Goal: Task Accomplishment & Management: Manage account settings

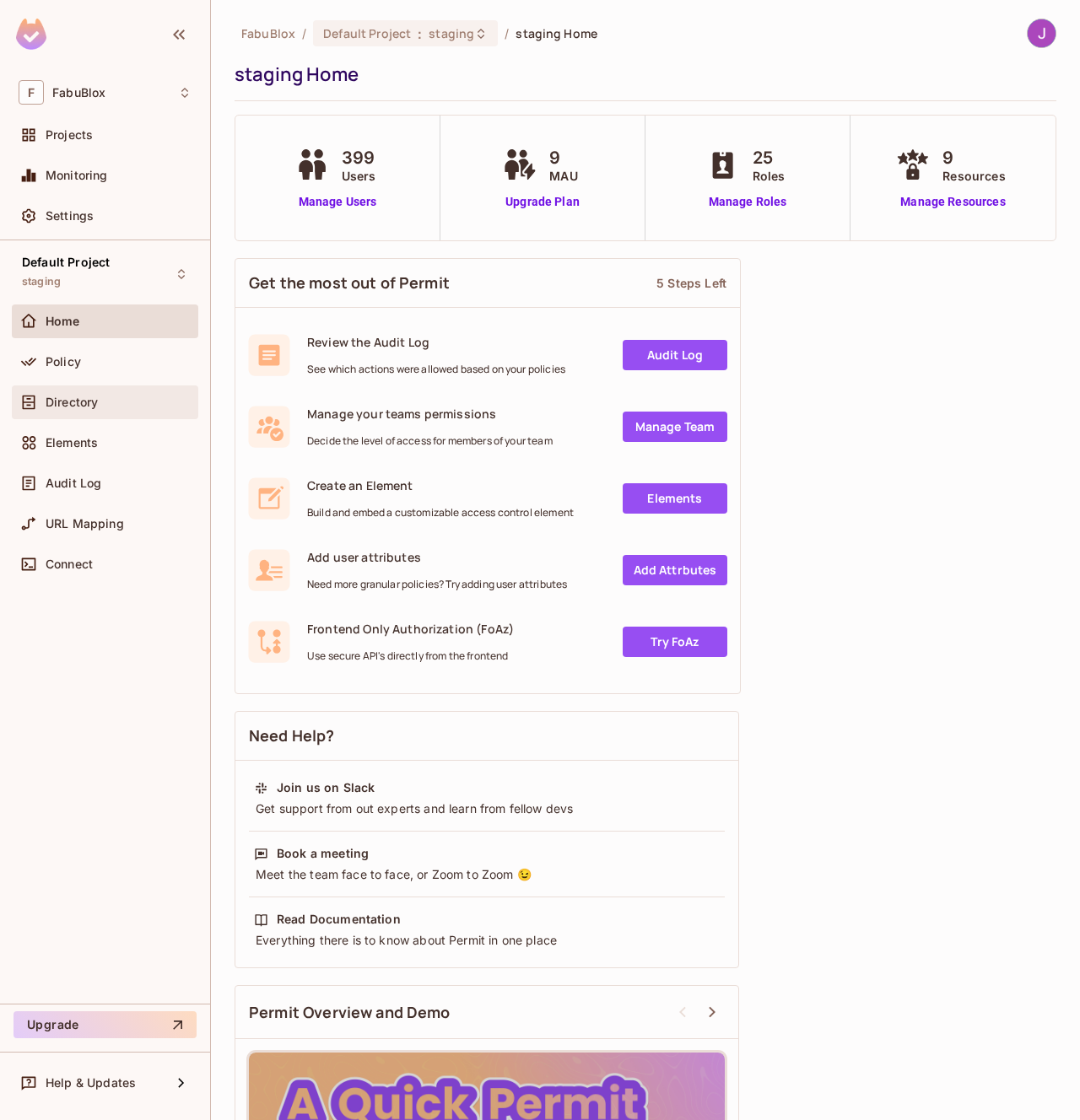
click at [92, 403] on span "Directory" at bounding box center [71, 402] width 52 height 13
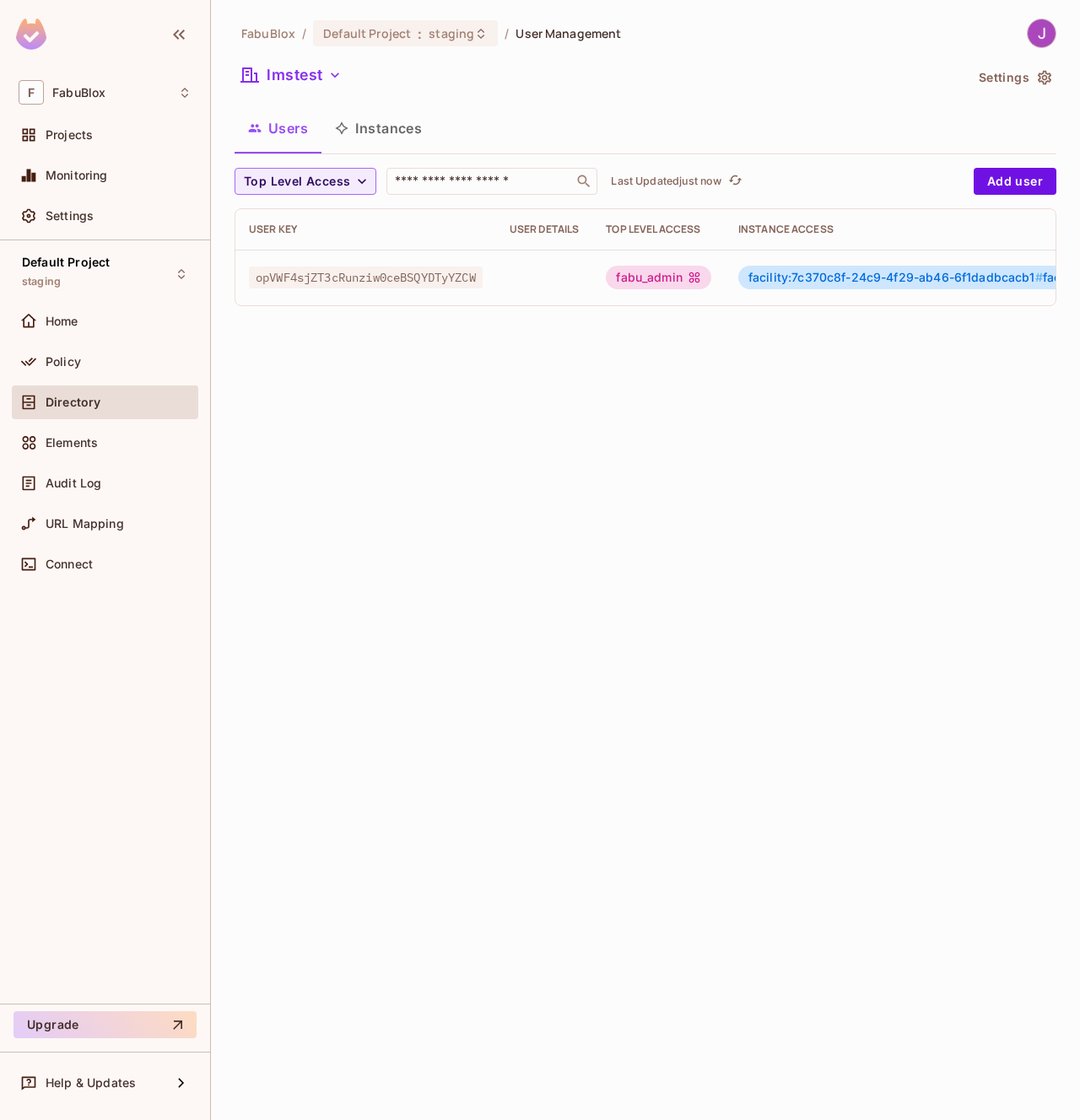
click at [330, 59] on div "FabuBlox / Default Project : staging / User Management lmstest Settings Users I…" at bounding box center [645, 169] width 822 height 301
click at [319, 67] on button "lmstest" at bounding box center [291, 75] width 114 height 27
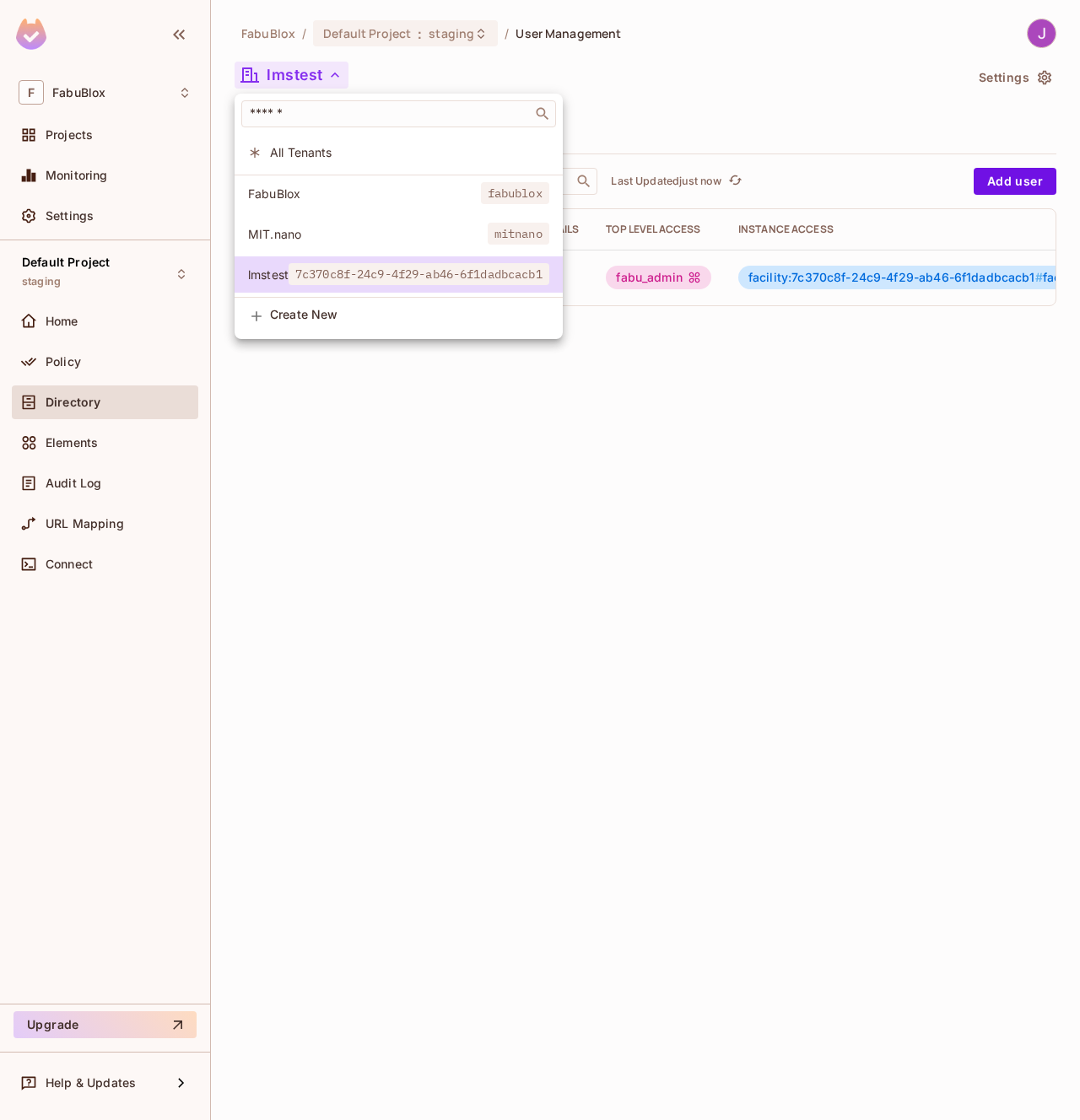
click at [319, 152] on span "All Tenants" at bounding box center [409, 153] width 280 height 16
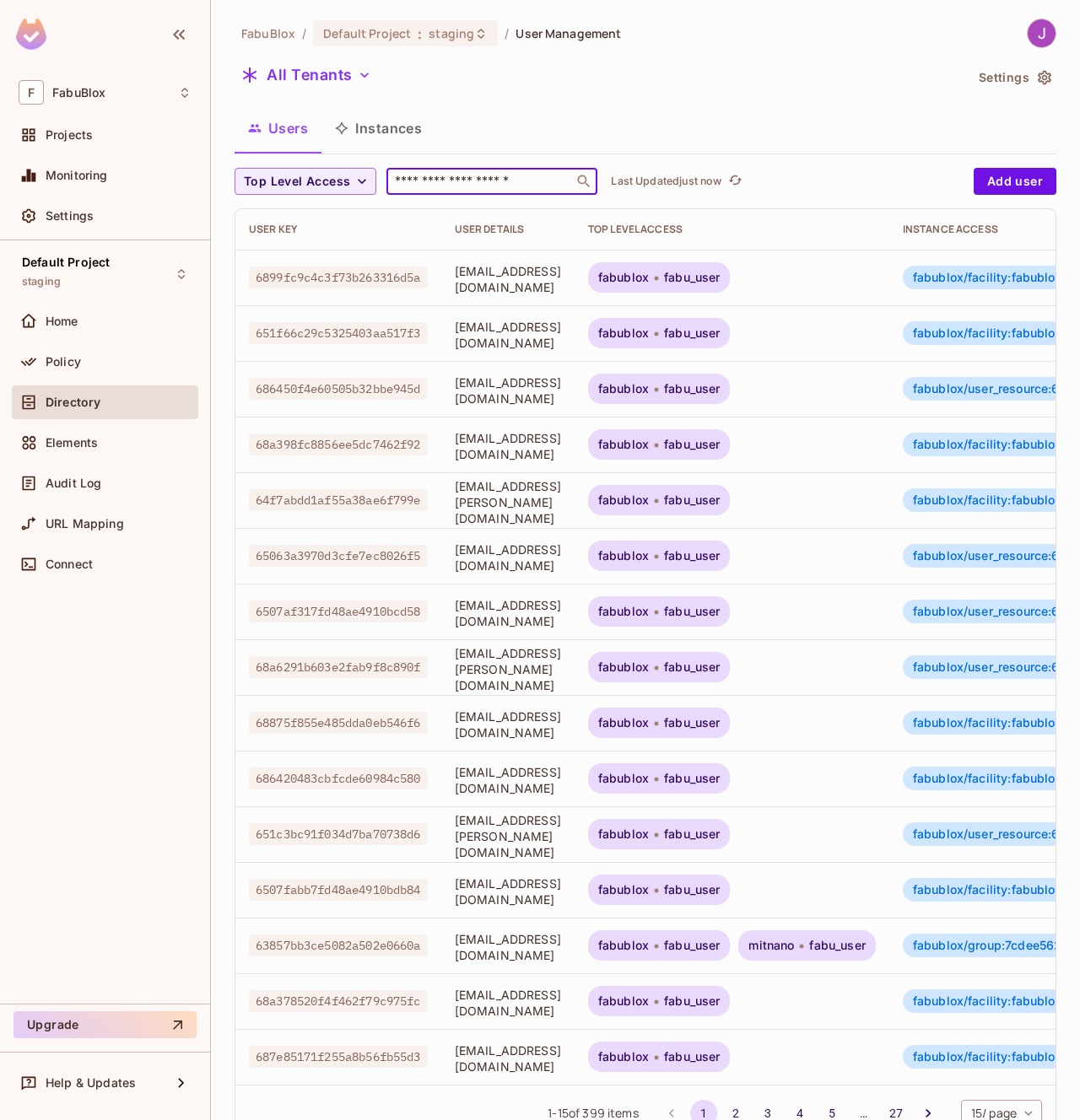
click at [438, 188] on input "text" at bounding box center [480, 181] width 177 height 17
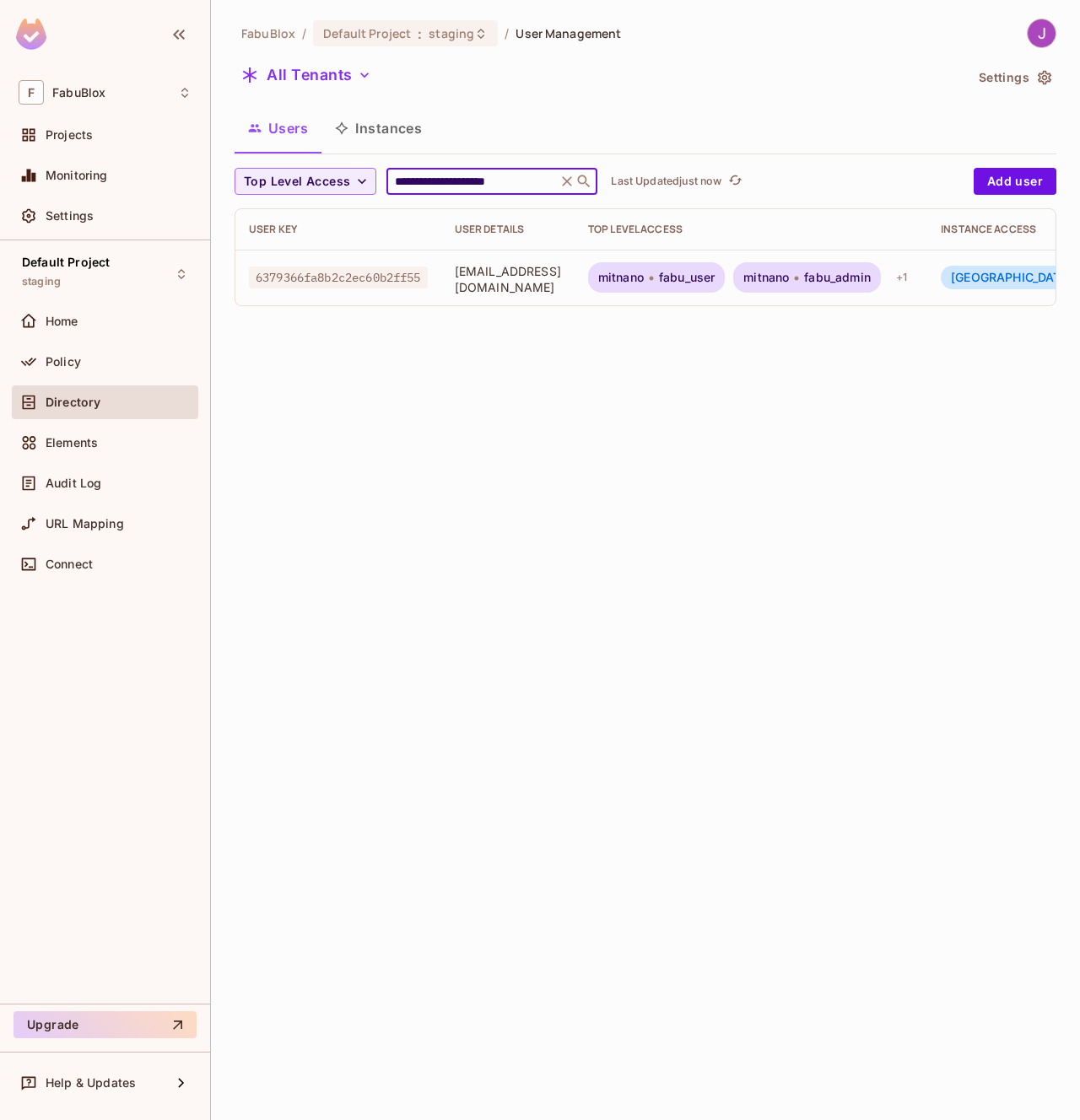
type input "**********"
click at [556, 361] on div "**********" at bounding box center [645, 560] width 869 height 1120
click at [706, 280] on span "fabu_user" at bounding box center [686, 277] width 56 height 13
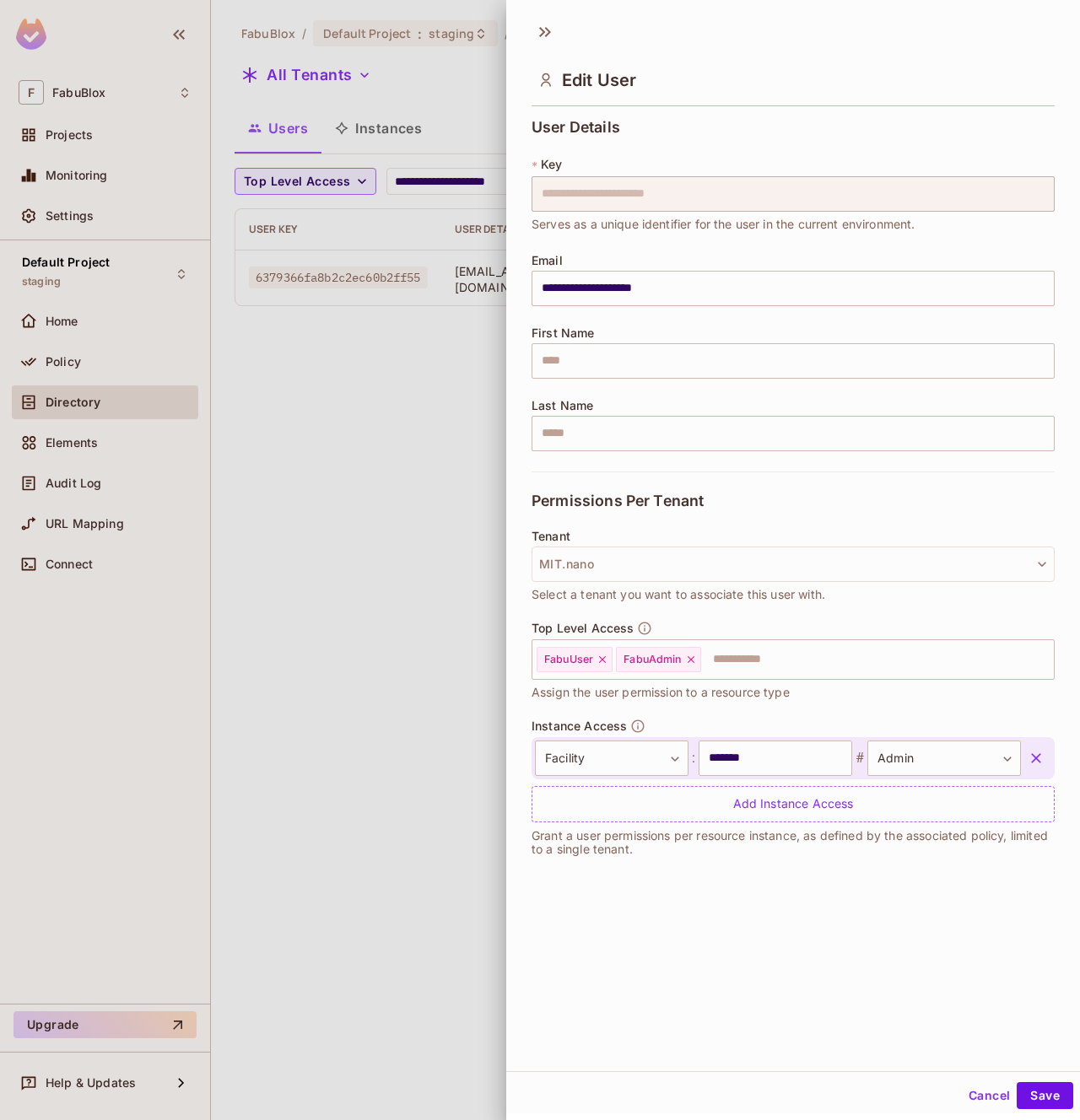
click at [990, 1102] on button "Cancel" at bounding box center [989, 1096] width 55 height 27
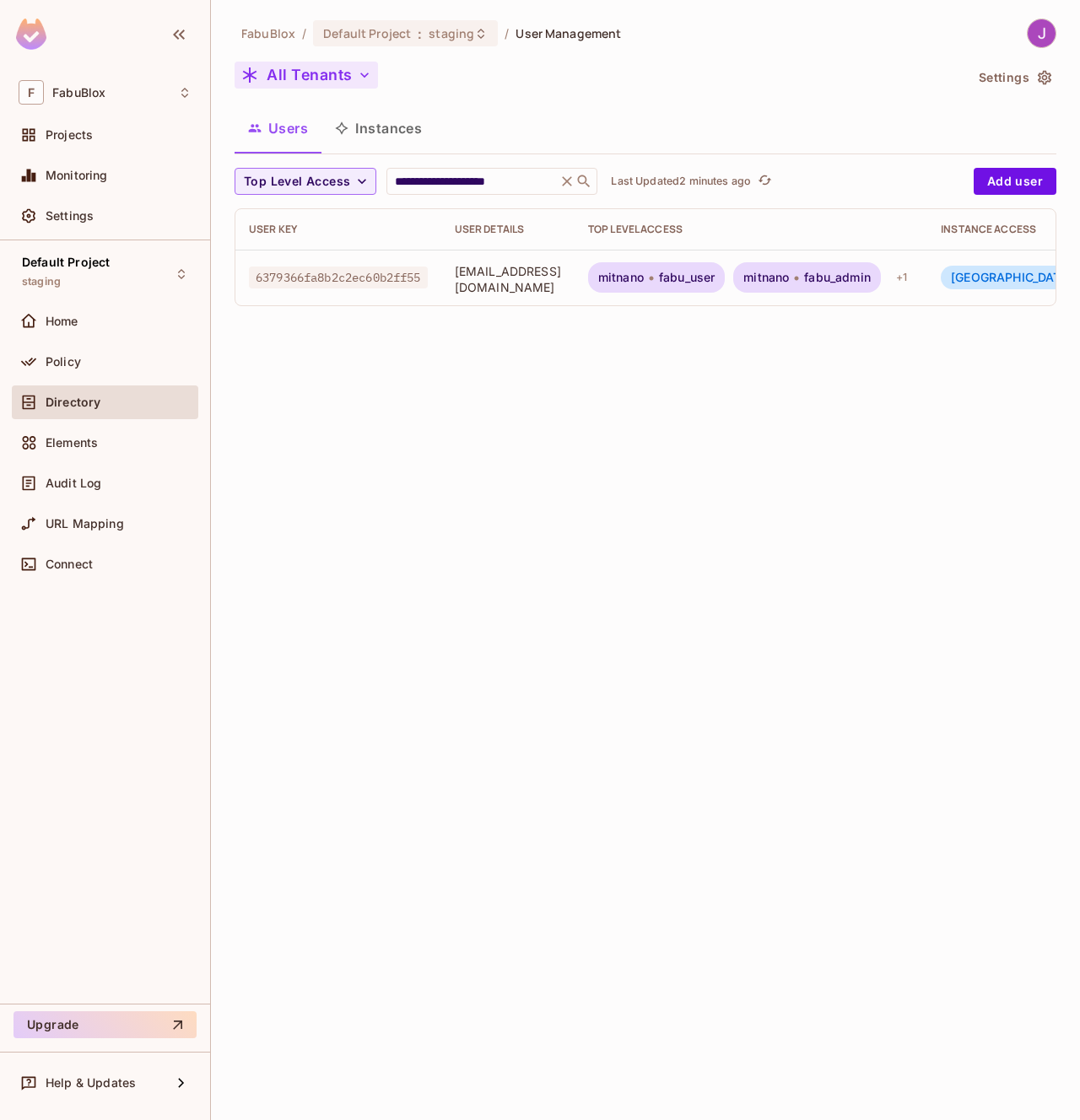
click at [332, 75] on button "All Tenants" at bounding box center [306, 75] width 144 height 27
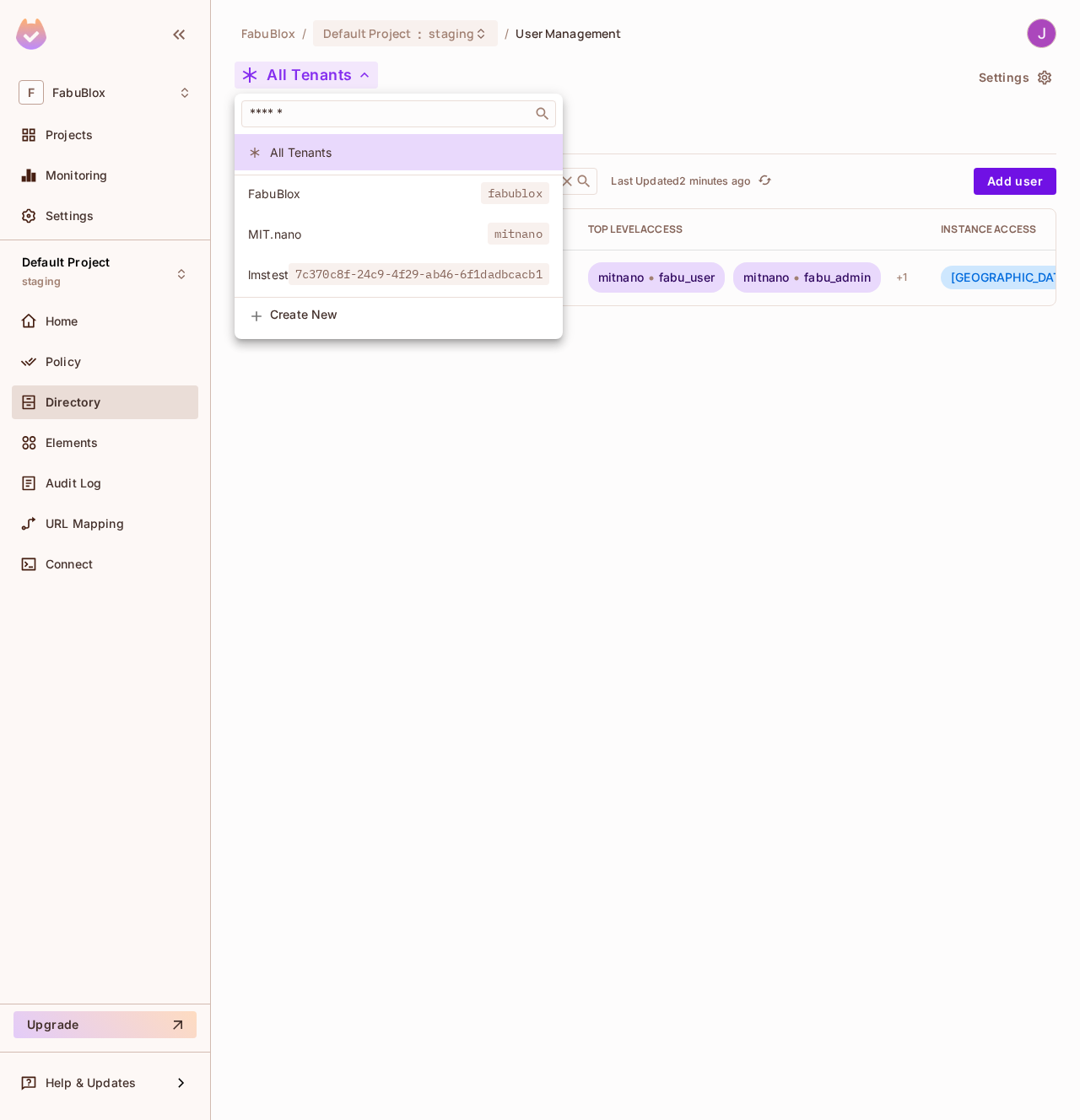
click at [368, 439] on div at bounding box center [540, 560] width 1080 height 1120
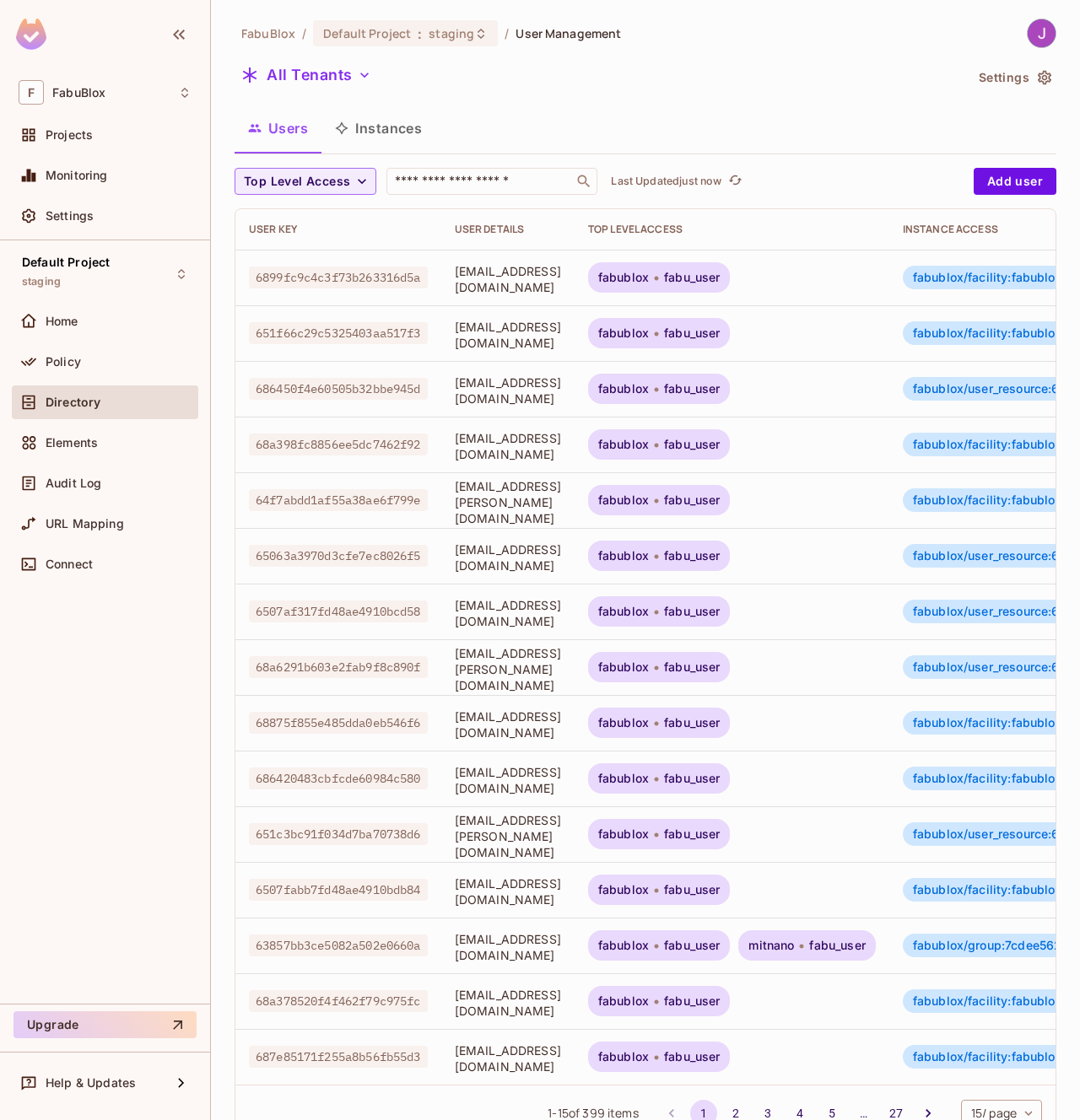
click at [359, 89] on div "All Tenants" at bounding box center [598, 77] width 729 height 32
click at [351, 73] on button "All Tenants" at bounding box center [306, 75] width 144 height 27
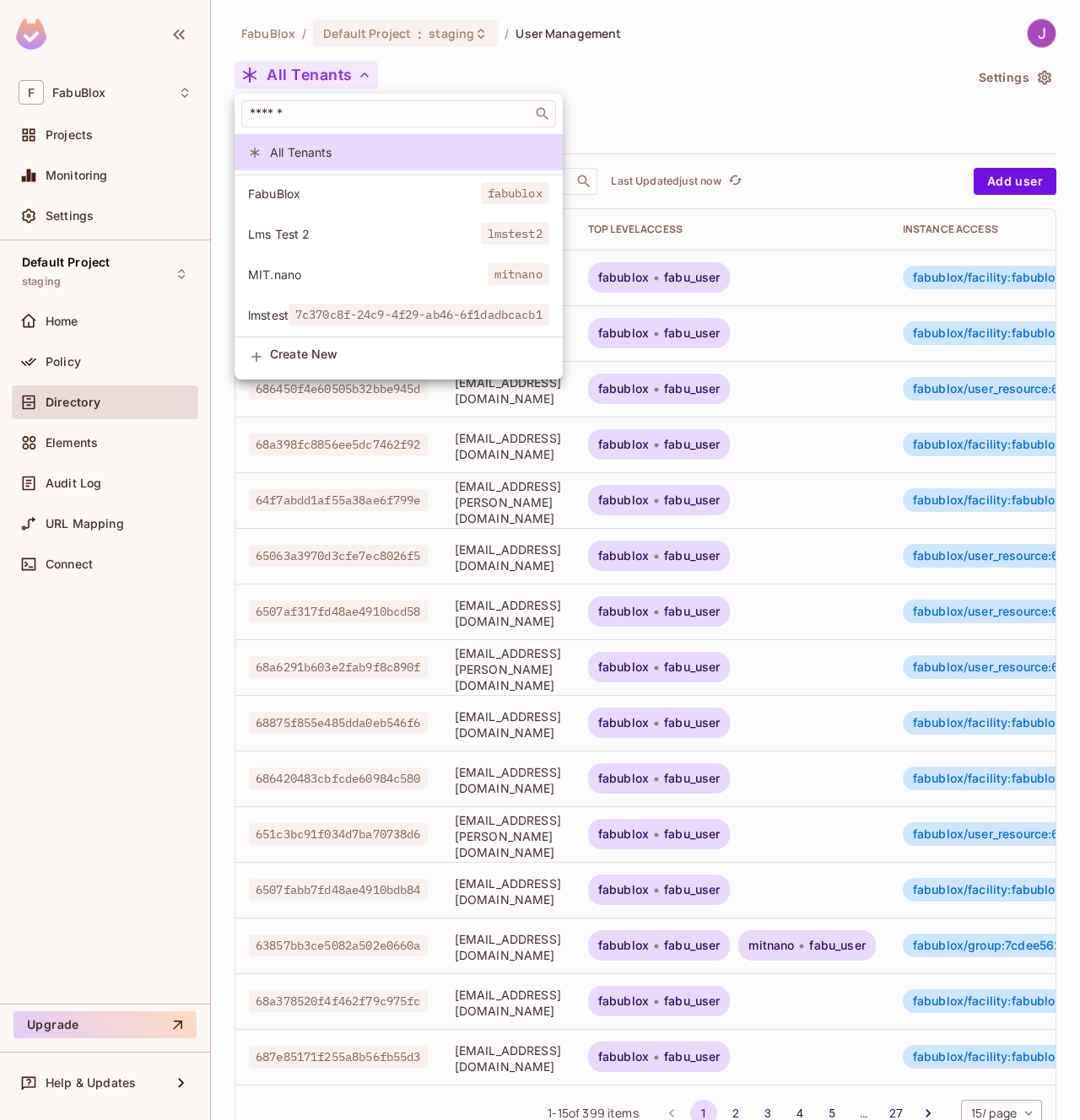
click at [373, 233] on span "Lms Test 2" at bounding box center [364, 234] width 233 height 16
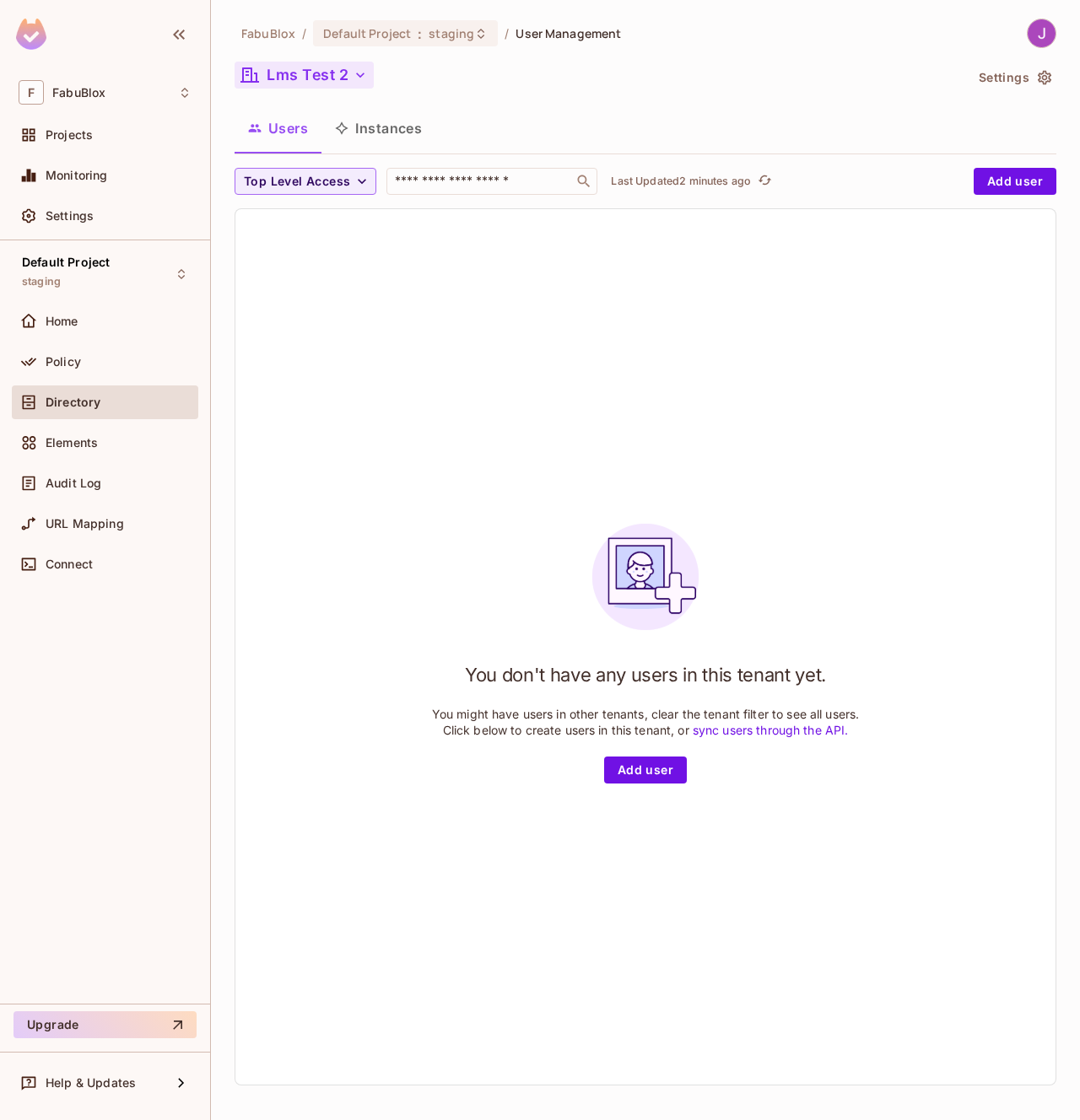
click at [351, 75] on icon "button" at bounding box center [359, 75] width 17 height 17
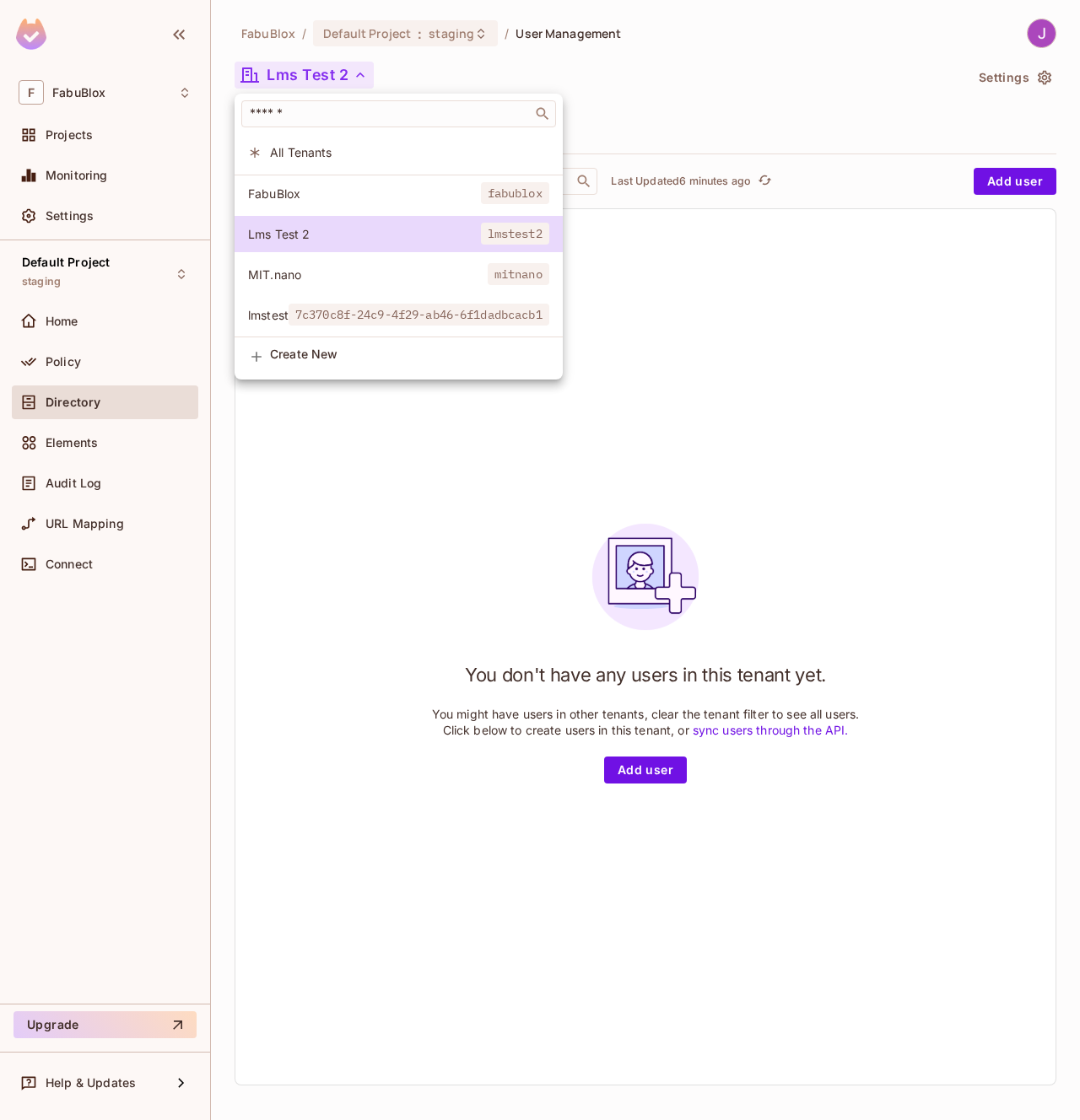
click at [733, 45] on div at bounding box center [540, 560] width 1080 height 1120
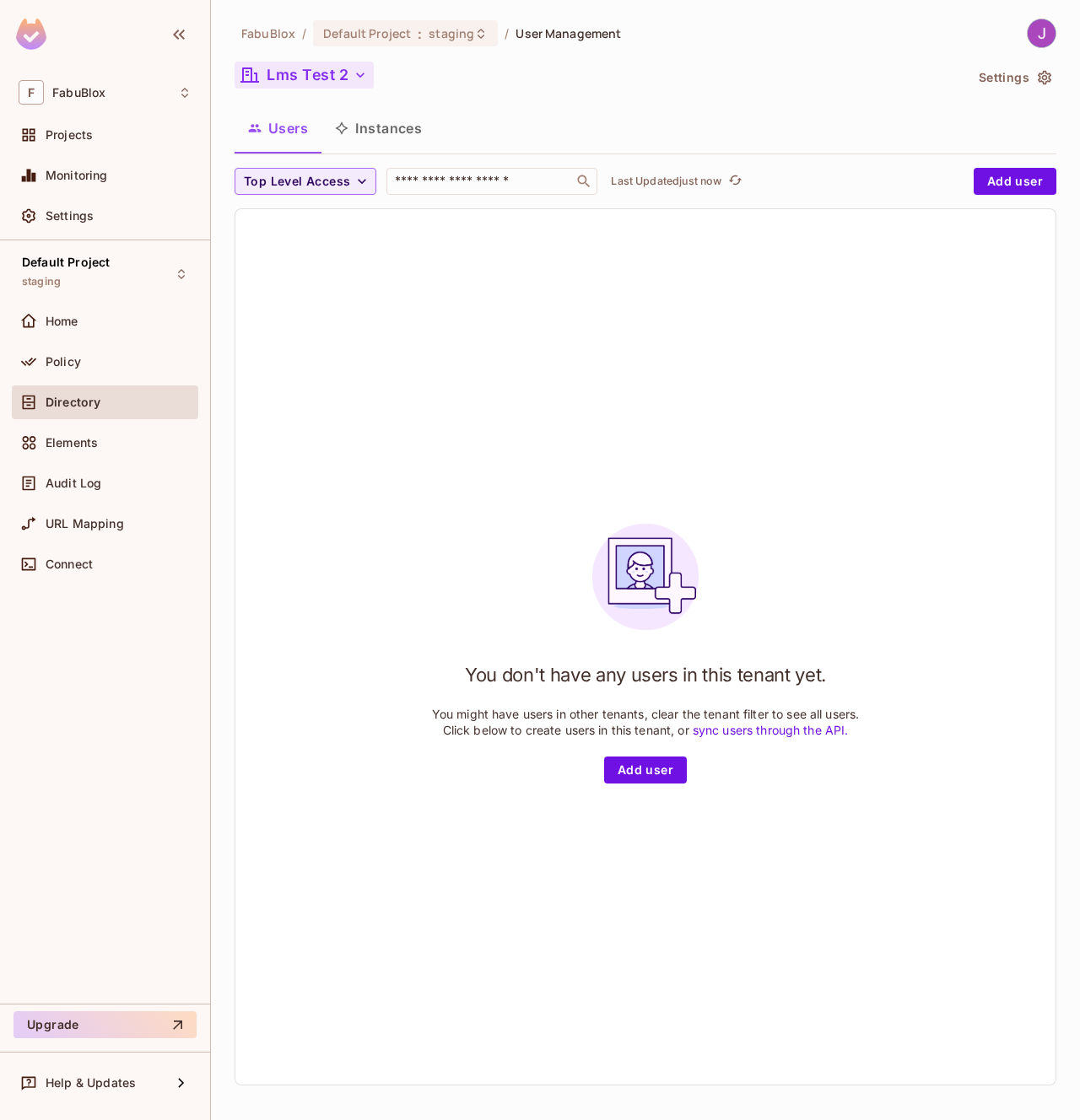
click at [354, 77] on icon "button" at bounding box center [359, 75] width 17 height 17
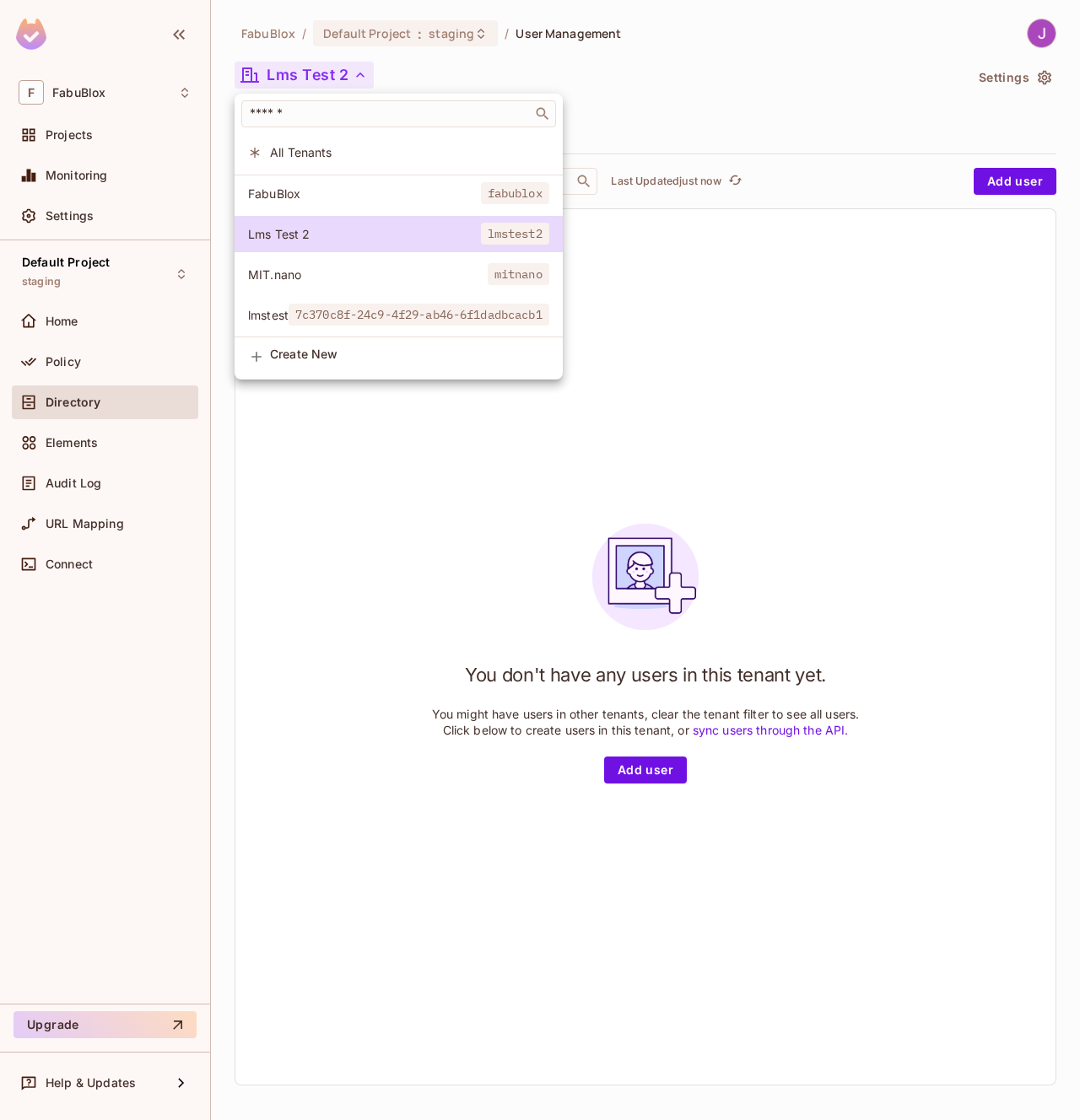
click at [354, 77] on div at bounding box center [540, 560] width 1080 height 1120
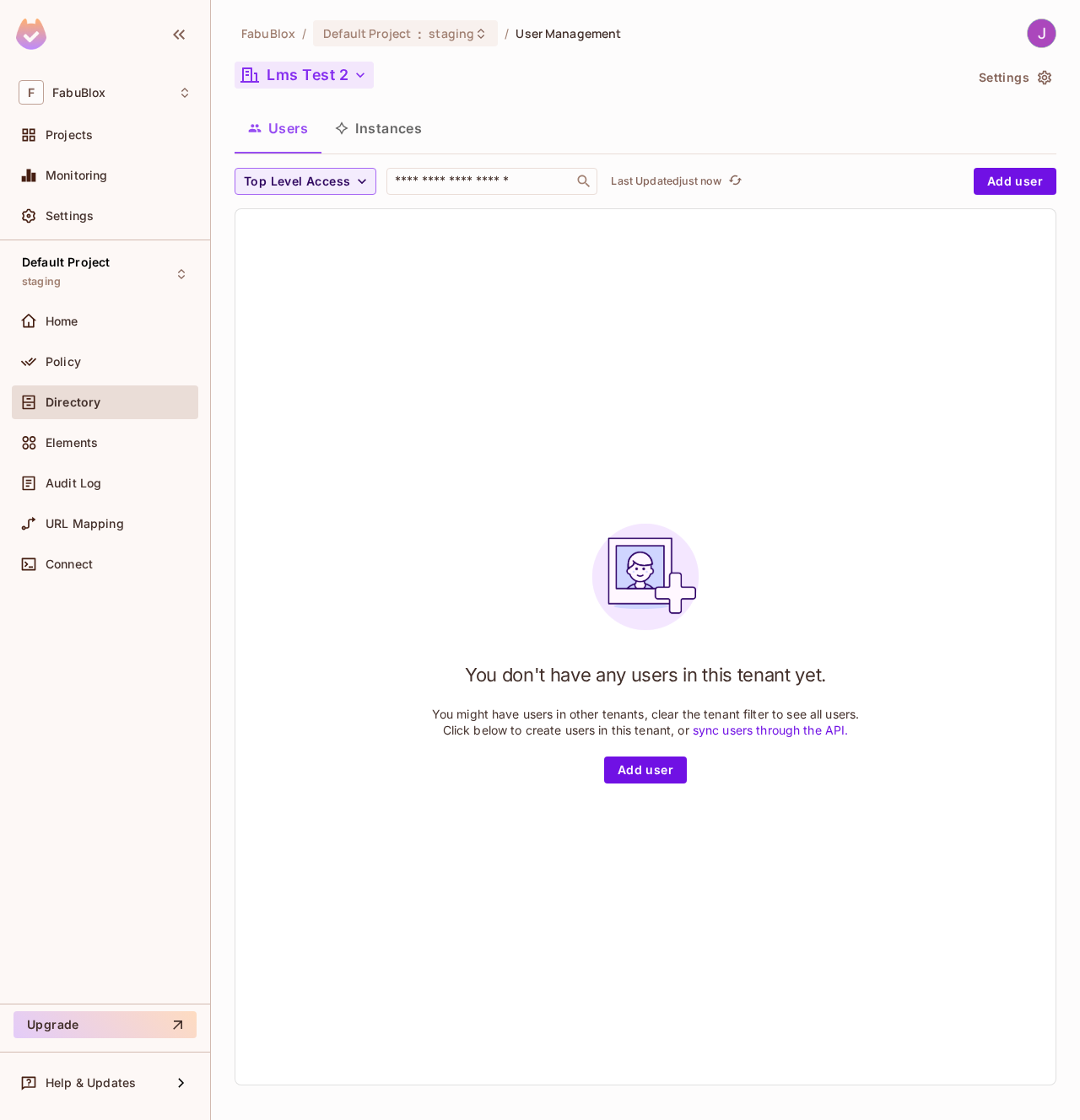
click at [334, 70] on button "Lms Test 2" at bounding box center [304, 75] width 139 height 27
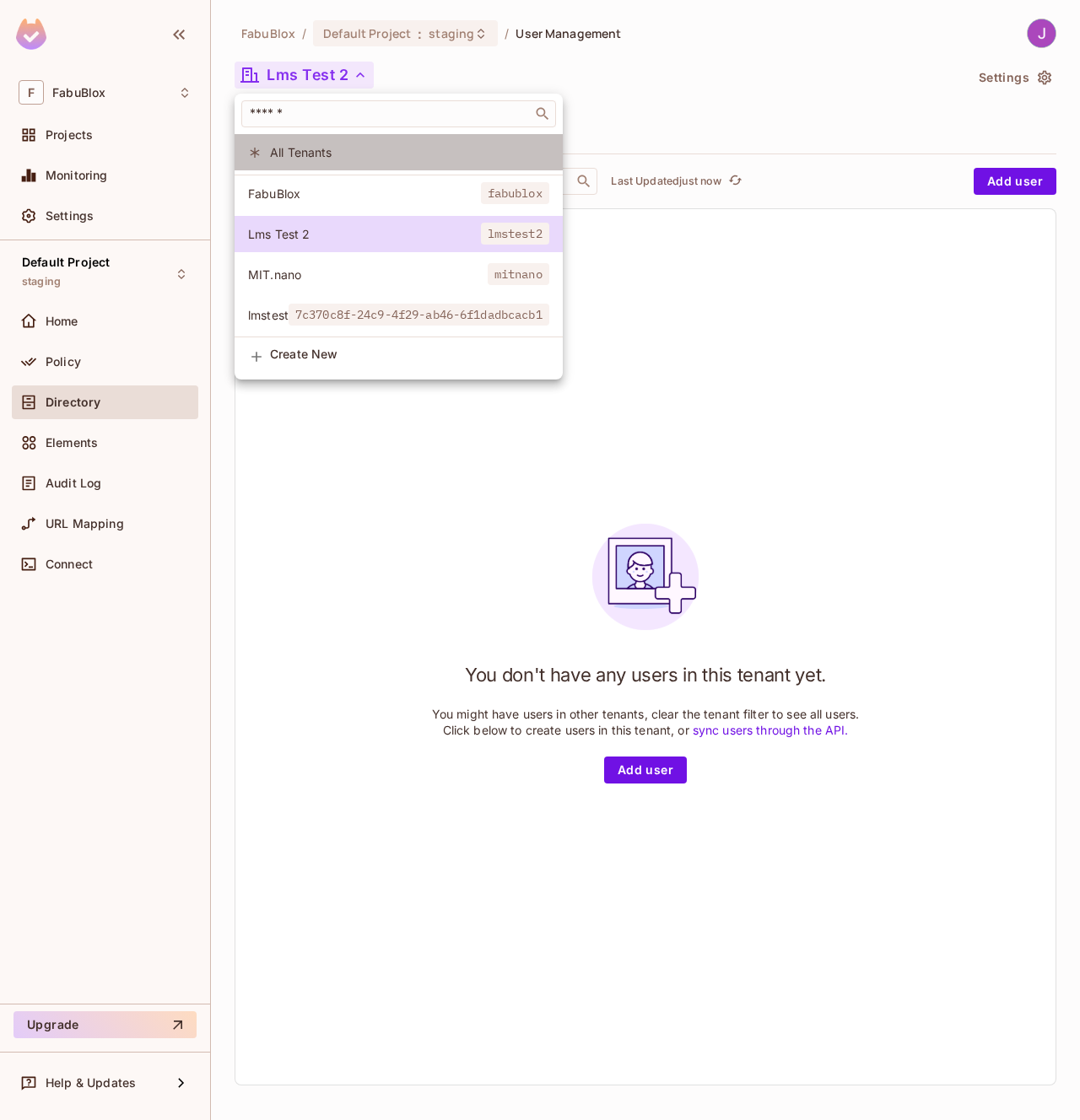
click at [288, 149] on span "All Tenants" at bounding box center [409, 153] width 280 height 16
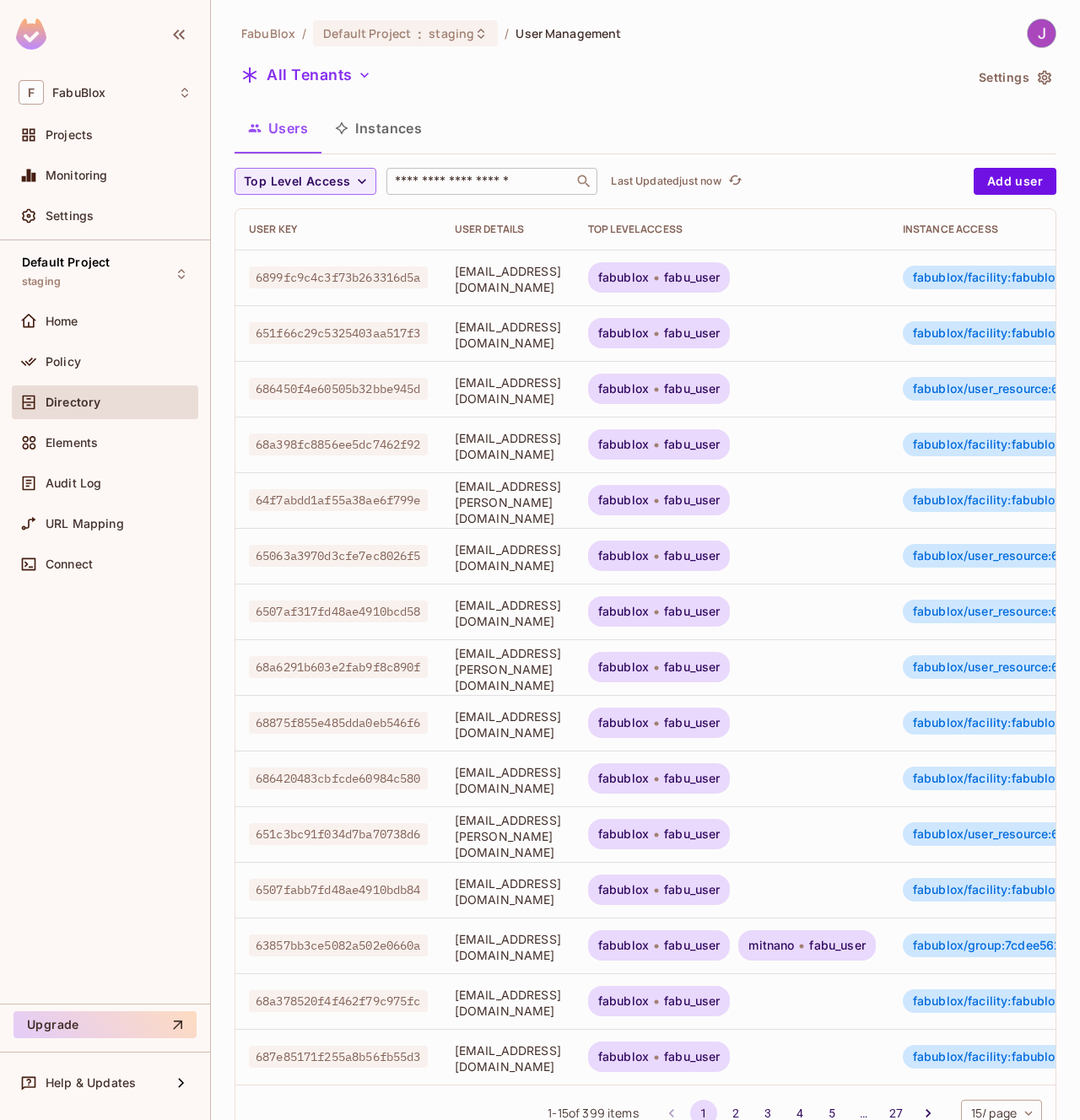
click at [434, 182] on input "text" at bounding box center [480, 181] width 177 height 17
paste input "**********"
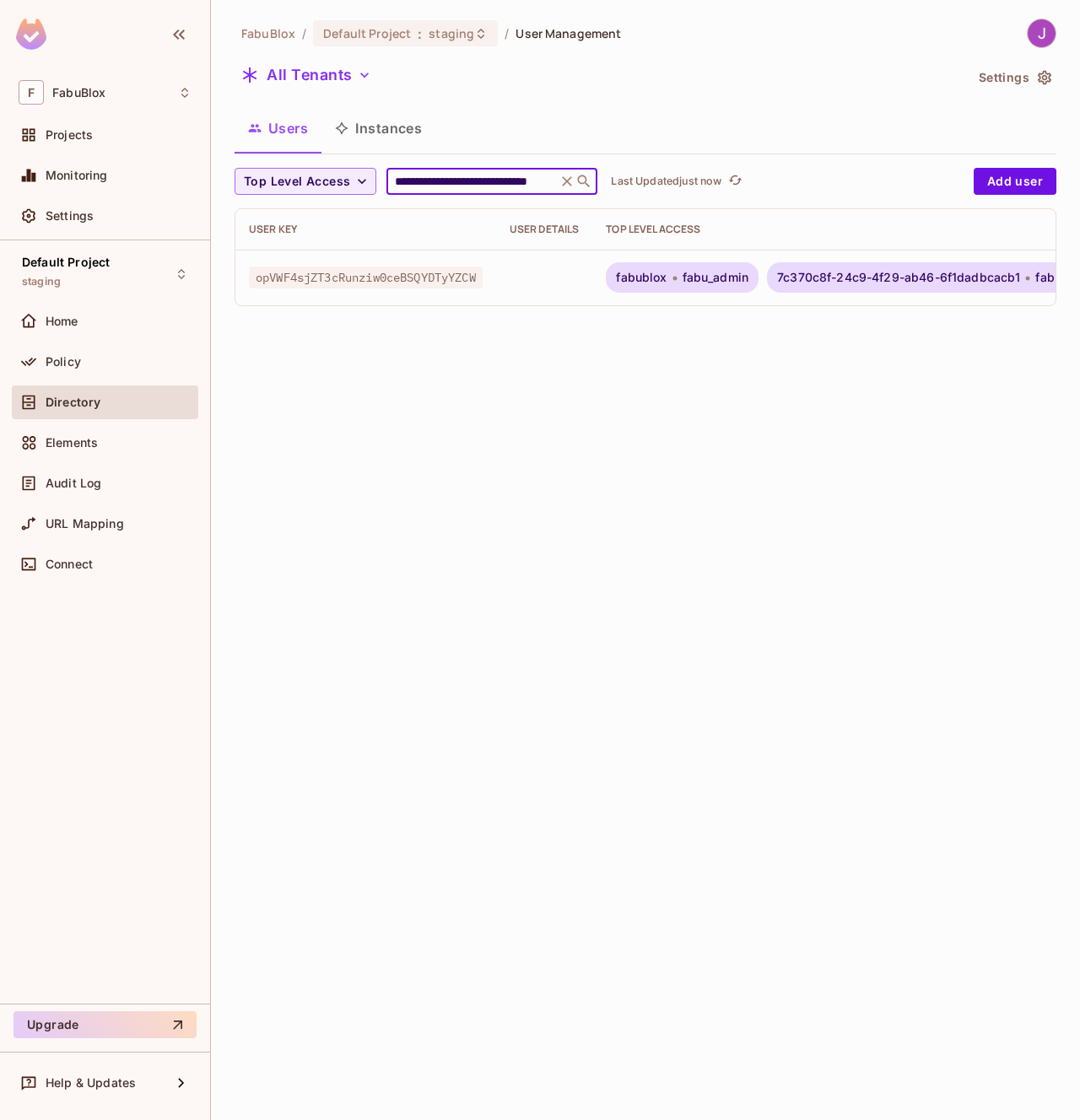
type input "**********"
click at [730, 277] on span "fabu_admin" at bounding box center [715, 277] width 67 height 13
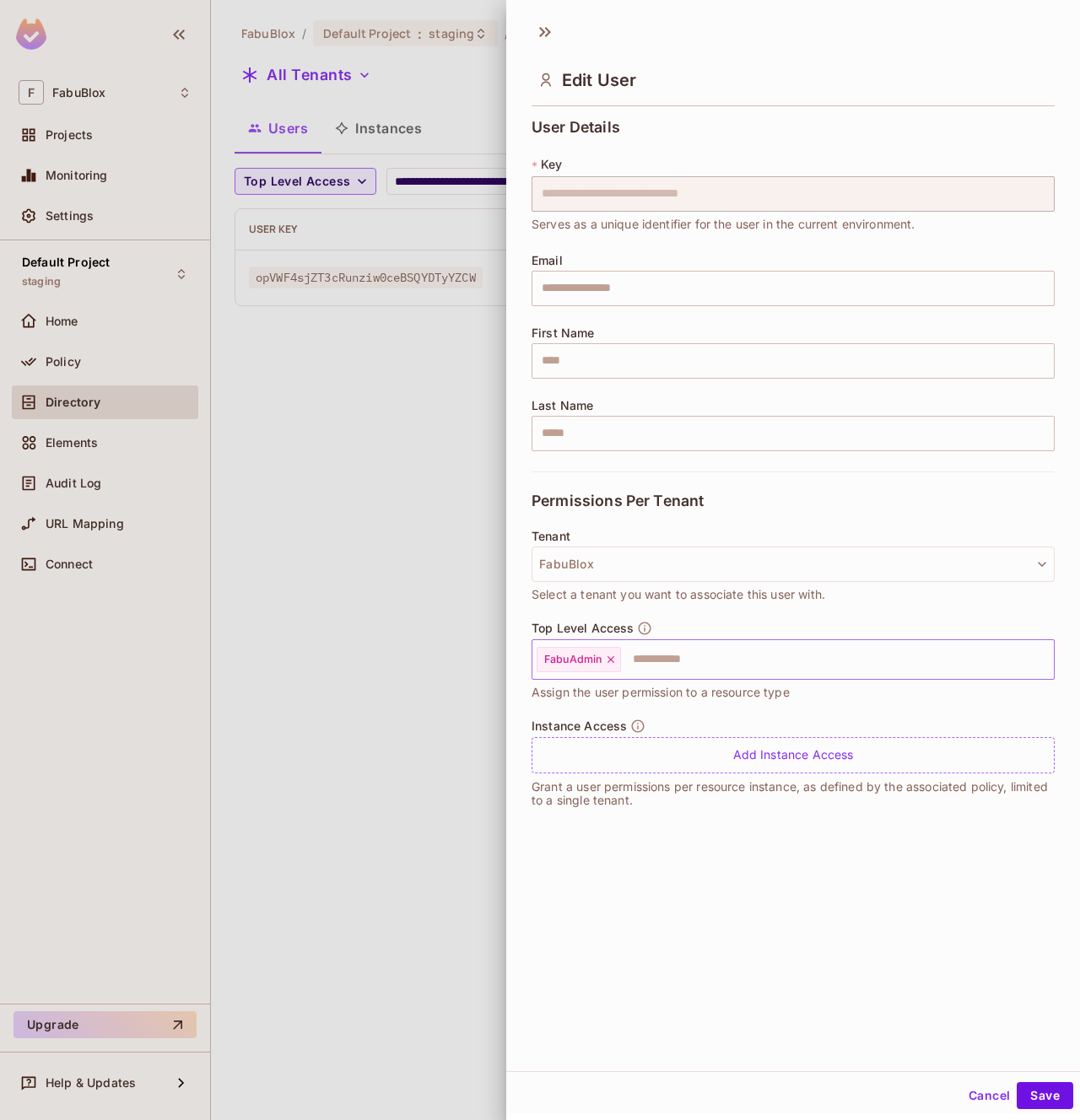
click at [610, 660] on icon at bounding box center [611, 660] width 7 height 7
click at [1044, 1093] on button "Save" at bounding box center [1045, 1096] width 57 height 27
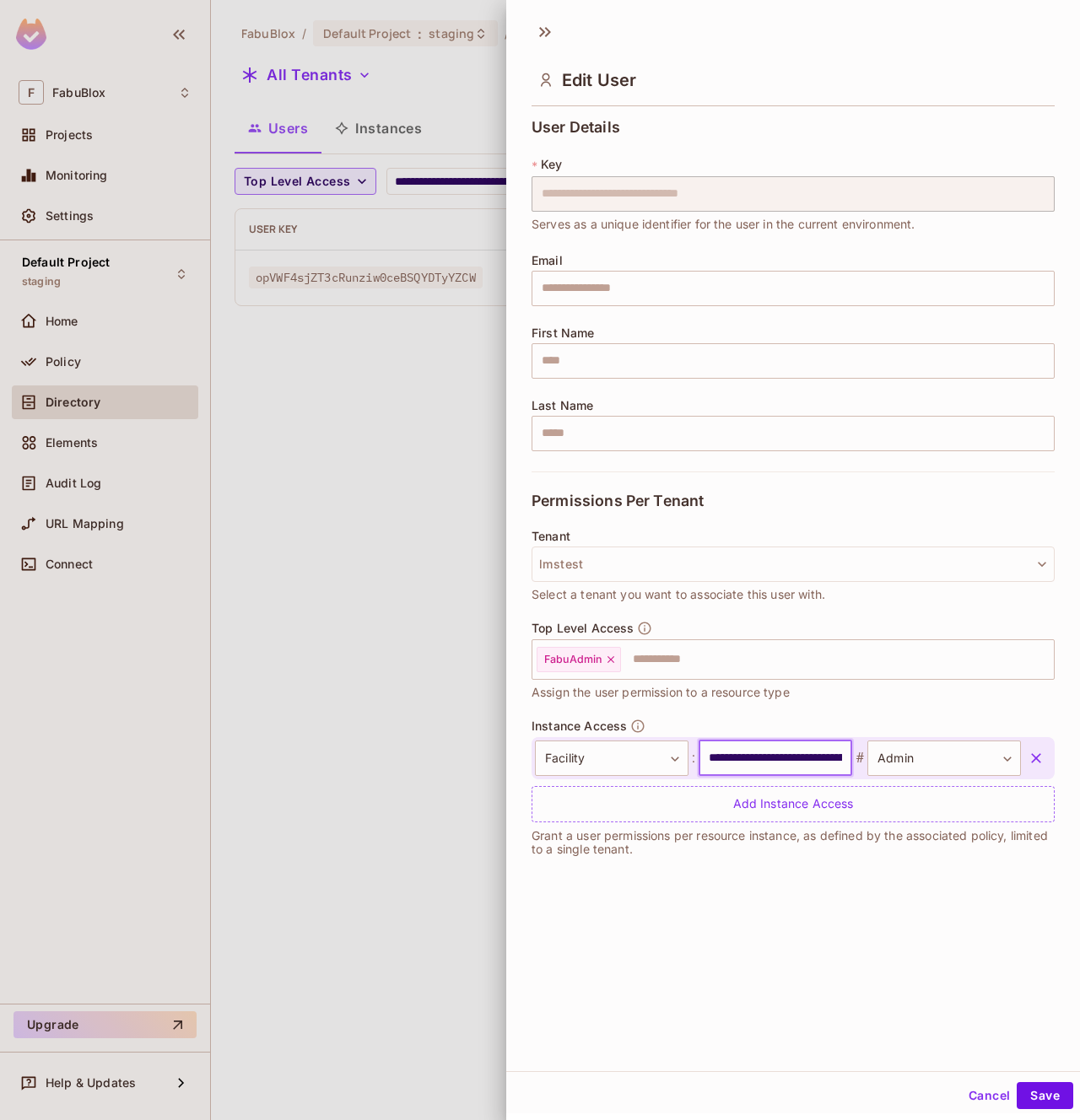
click at [788, 753] on input "**********" at bounding box center [775, 759] width 154 height 35
click at [775, 761] on input "**********" at bounding box center [775, 759] width 154 height 35
type input "*"
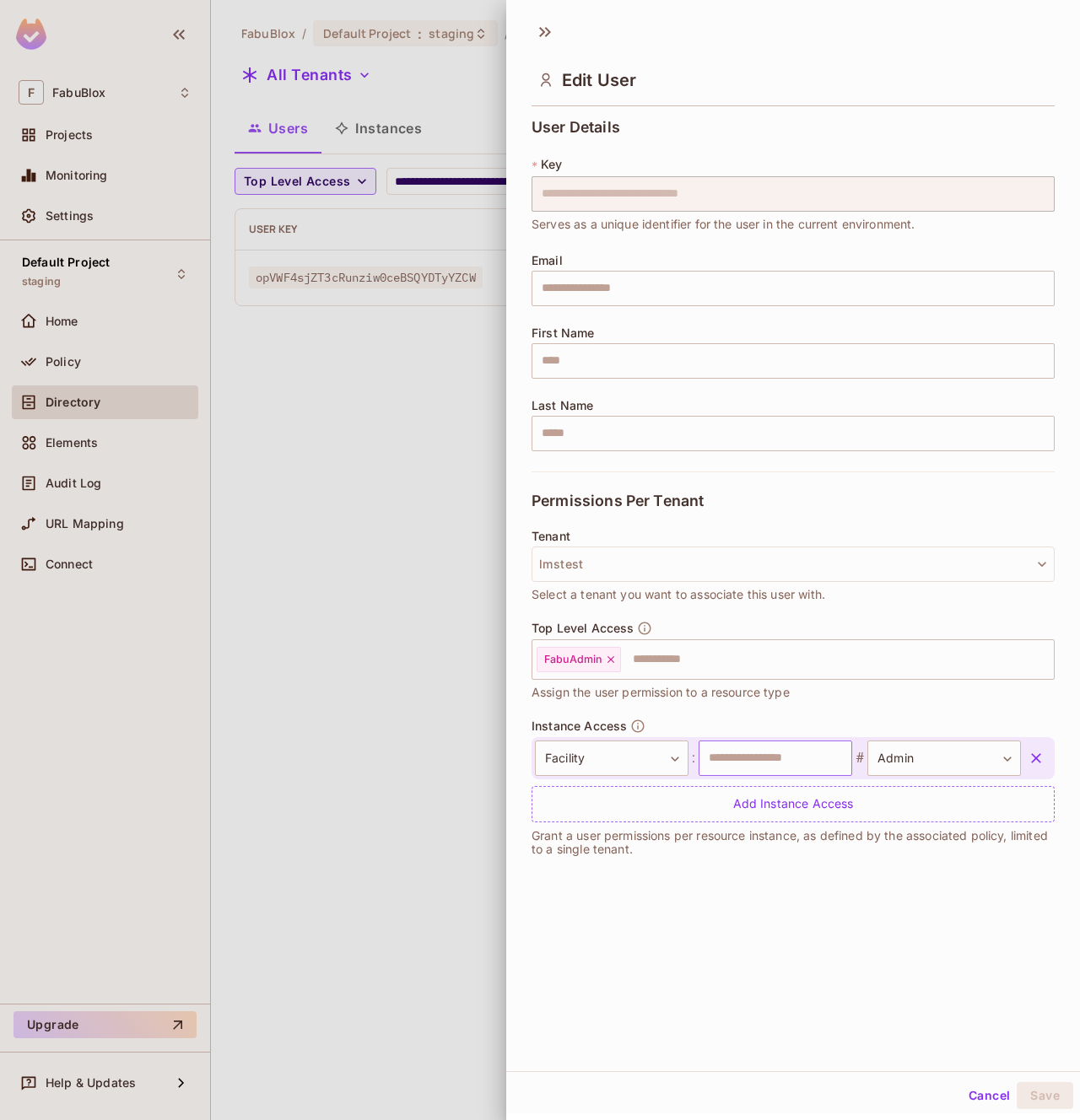
click at [739, 753] on input "text" at bounding box center [775, 759] width 154 height 35
click at [726, 760] on input "*" at bounding box center [775, 759] width 154 height 35
type input "********"
click at [959, 767] on body "**********" at bounding box center [540, 560] width 1080 height 1120
click at [741, 932] on div at bounding box center [540, 560] width 1080 height 1120
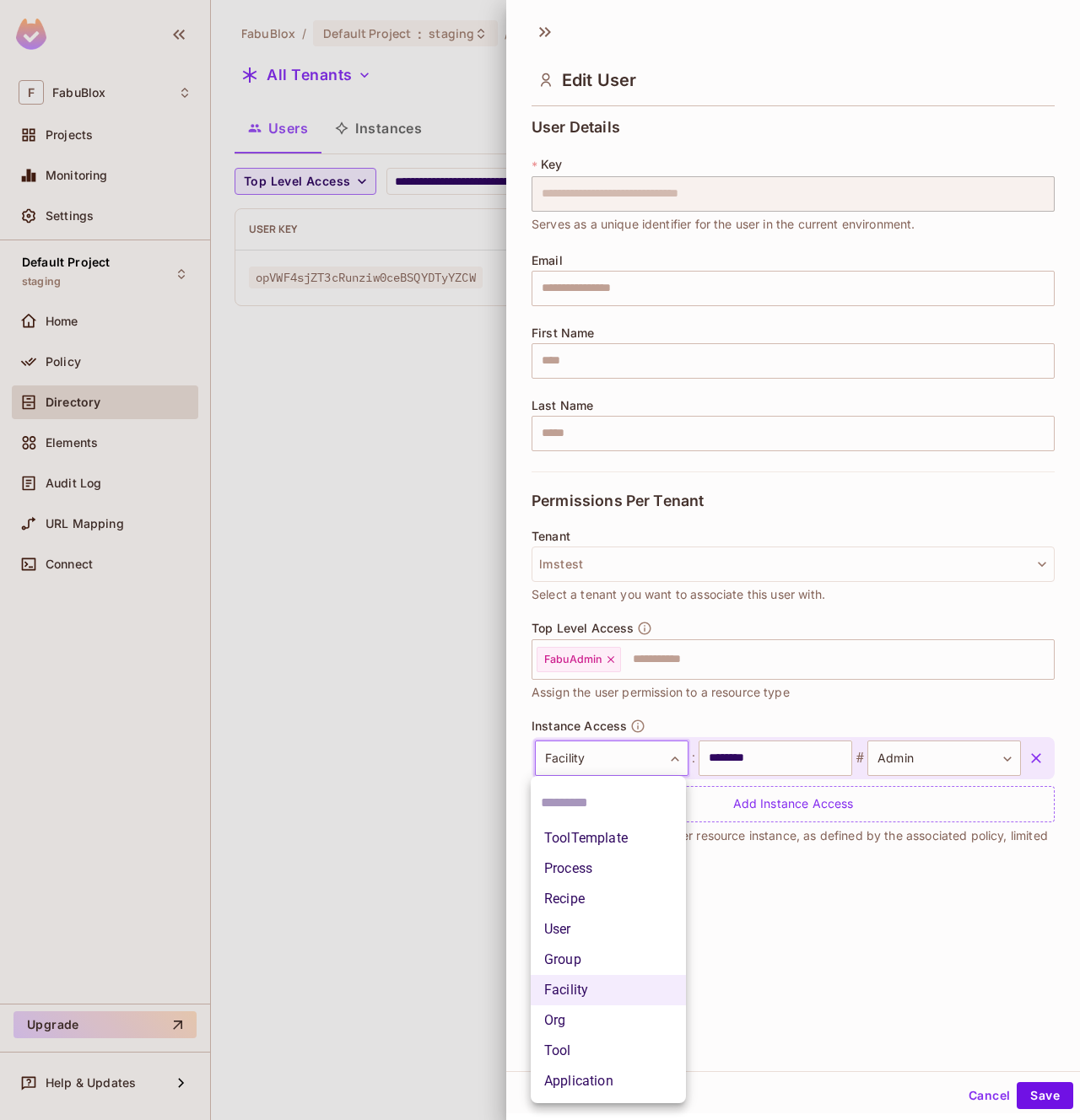
click at [659, 764] on body "**********" at bounding box center [540, 560] width 1080 height 1120
click at [680, 722] on div at bounding box center [540, 560] width 1080 height 1120
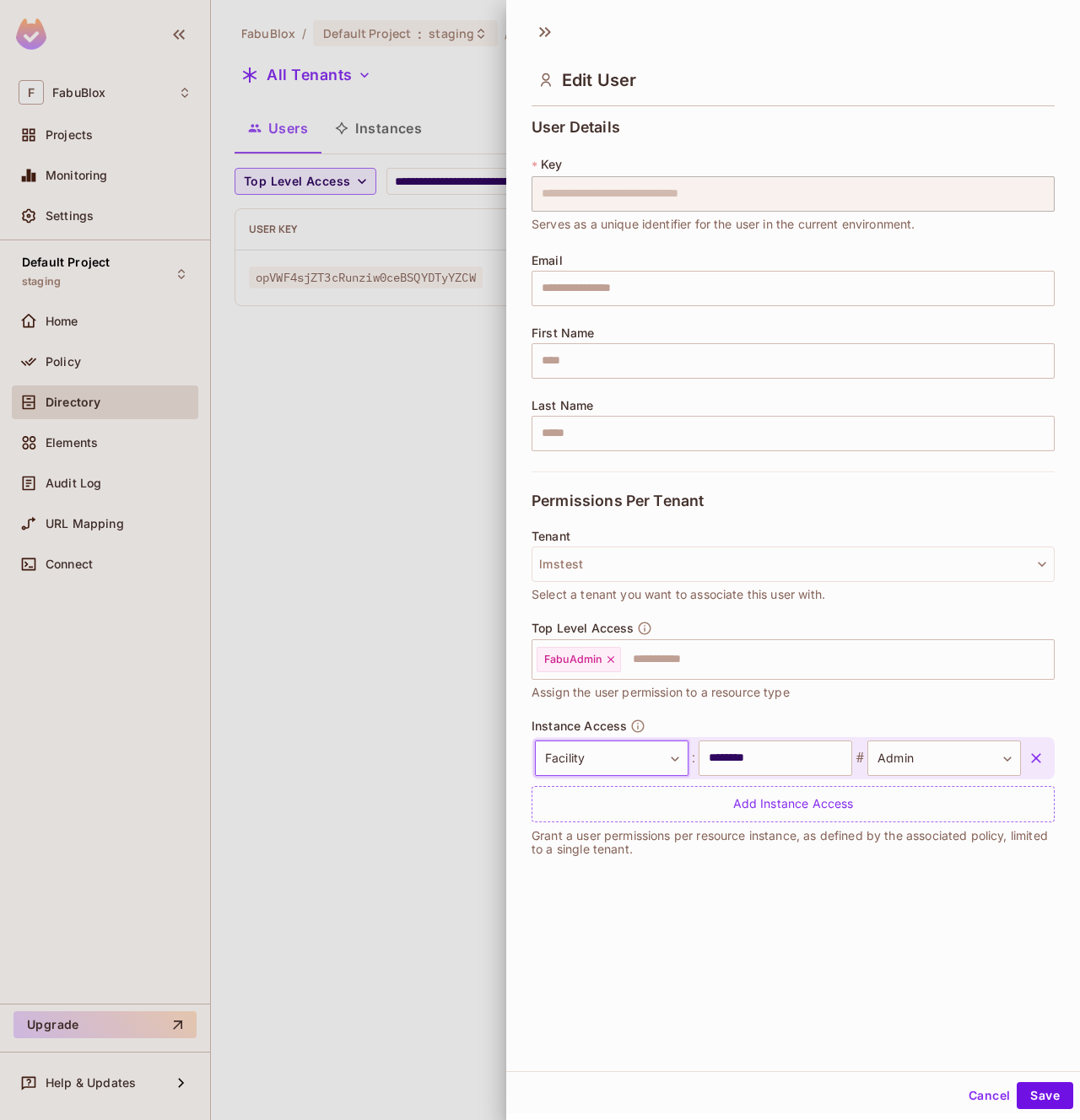
click at [990, 1098] on button "Cancel" at bounding box center [989, 1096] width 55 height 27
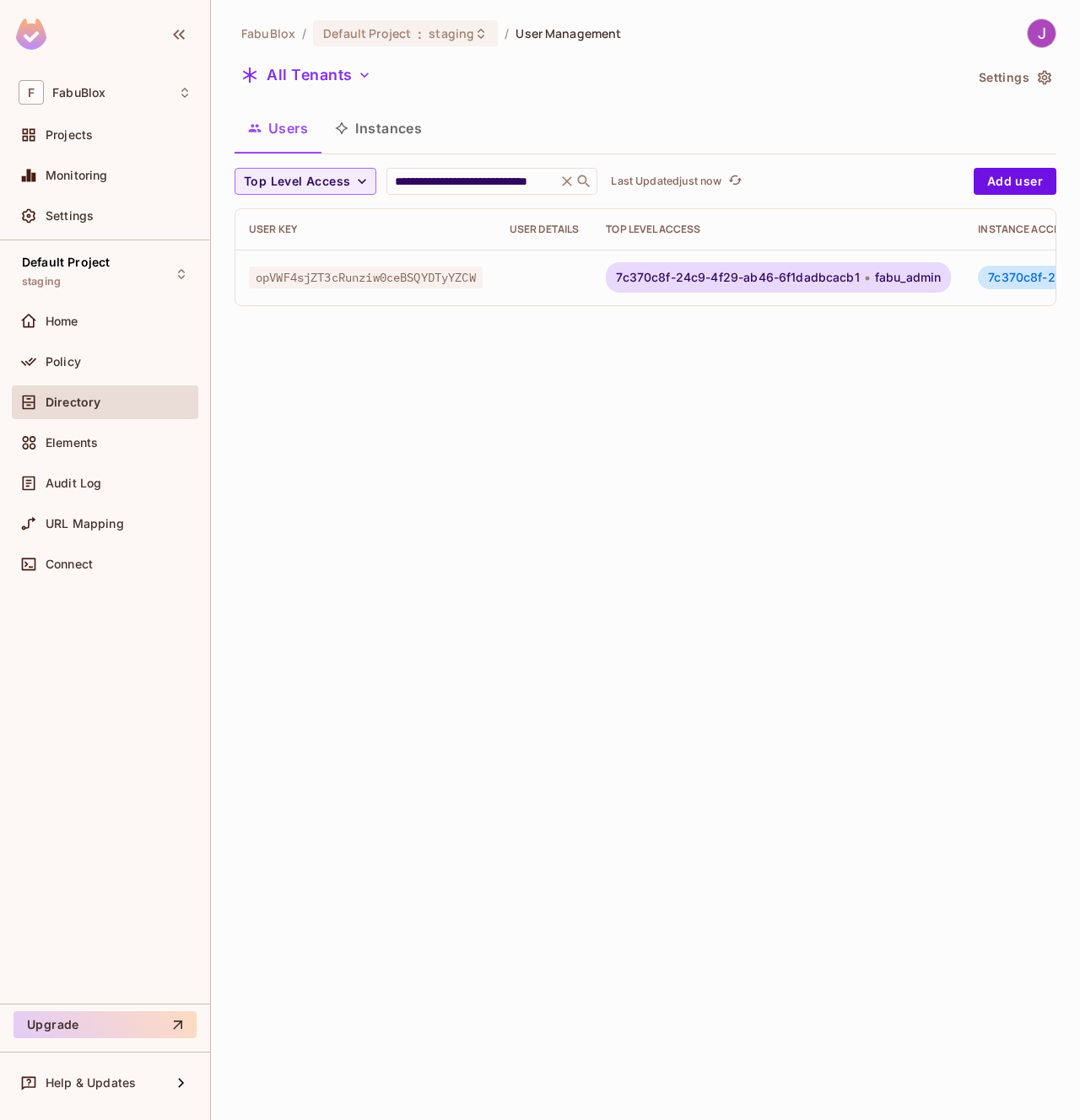
click at [91, 406] on span "Directory" at bounding box center [73, 402] width 55 height 13
click at [82, 362] on div "Policy" at bounding box center [118, 361] width 146 height 13
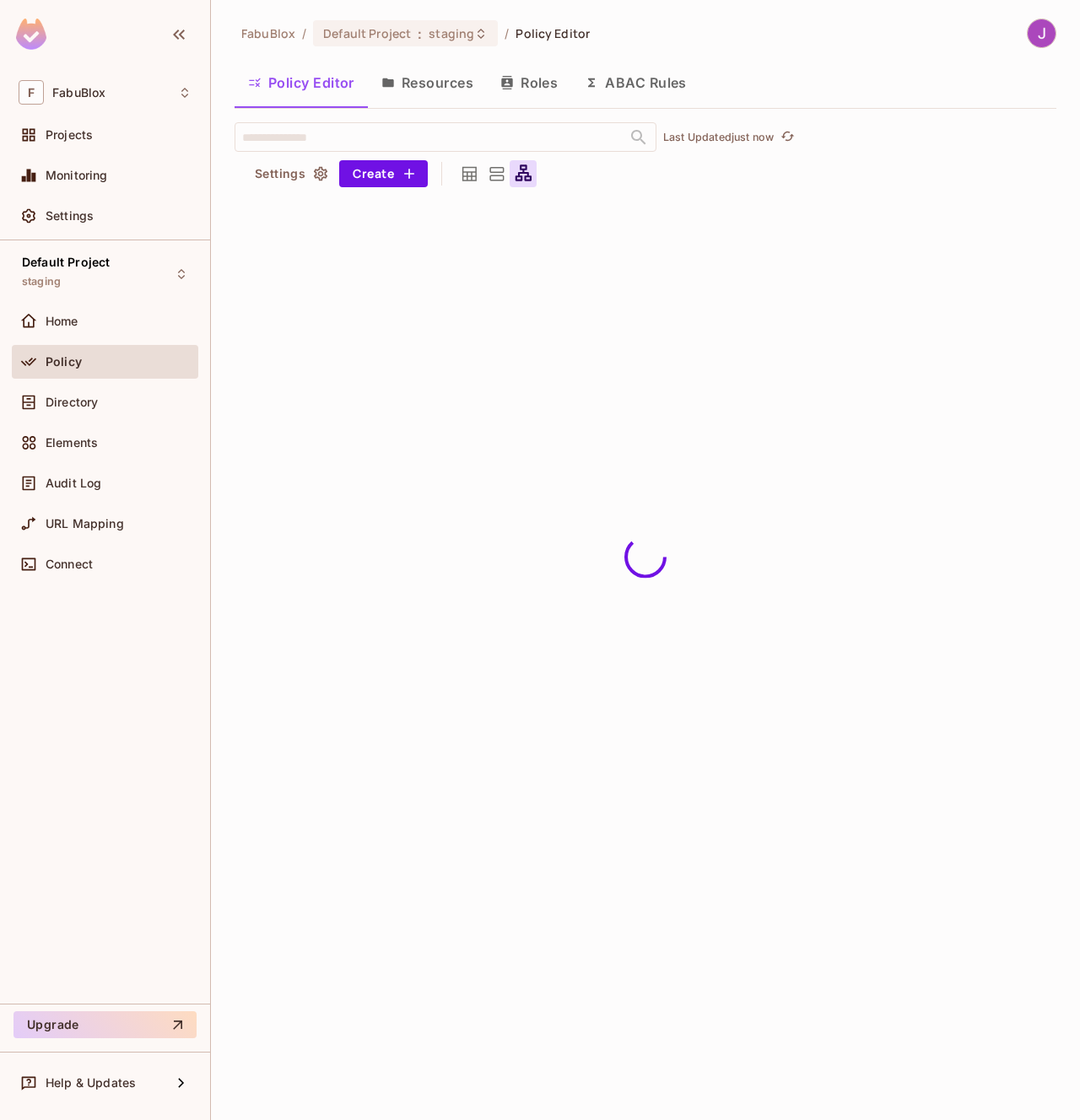
click at [450, 77] on button "Resources" at bounding box center [427, 83] width 119 height 43
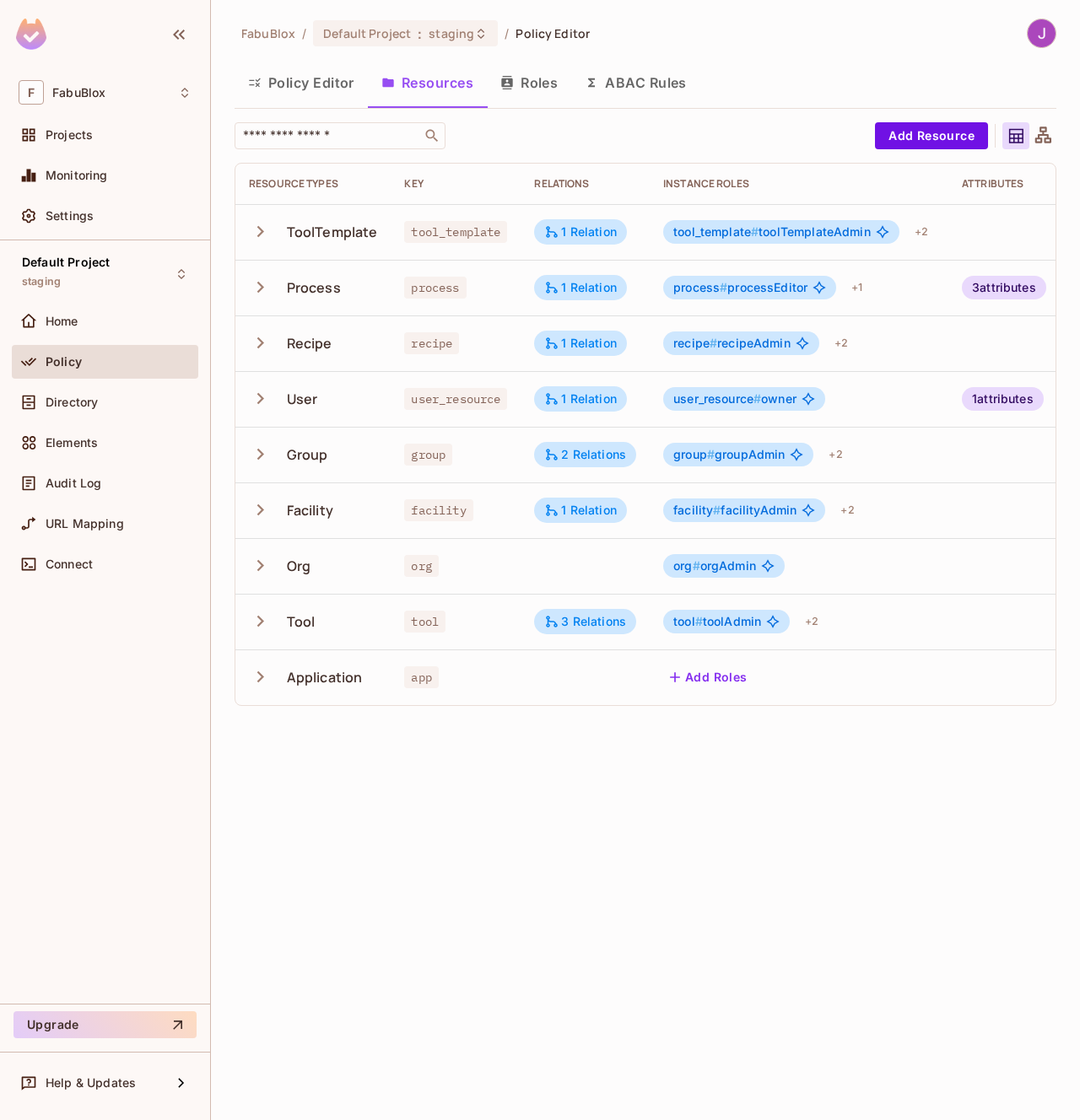
click at [263, 506] on icon "button" at bounding box center [260, 510] width 23 height 23
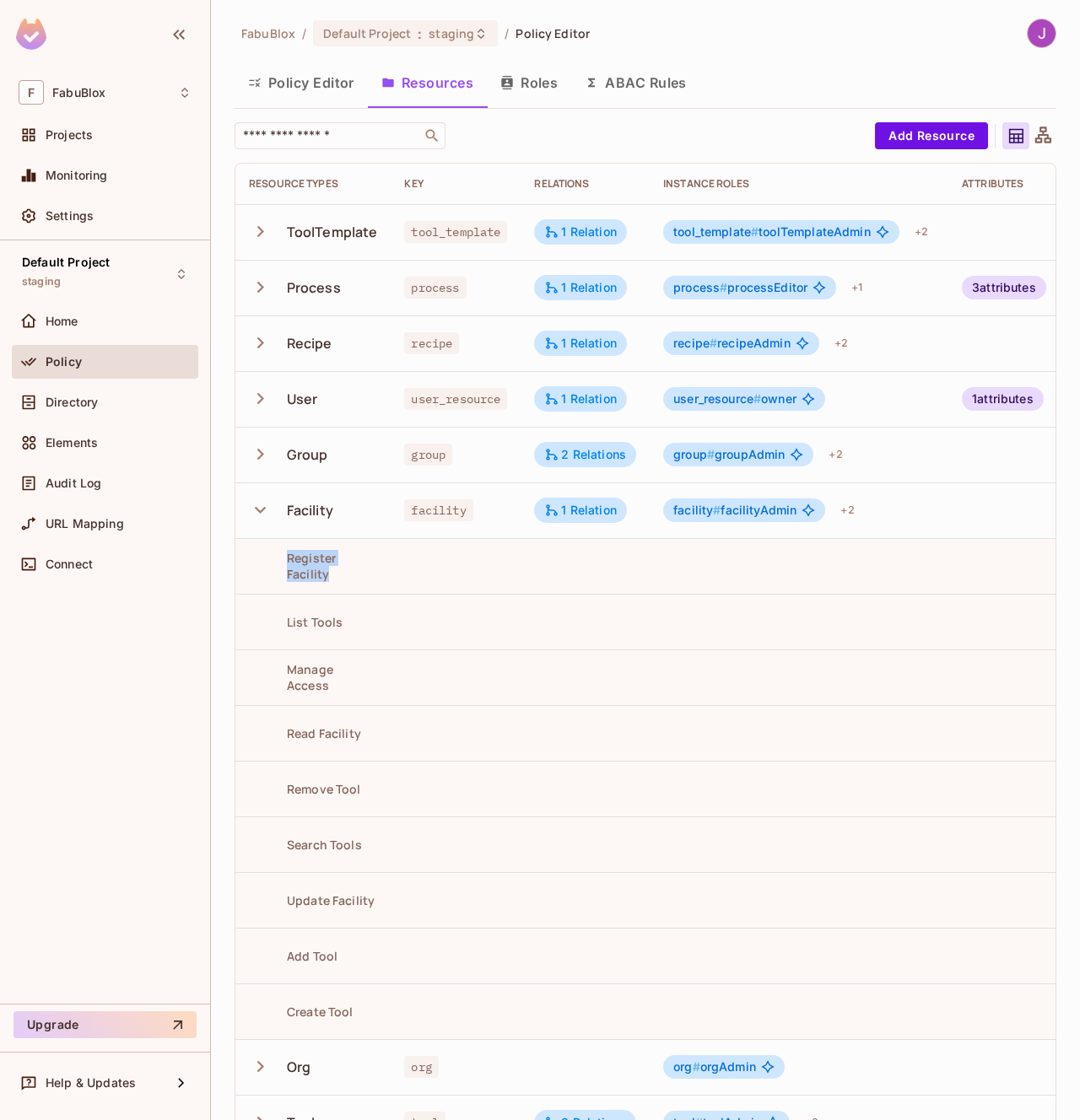
drag, startPoint x: 290, startPoint y: 555, endPoint x: 330, endPoint y: 579, distance: 46.6
click at [330, 579] on div "Register Facility" at bounding box center [312, 566] width 128 height 32
click at [102, 399] on div "Directory" at bounding box center [118, 402] width 146 height 13
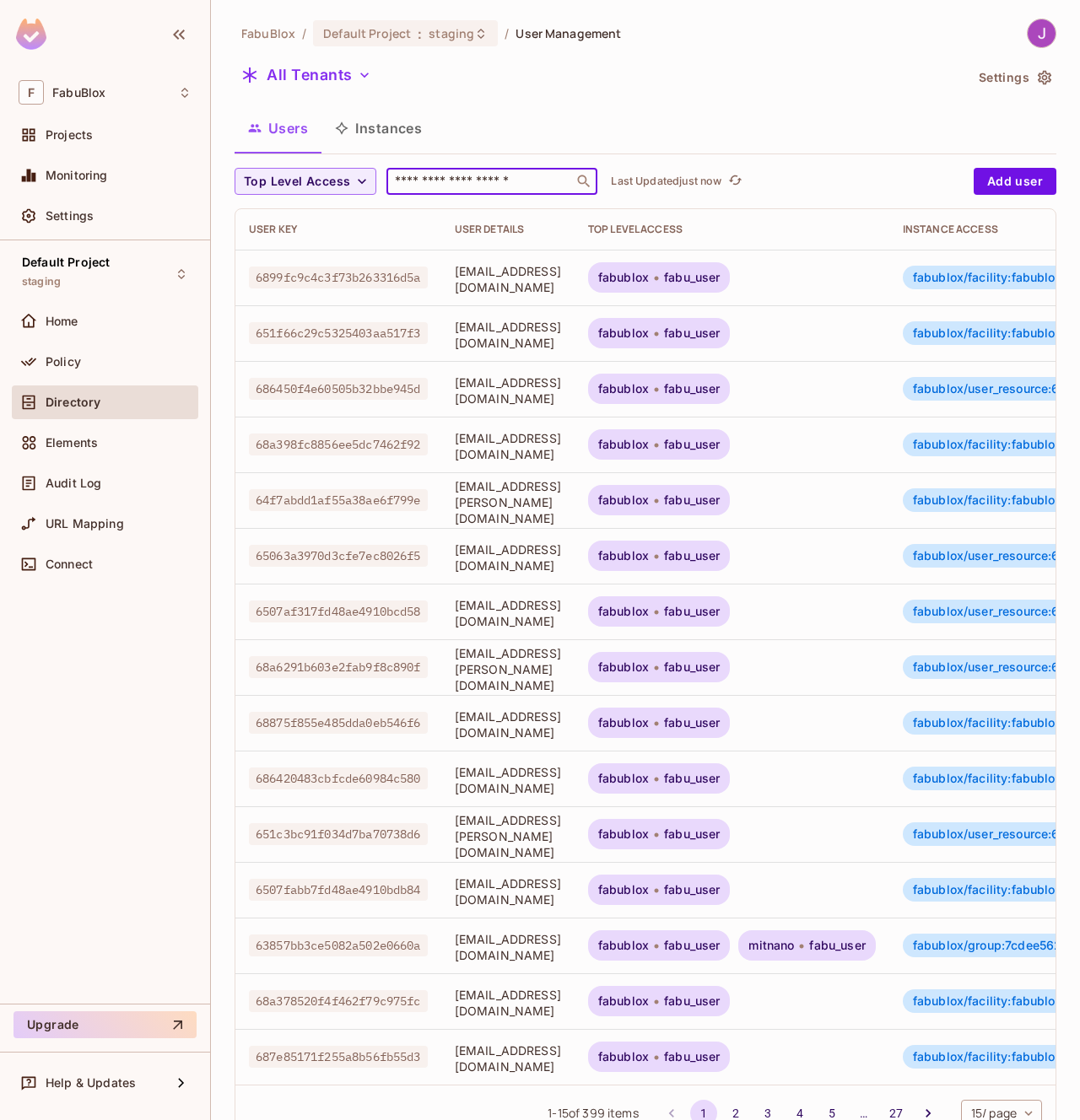
click at [445, 185] on input "text" at bounding box center [480, 181] width 177 height 17
paste input "**********"
type input "**********"
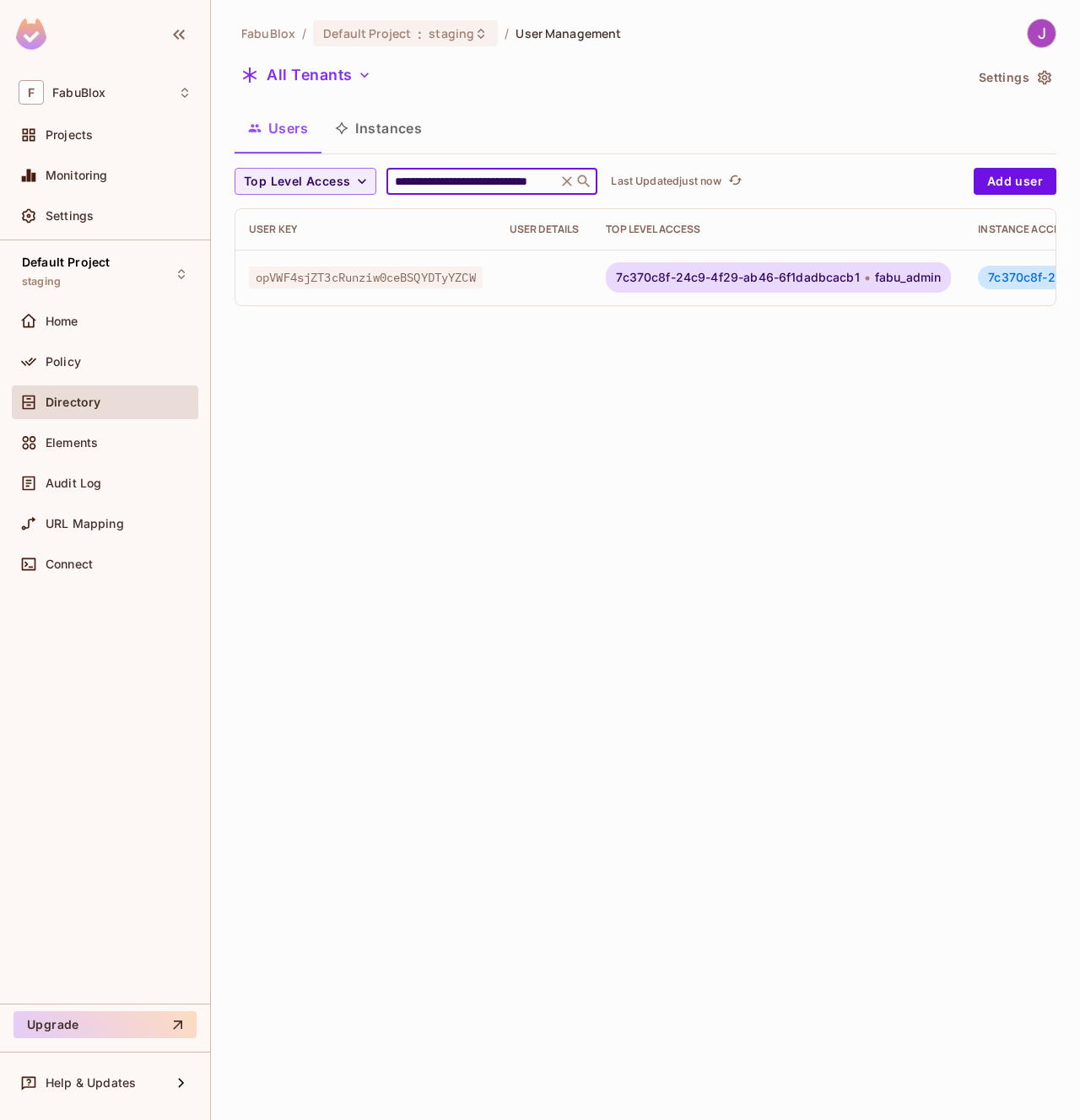
scroll to position [0, 0]
click at [689, 280] on span "7c370c8f-24c9-4f29-ab46-6f1dadbcacb1" at bounding box center [737, 277] width 243 height 13
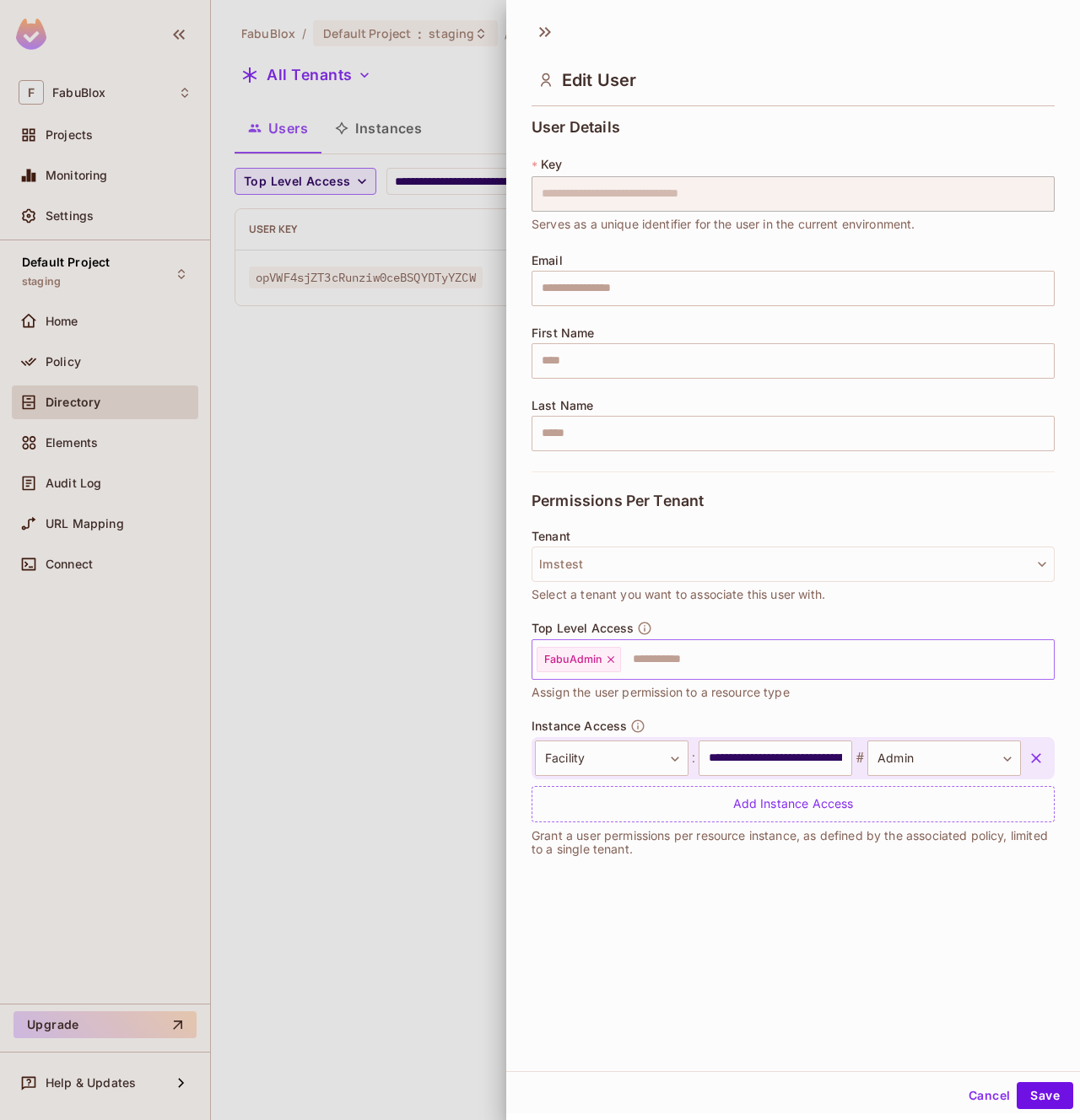
click at [661, 666] on input "text" at bounding box center [823, 659] width 399 height 34
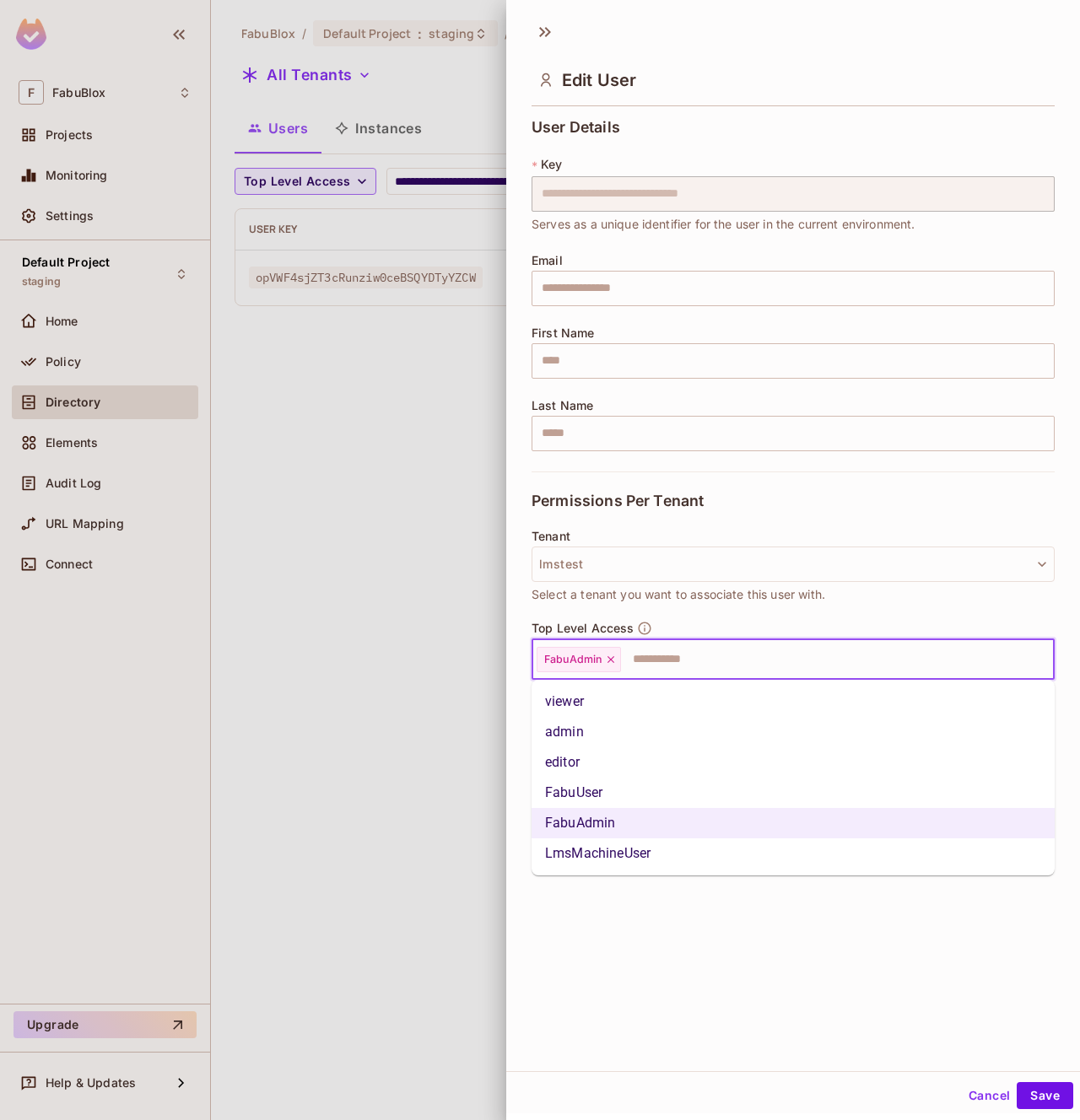
click at [619, 857] on li "LmsMachineUser" at bounding box center [792, 854] width 523 height 30
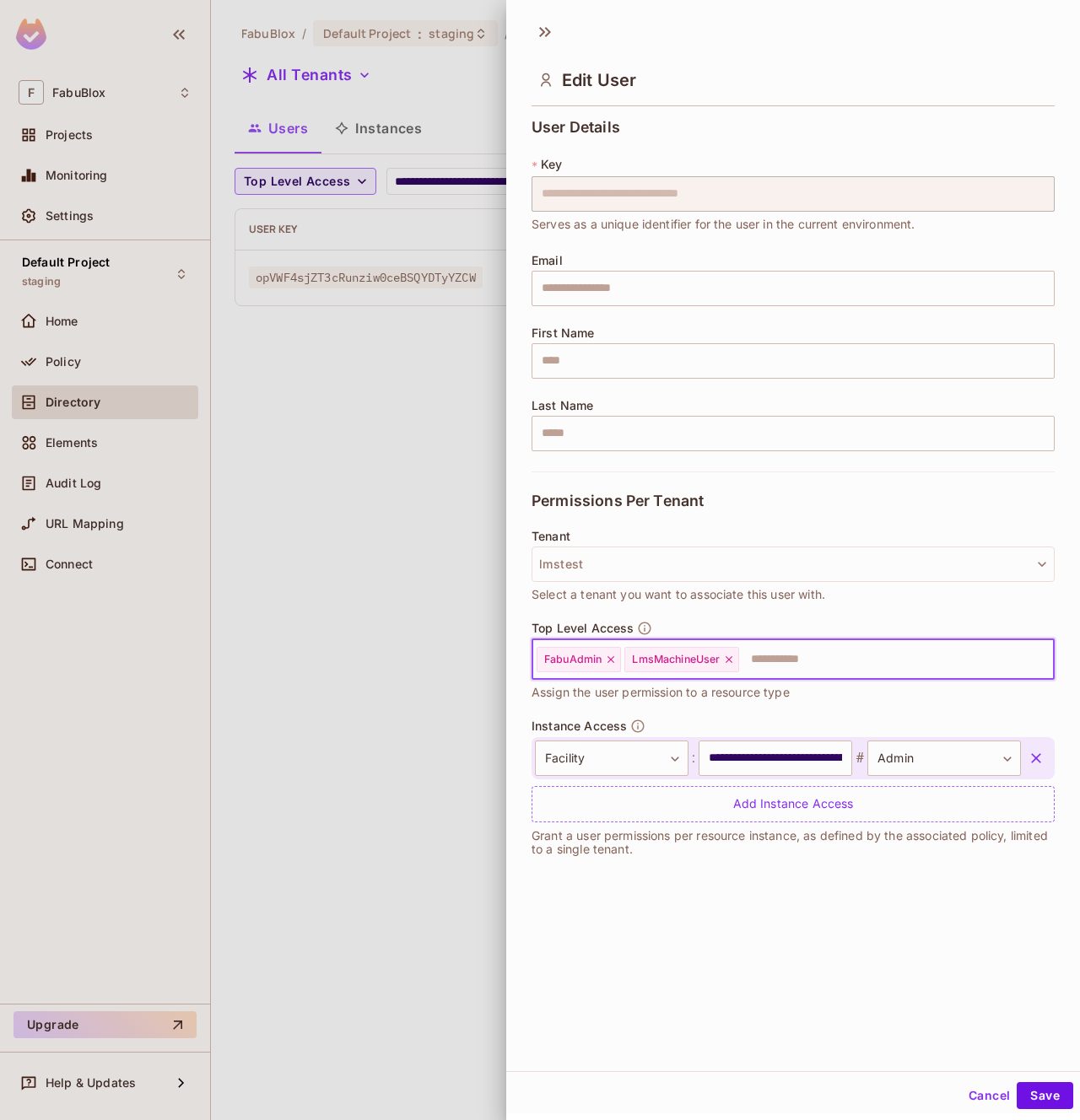
click at [611, 659] on icon at bounding box center [611, 660] width 7 height 7
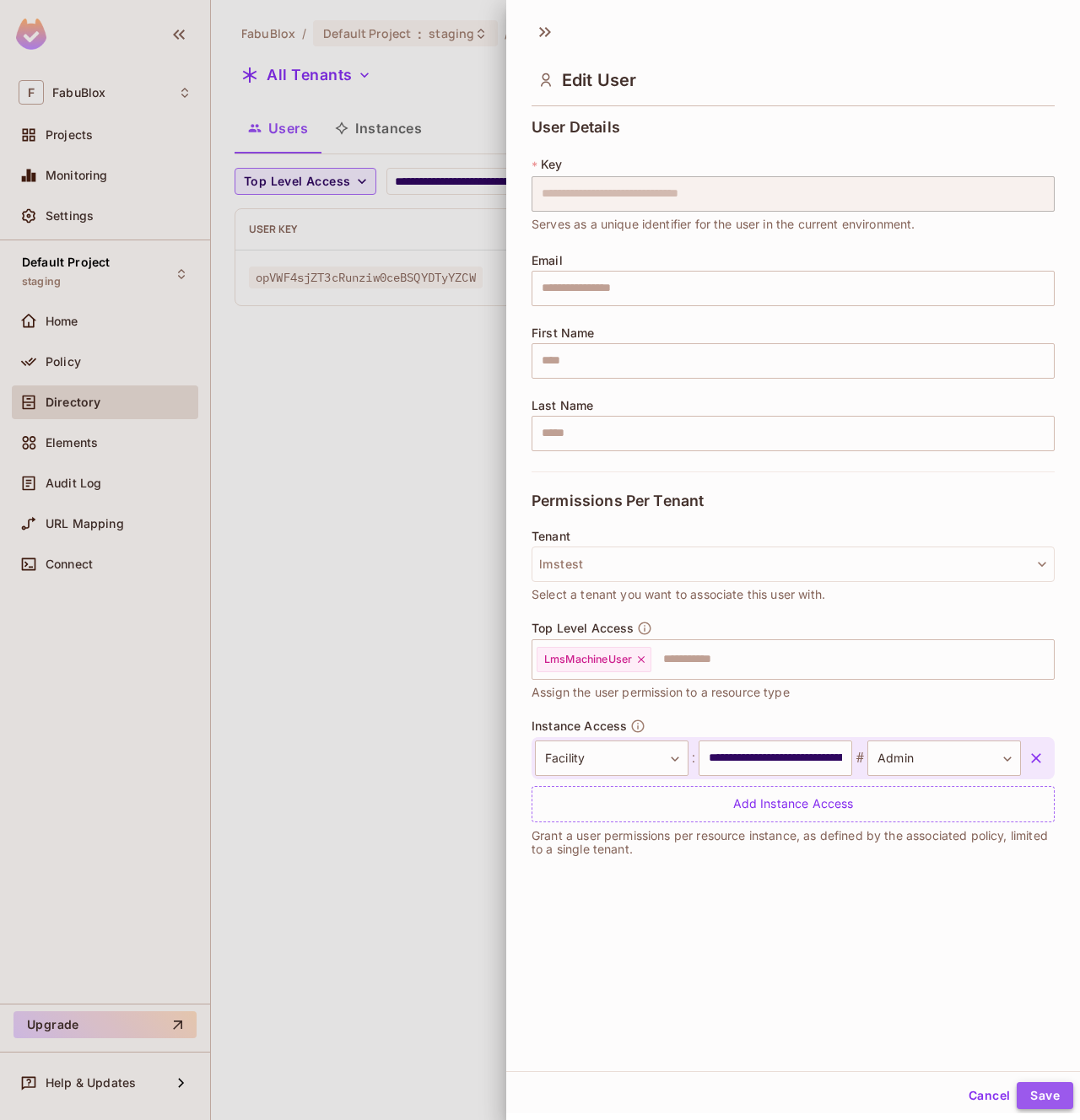
click at [1047, 1100] on button "Save" at bounding box center [1045, 1096] width 57 height 27
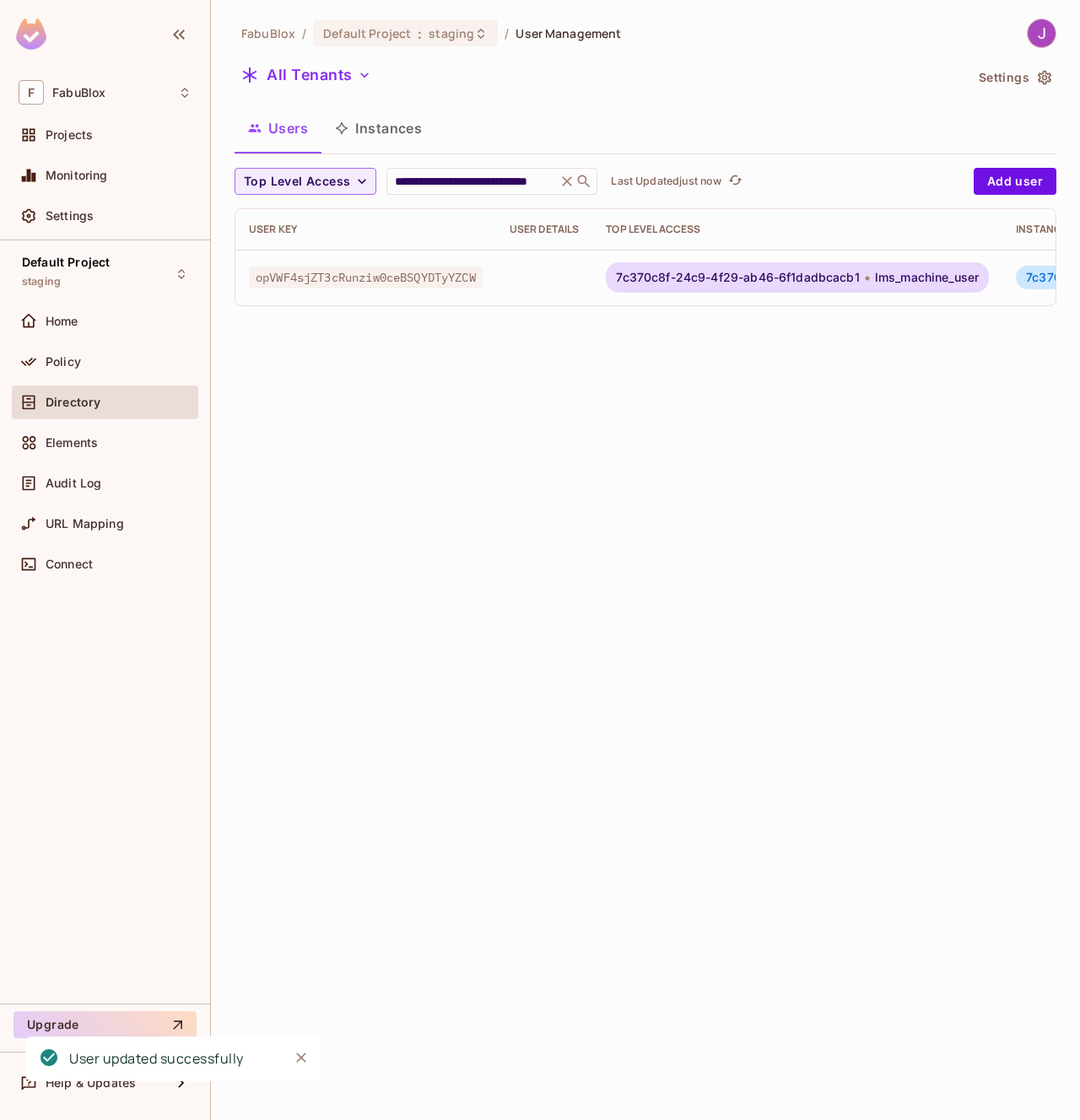
click at [757, 813] on div "**********" at bounding box center [645, 560] width 869 height 1120
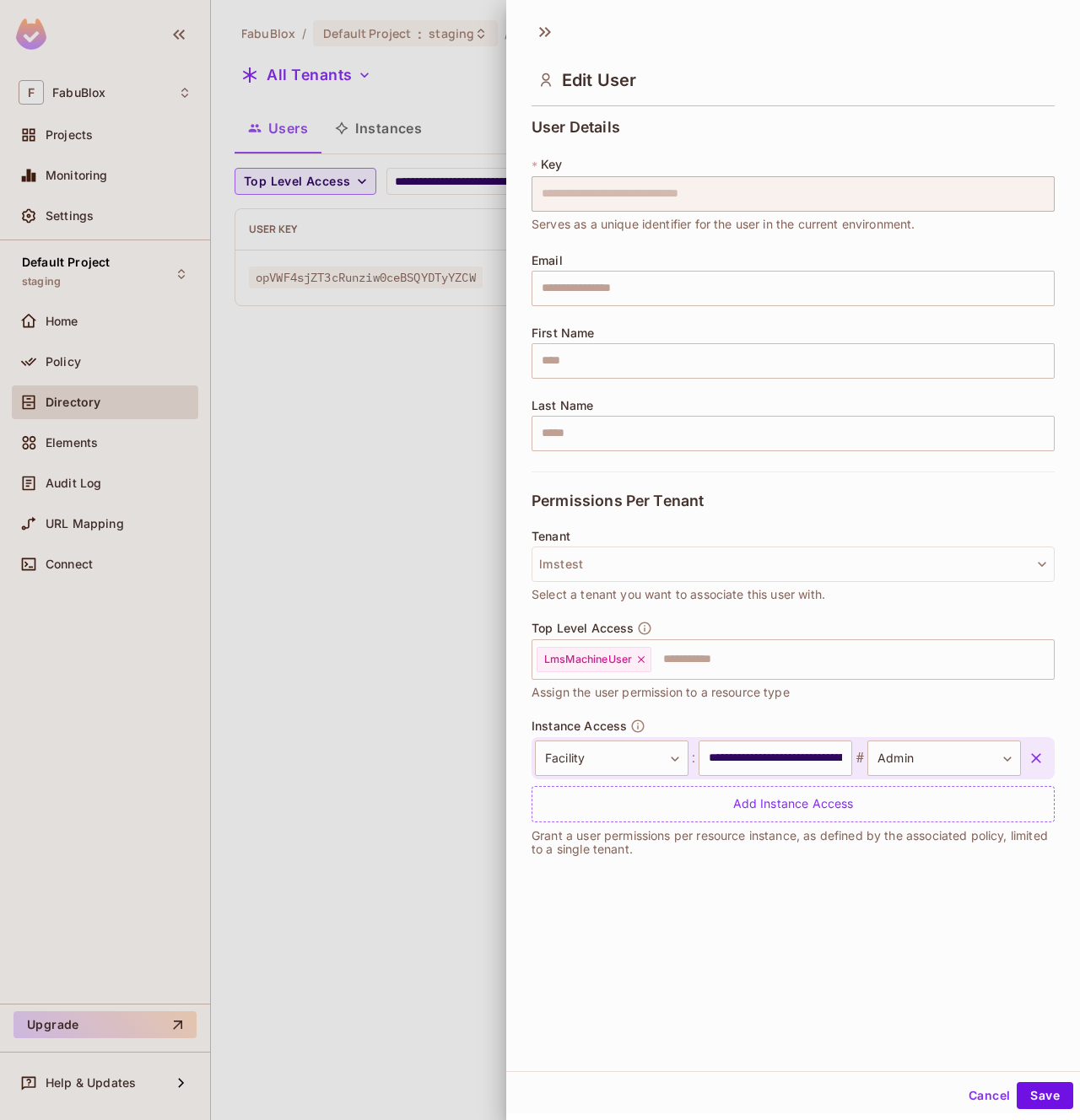
click at [428, 499] on div at bounding box center [540, 560] width 1080 height 1120
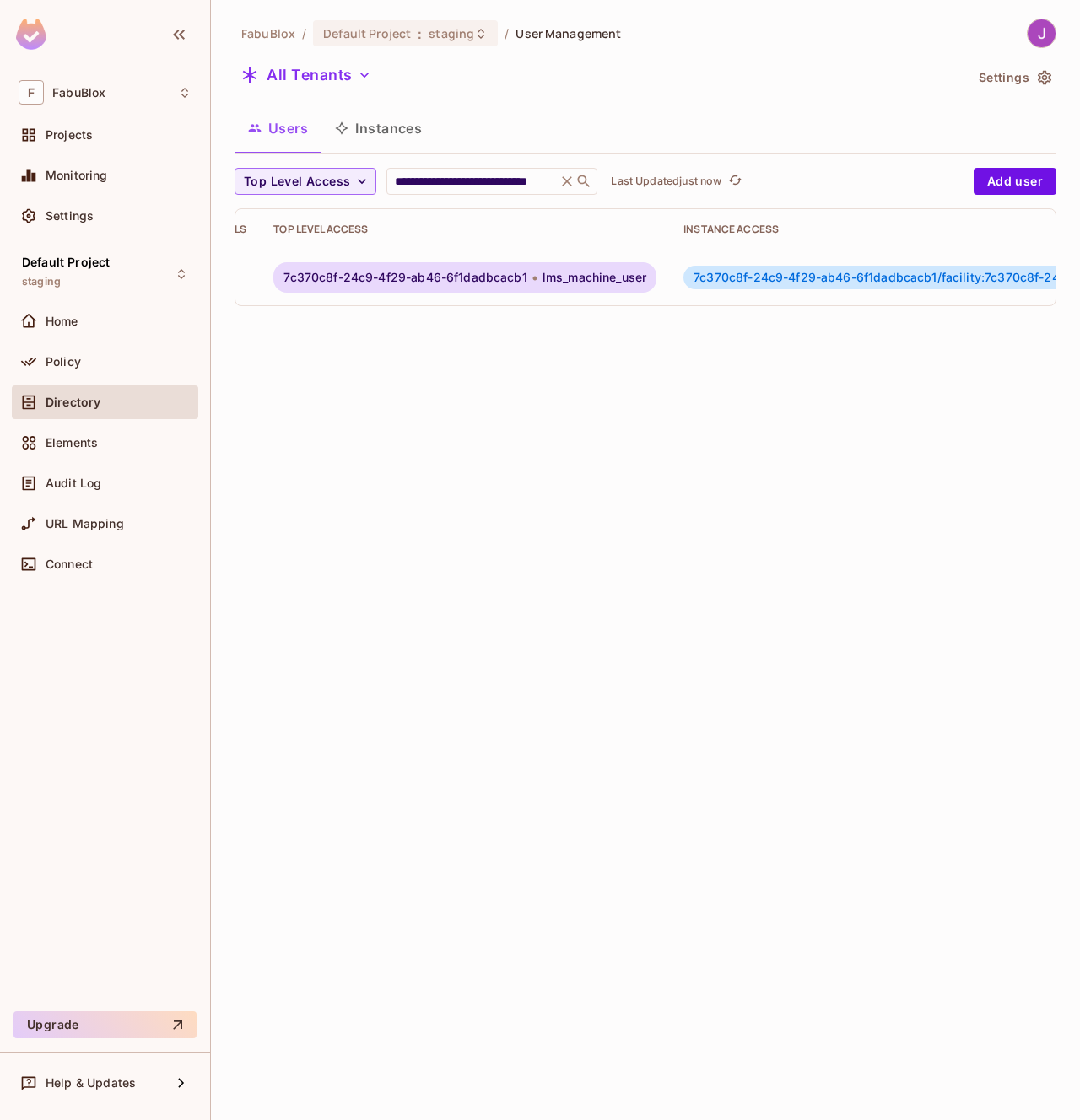
scroll to position [0, 359]
click at [833, 278] on span "7c370c8f-24c9-4f29-ab46-6f1dadbcacb1/facility:7c370c8f-24c9-4f29-ab46-6f1dadbca…" at bounding box center [938, 277] width 541 height 14
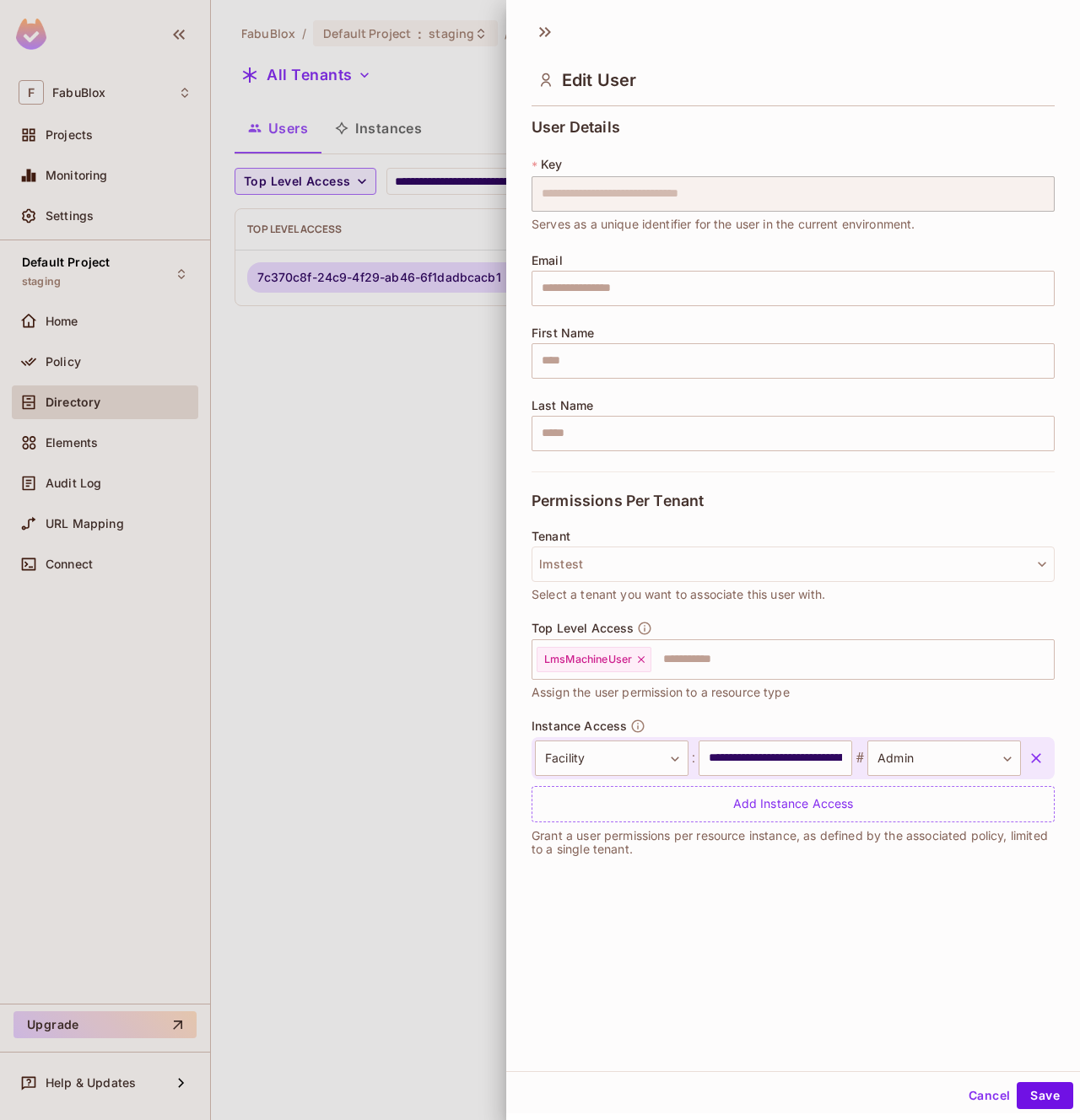
click at [453, 102] on div at bounding box center [540, 560] width 1080 height 1120
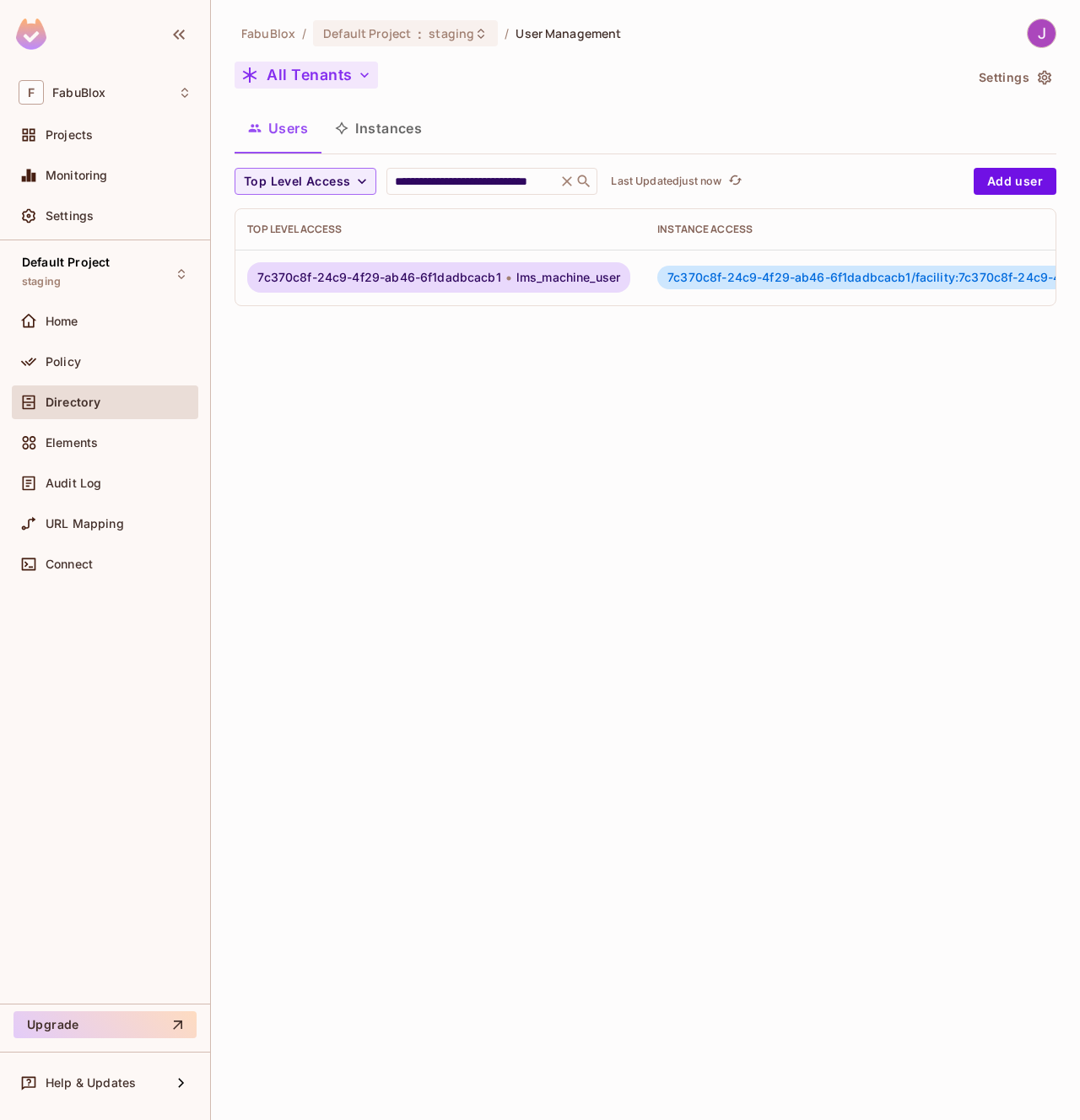
click at [334, 77] on button "All Tenants" at bounding box center [306, 75] width 144 height 27
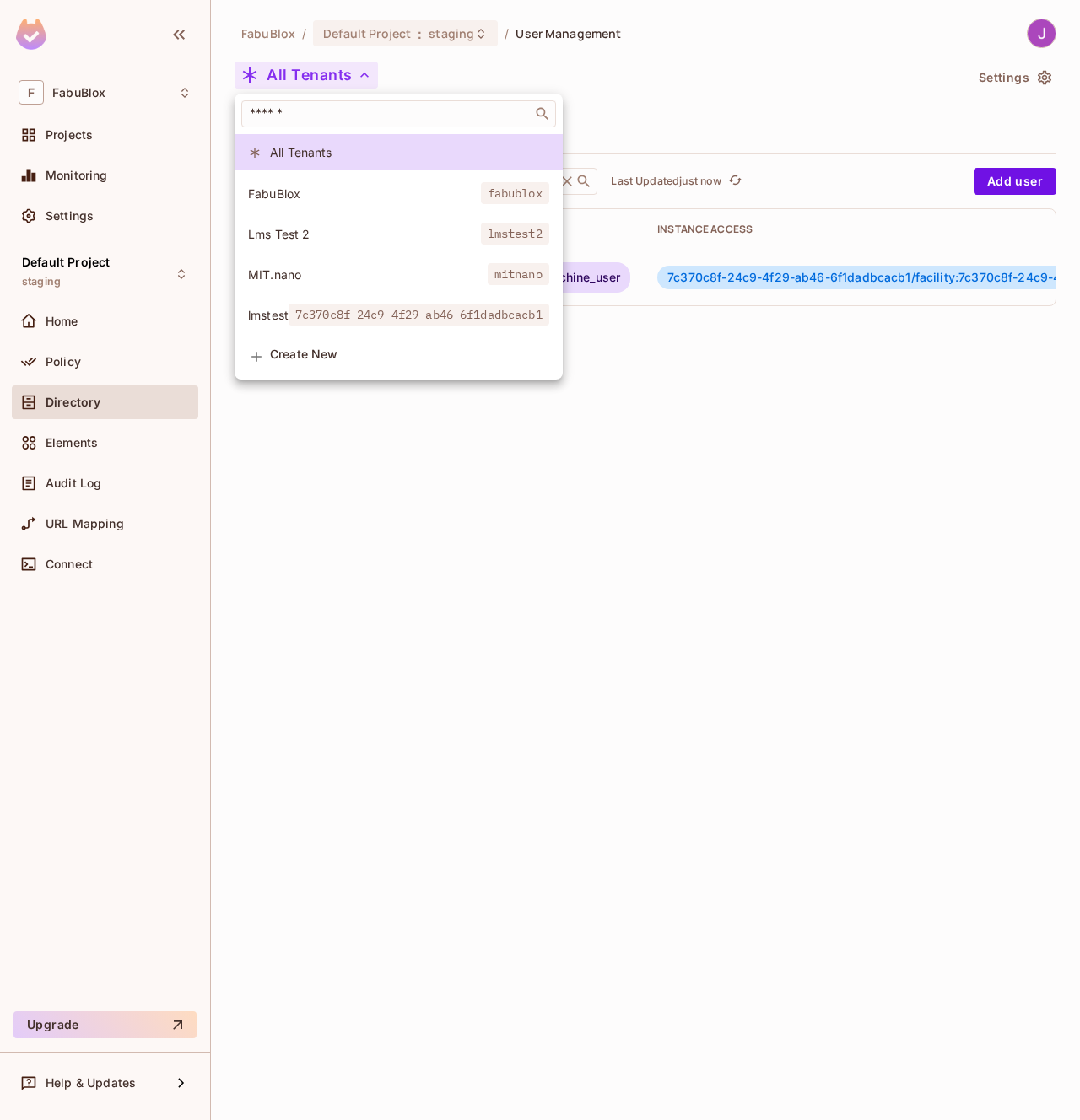
click at [474, 489] on div at bounding box center [540, 560] width 1080 height 1120
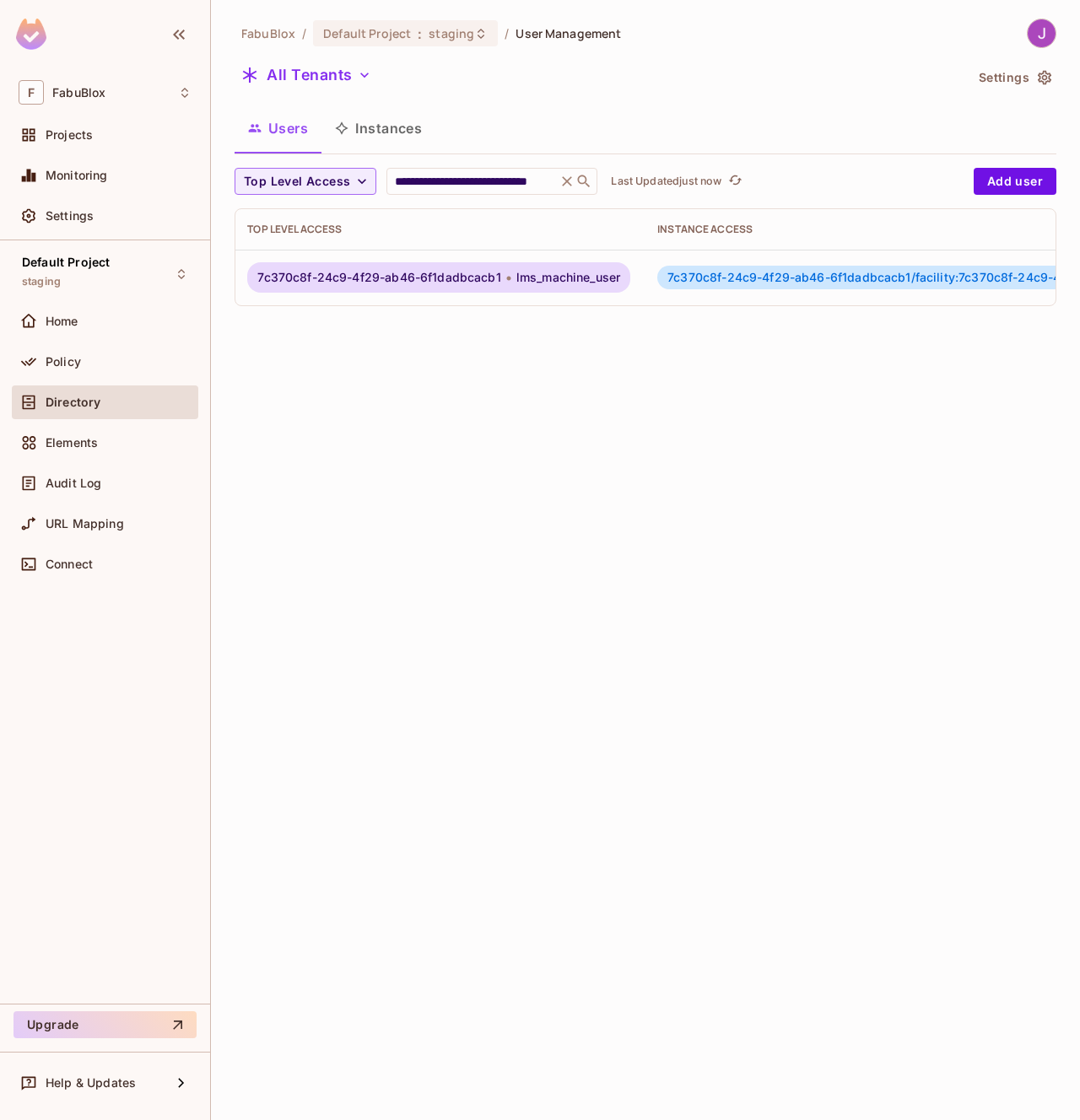
click at [779, 281] on span "7c370c8f-24c9-4f29-ab46-6f1dadbcacb1/facility:7c370c8f-24c9-4f29-ab46-6f1dadbca…" at bounding box center [938, 277] width 541 height 14
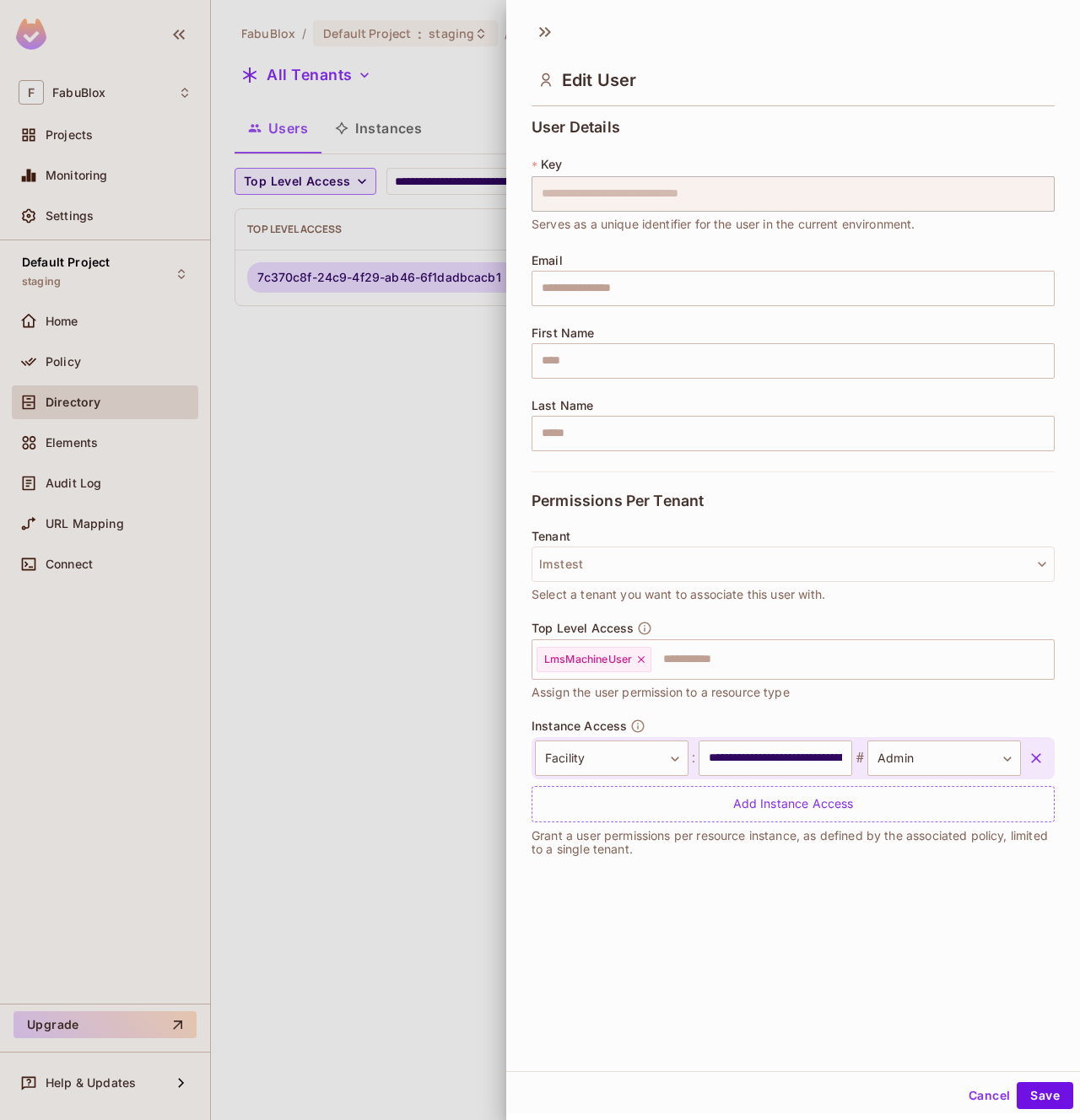
click at [397, 492] on div at bounding box center [540, 560] width 1080 height 1120
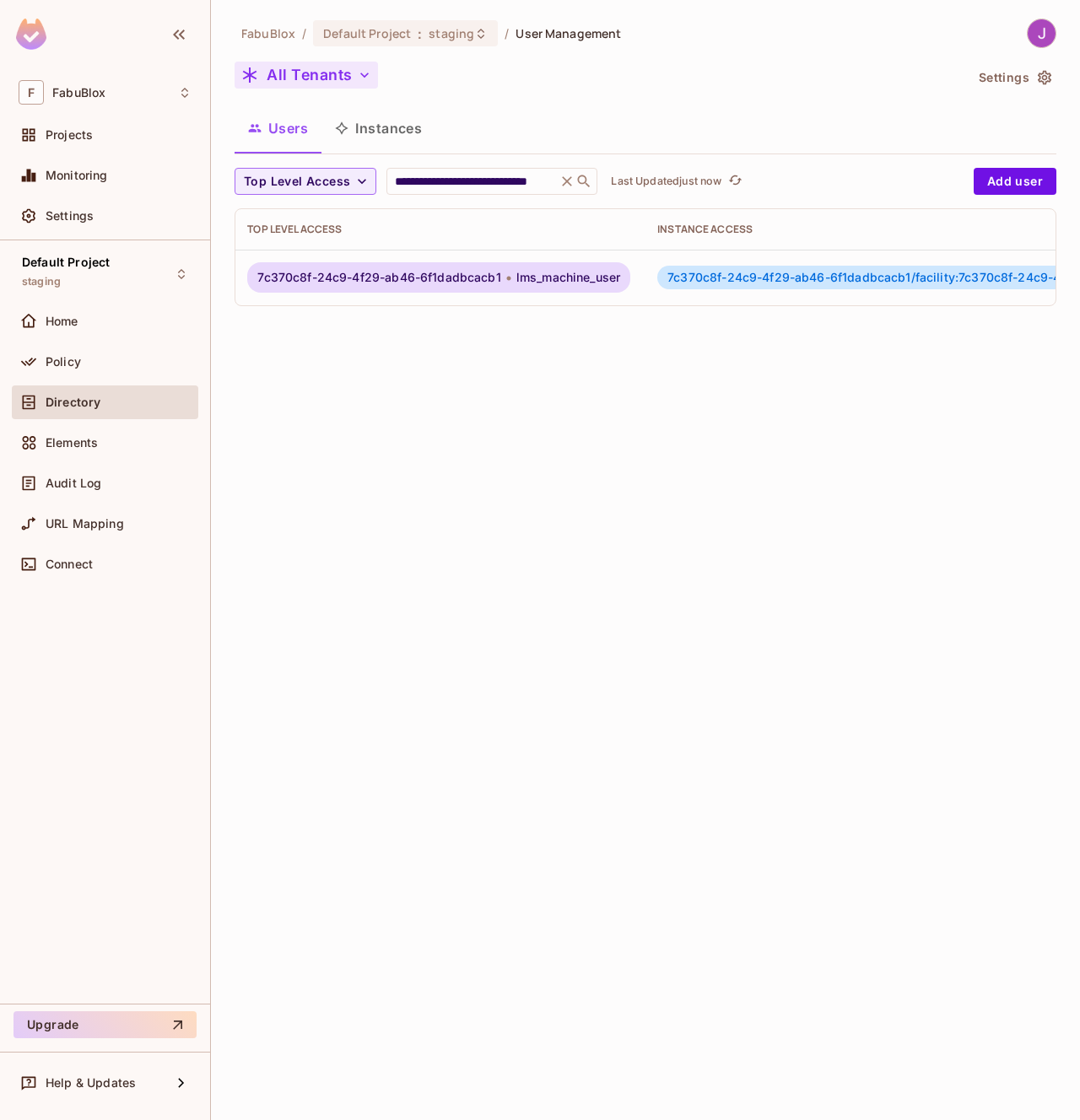
click at [329, 78] on button "All Tenants" at bounding box center [306, 75] width 144 height 27
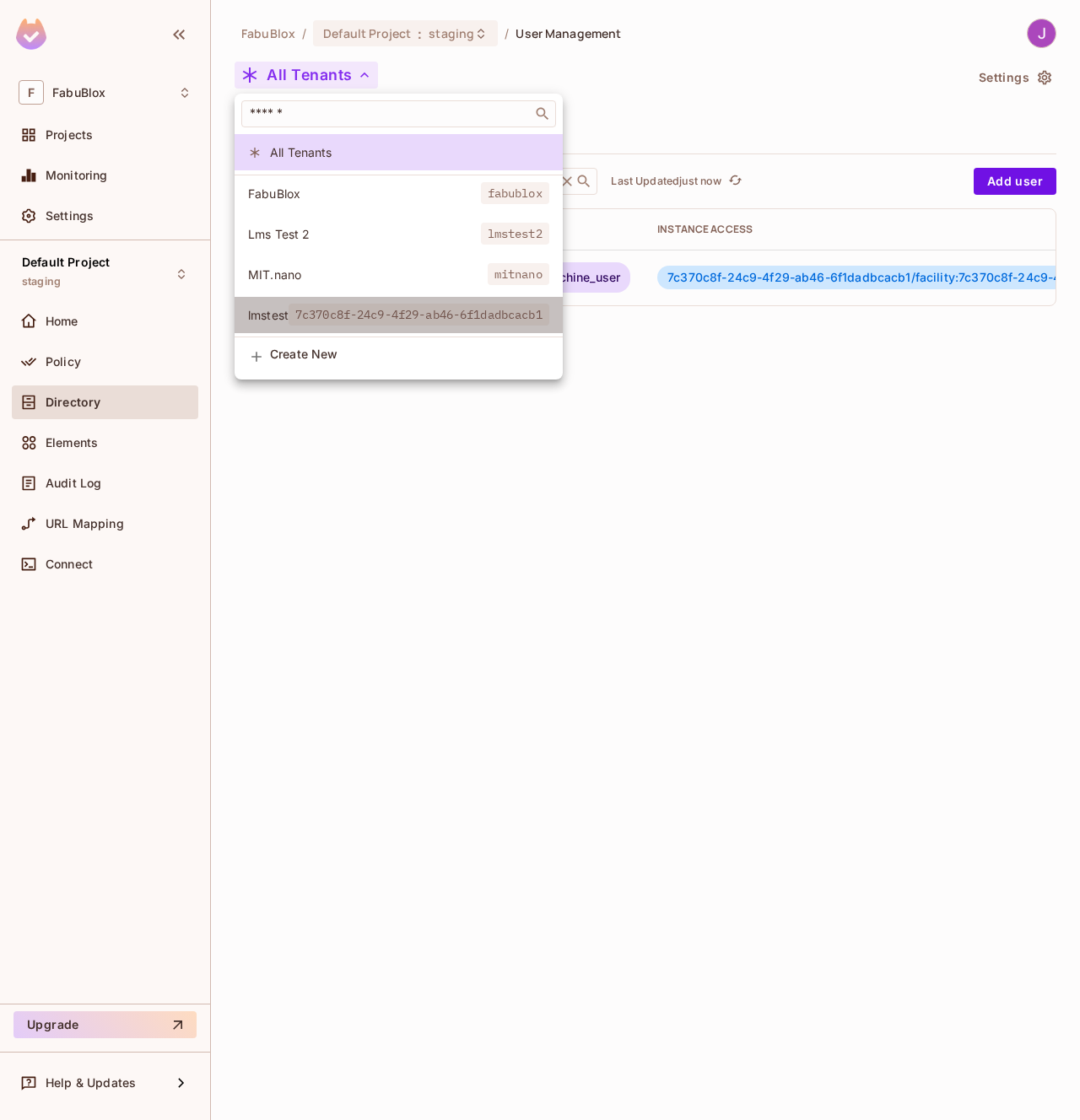
click at [311, 311] on span "7c370c8f-24c9-4f29-ab46-6f1dadbcacb1" at bounding box center [419, 314] width 261 height 22
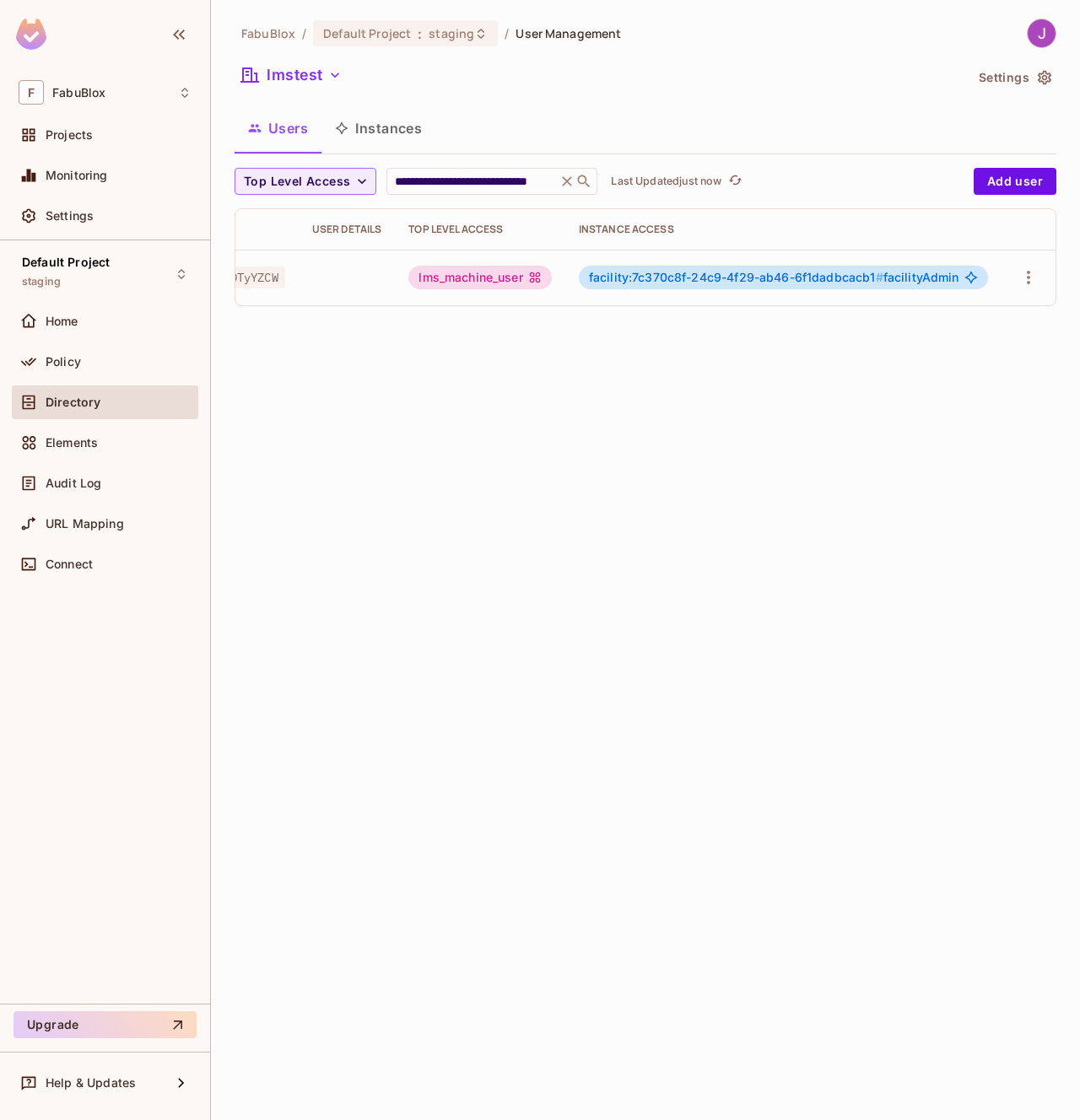
scroll to position [0, 208]
drag, startPoint x: 635, startPoint y: 279, endPoint x: 870, endPoint y: 280, distance: 235.0
click at [870, 280] on span "facility:7c370c8f-24c9-4f29-ab46-6f1dadbcacb1 #" at bounding box center [737, 277] width 295 height 14
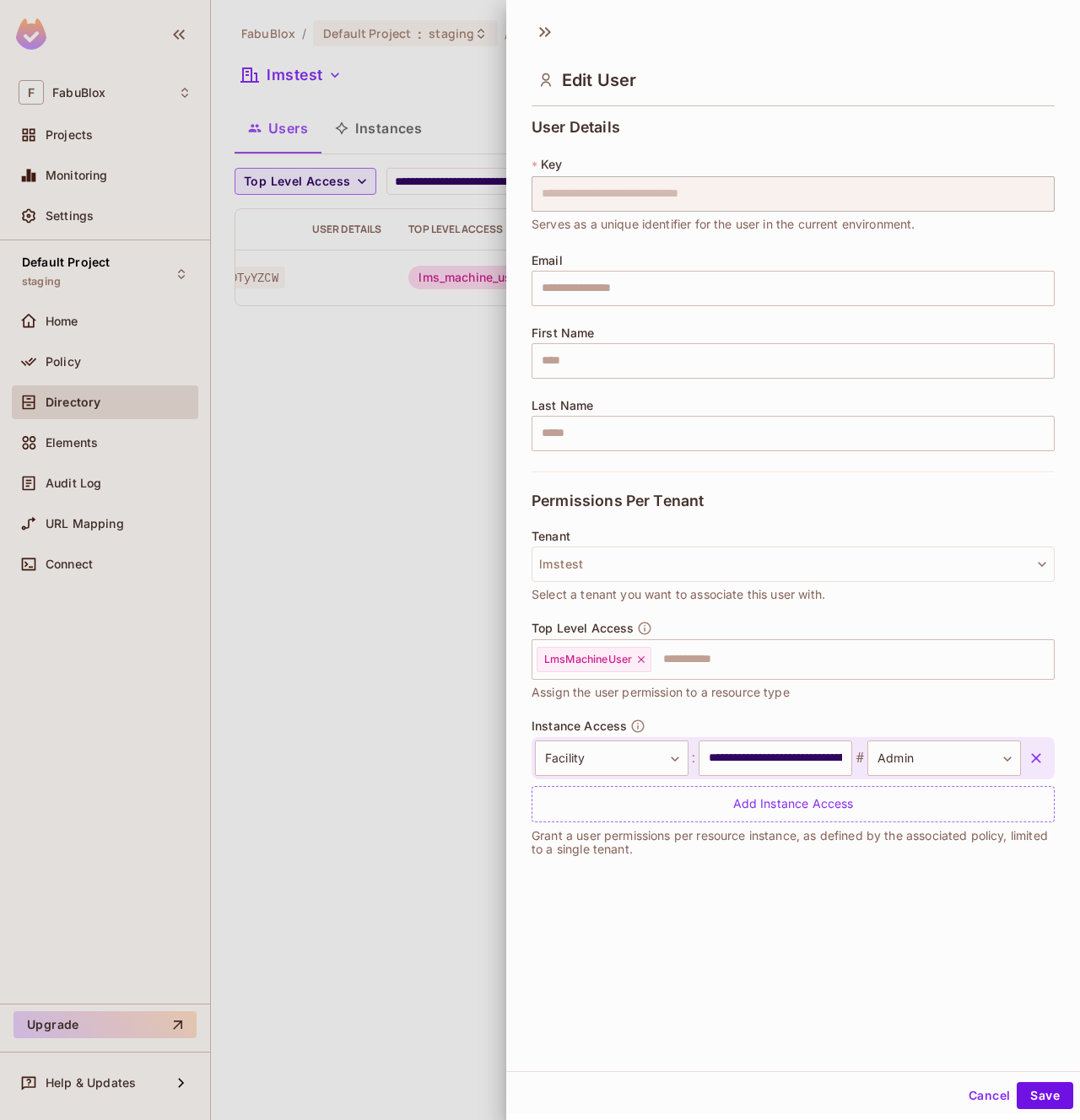
click at [368, 447] on div at bounding box center [540, 560] width 1080 height 1120
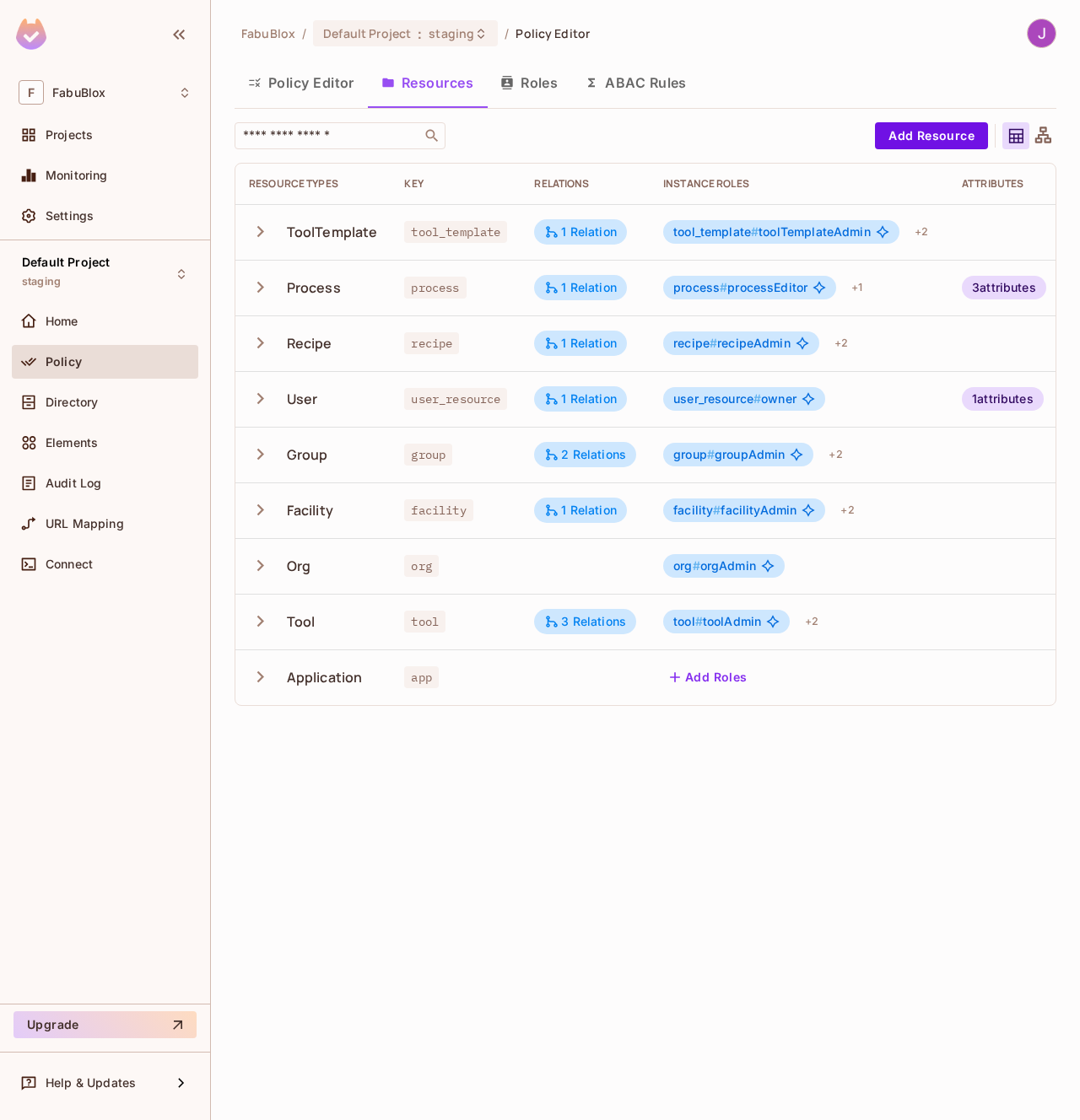
scroll to position [0, 95]
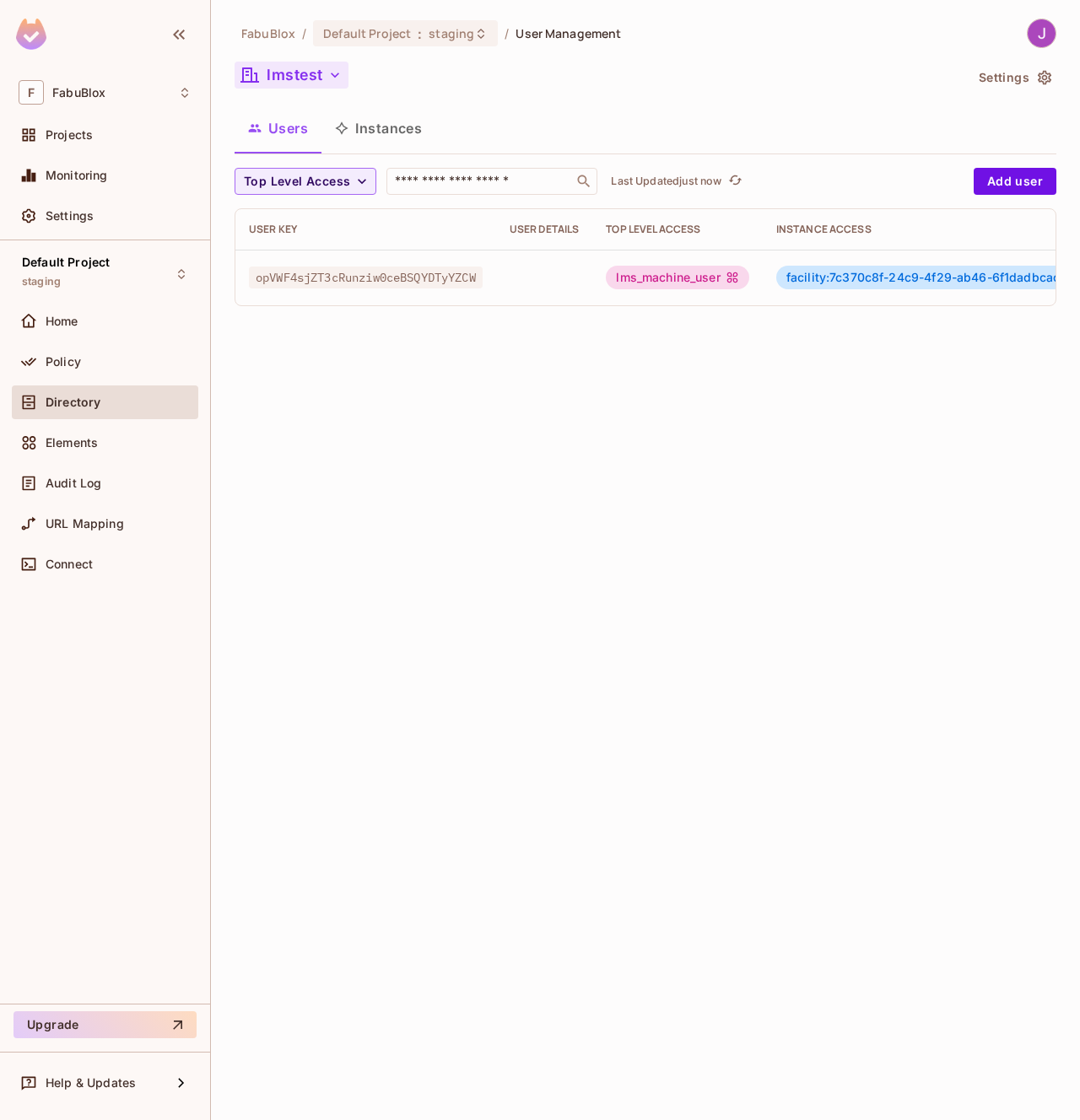
click at [310, 76] on button "lmstest" at bounding box center [291, 75] width 114 height 27
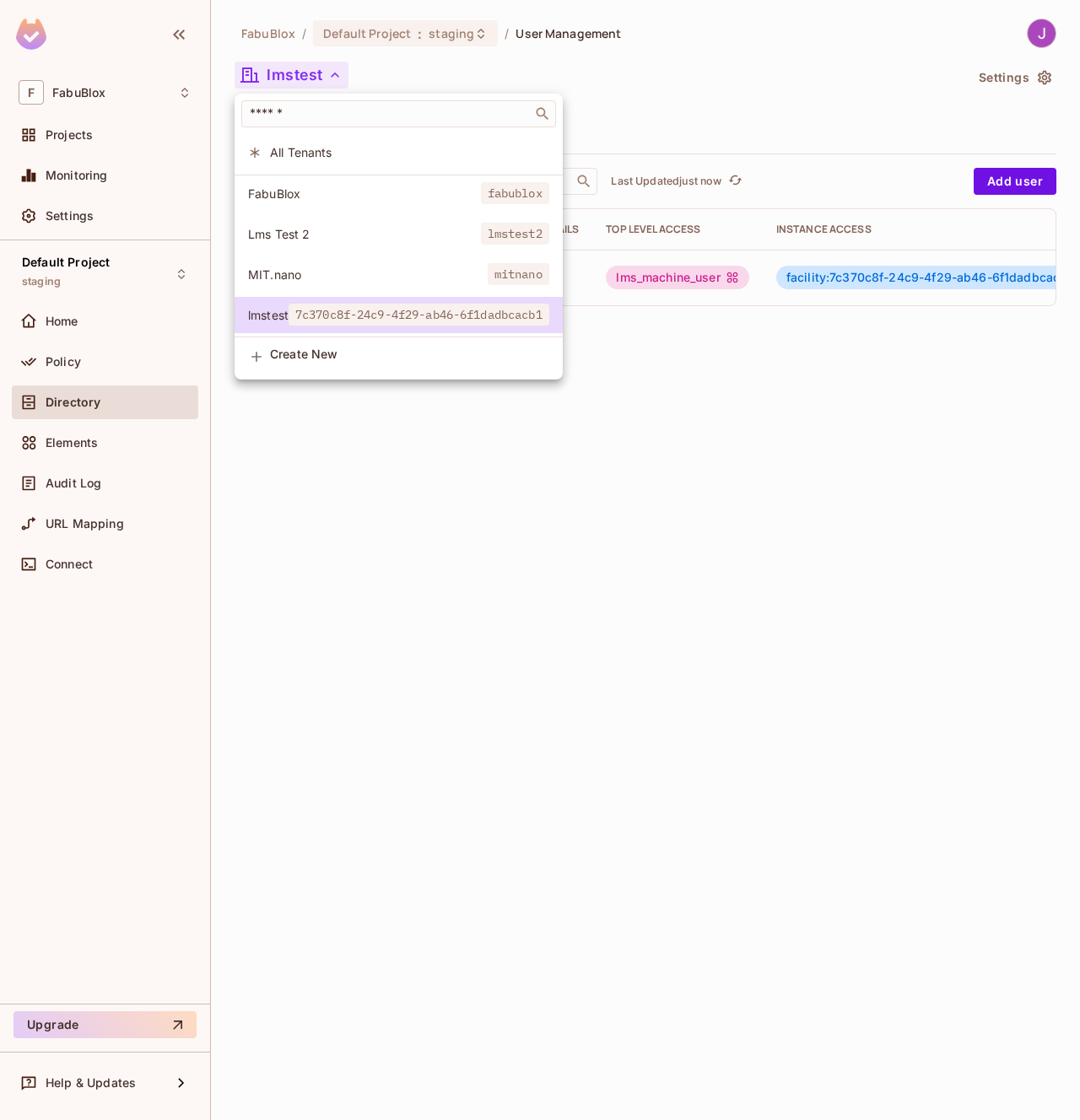
click at [304, 239] on span "Lms Test 2" at bounding box center [364, 234] width 233 height 16
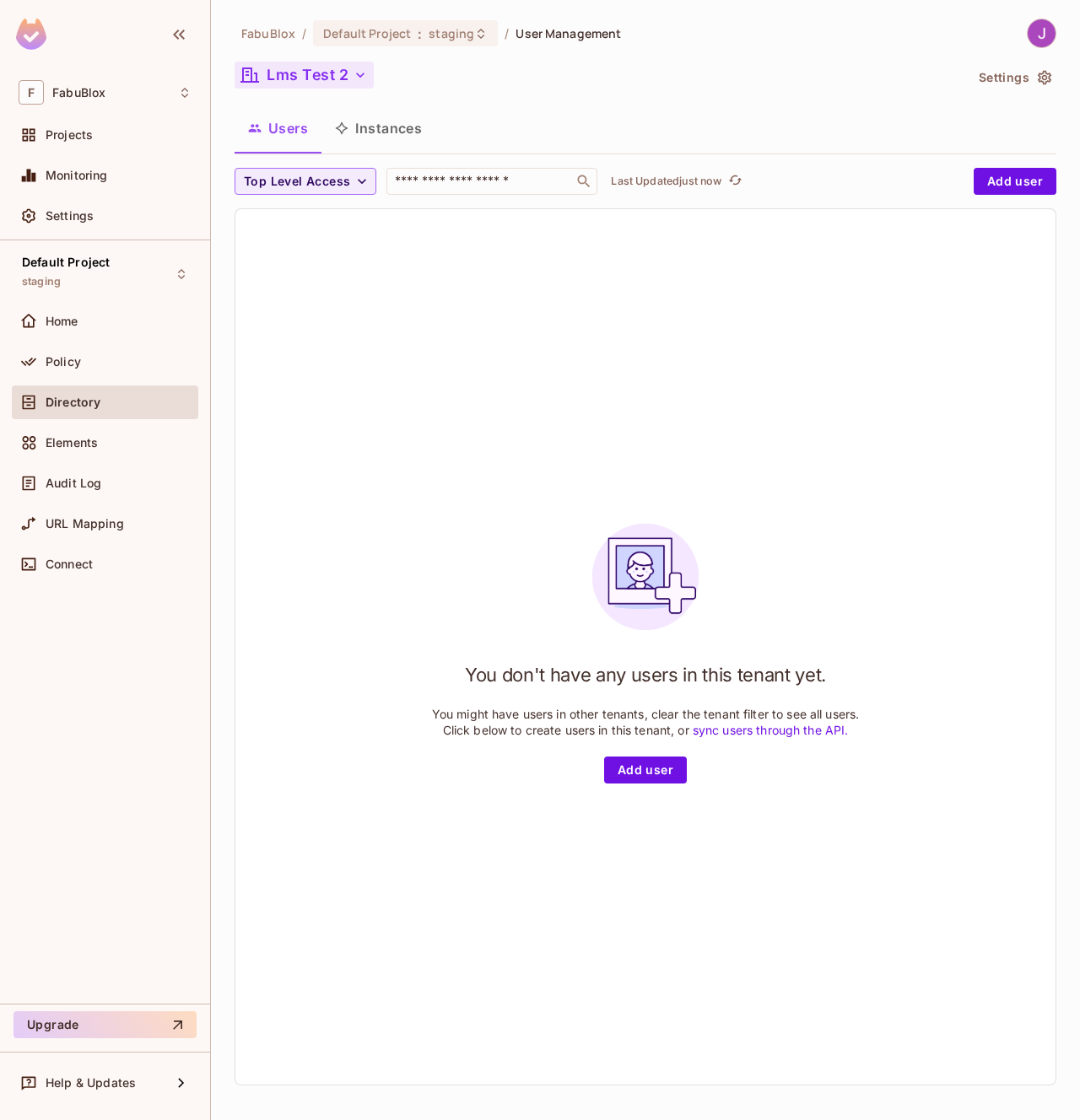
click at [317, 67] on button "Lms Test 2" at bounding box center [304, 75] width 139 height 27
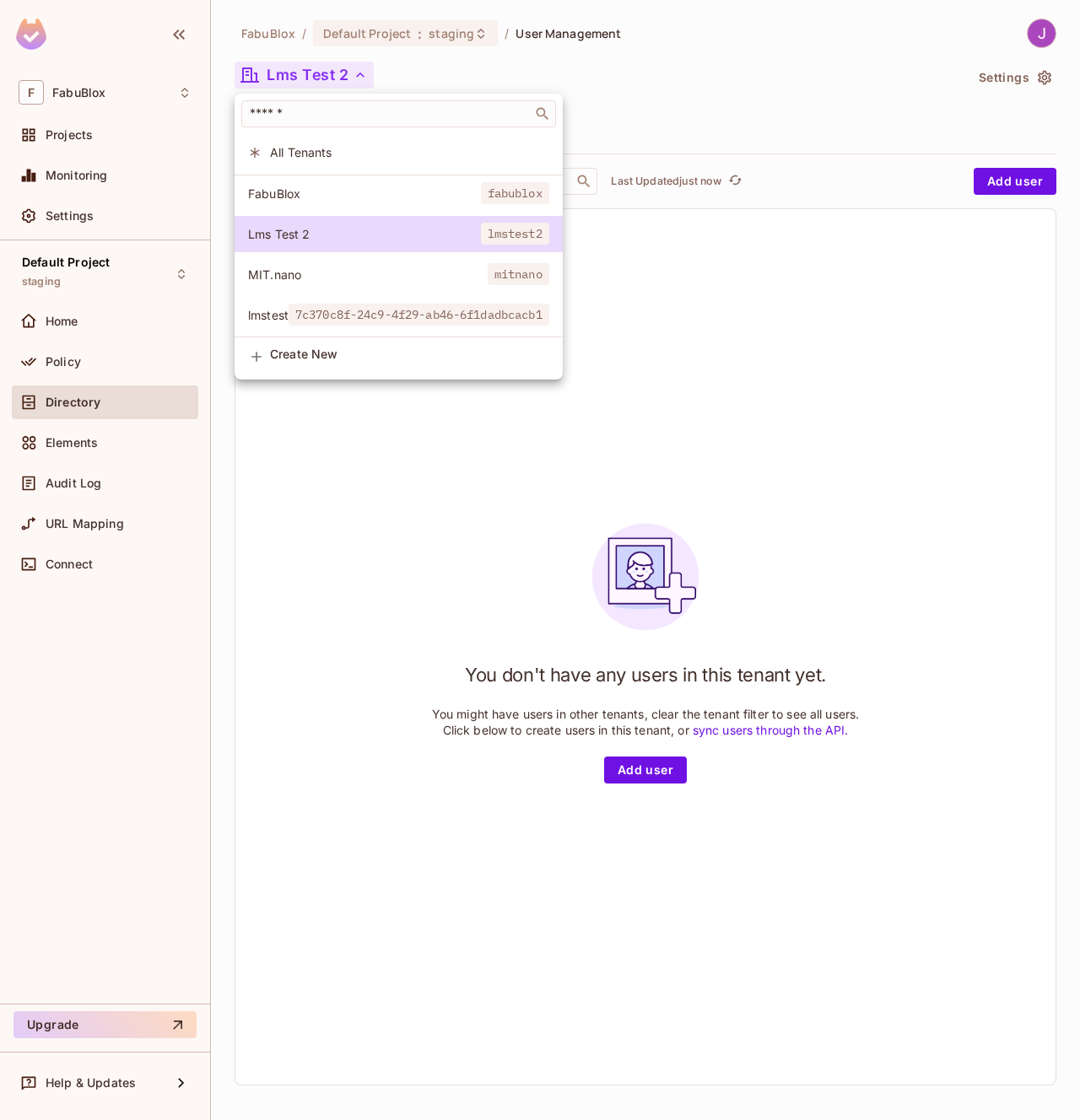
click at [288, 160] on span "All Tenants" at bounding box center [409, 153] width 280 height 16
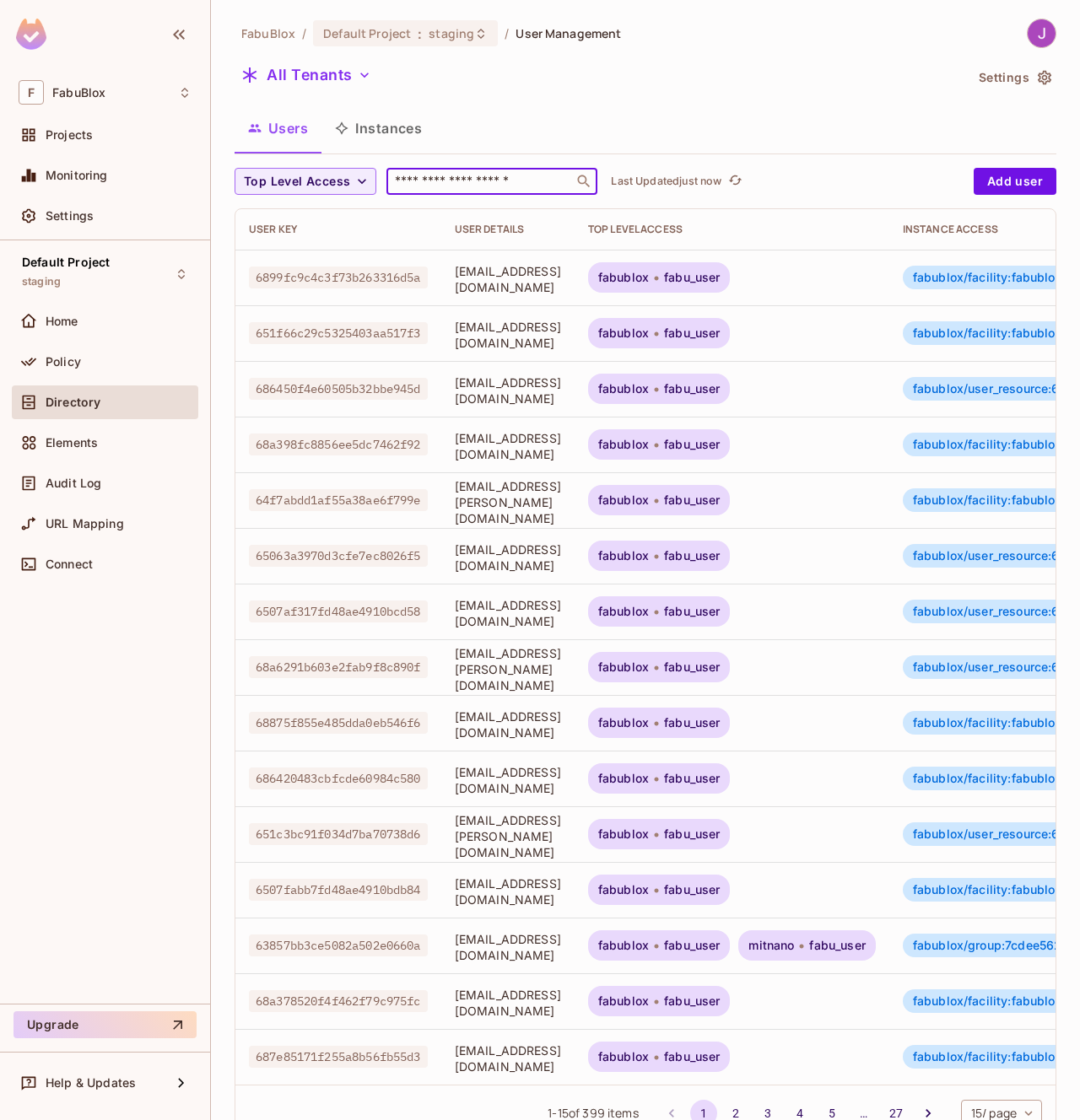
click at [468, 173] on input "text" at bounding box center [480, 181] width 177 height 17
paste input "**********"
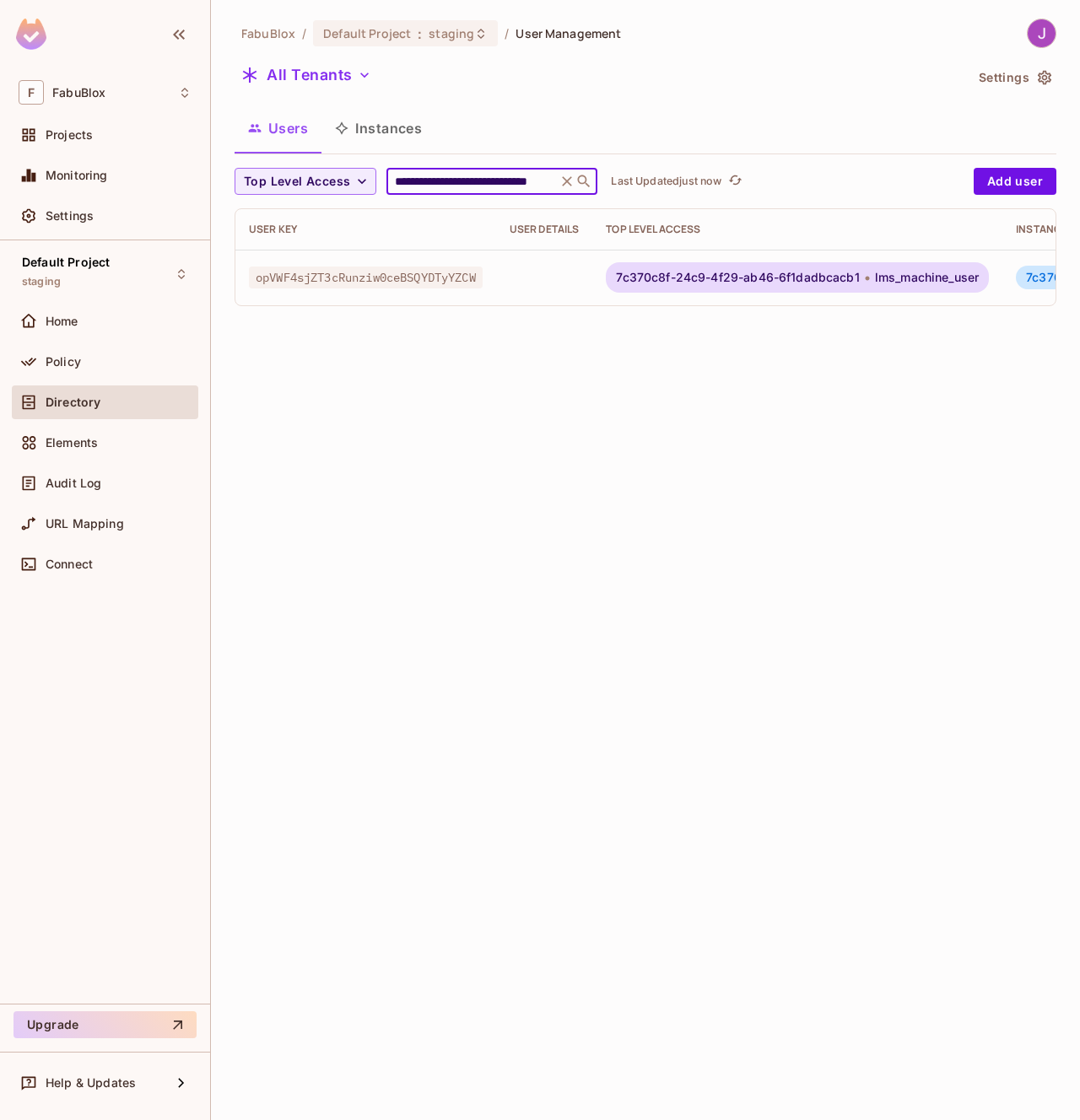
type input "**********"
click at [552, 287] on td at bounding box center [544, 277] width 97 height 56
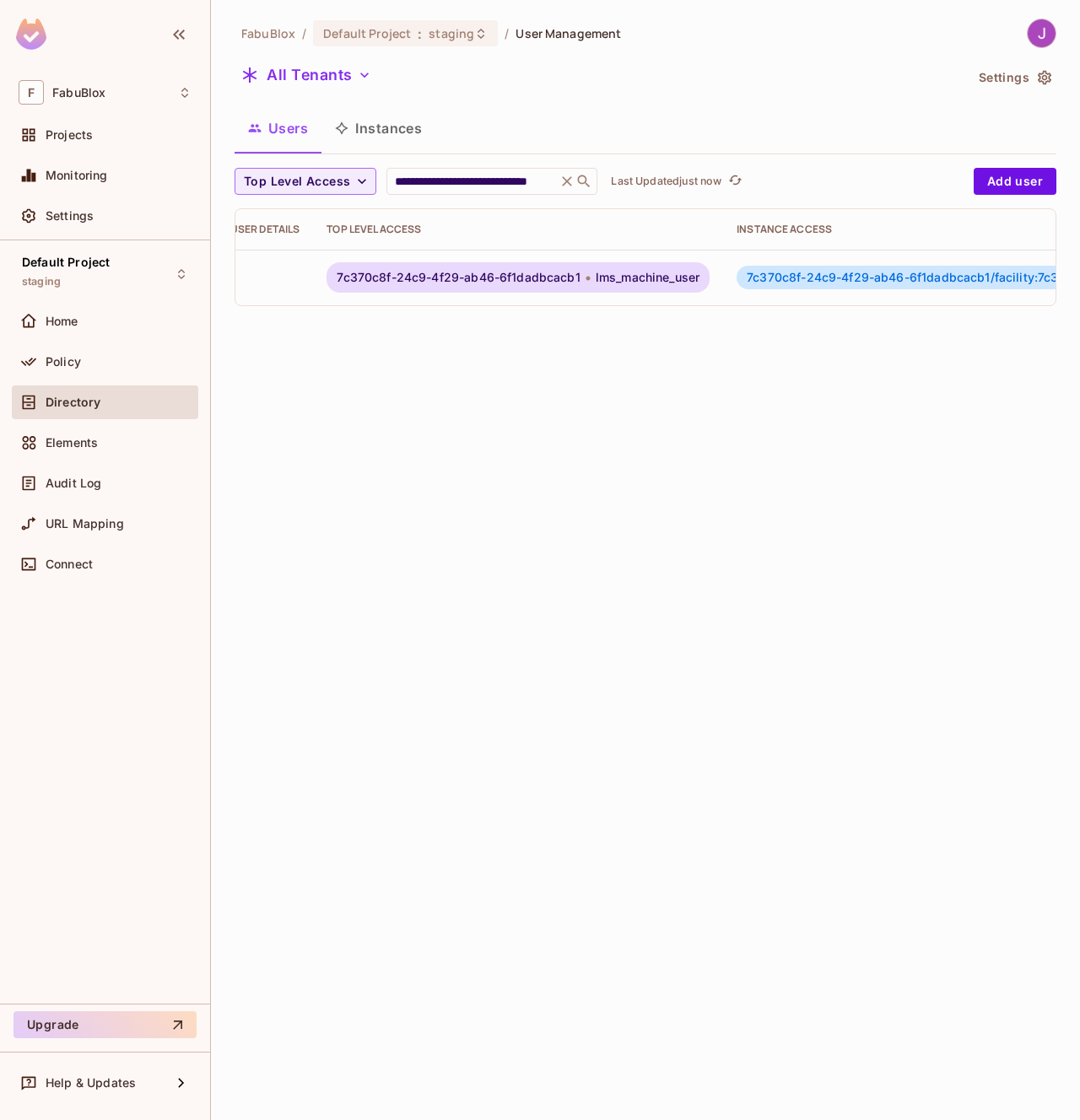
scroll to position [0, 485]
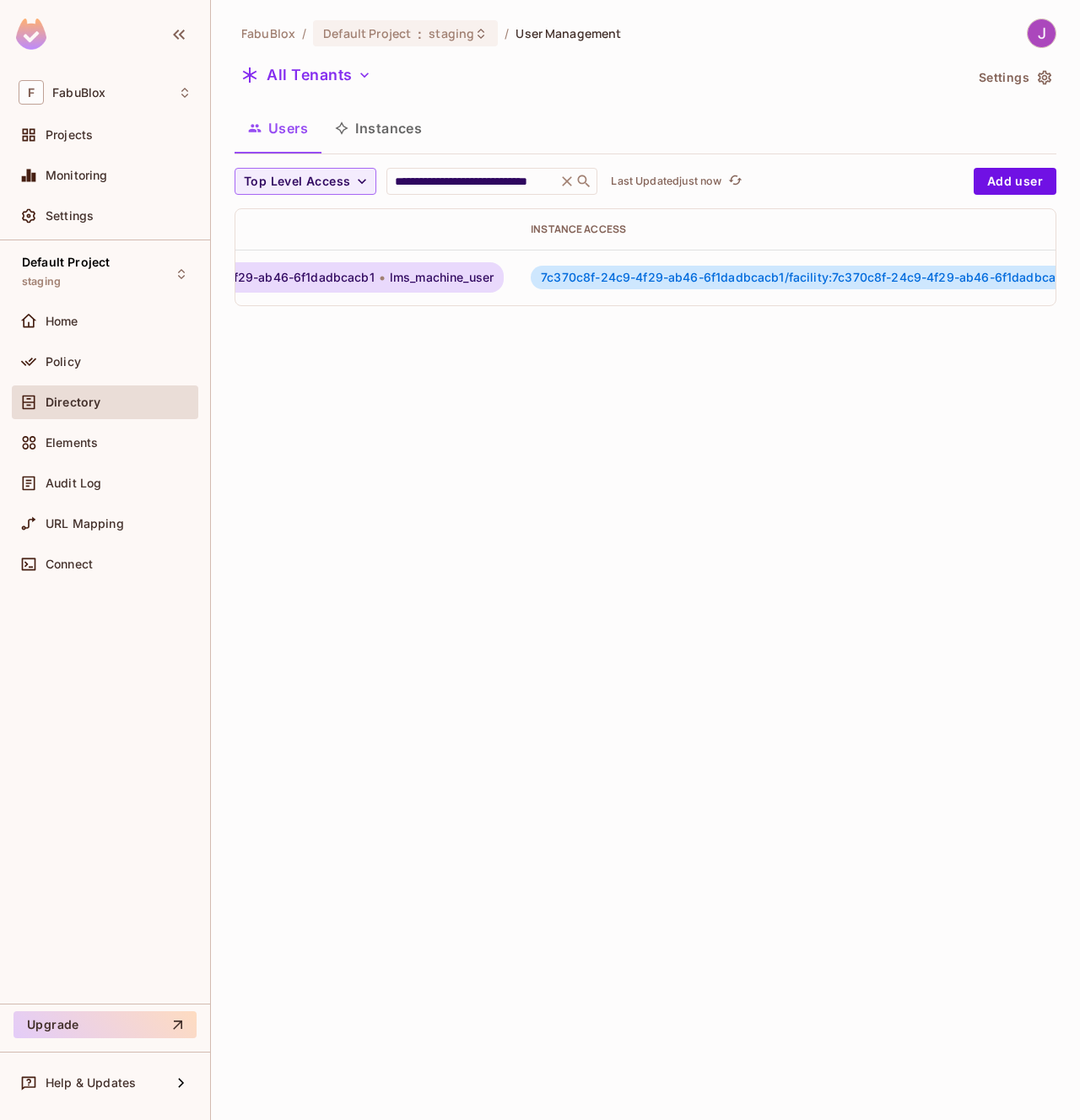
click at [849, 275] on span "7c370c8f-24c9-4f29-ab46-6f1dadbcacb1/facility:7c370c8f-24c9-4f29-ab46-6f1dadbca…" at bounding box center [811, 277] width 541 height 14
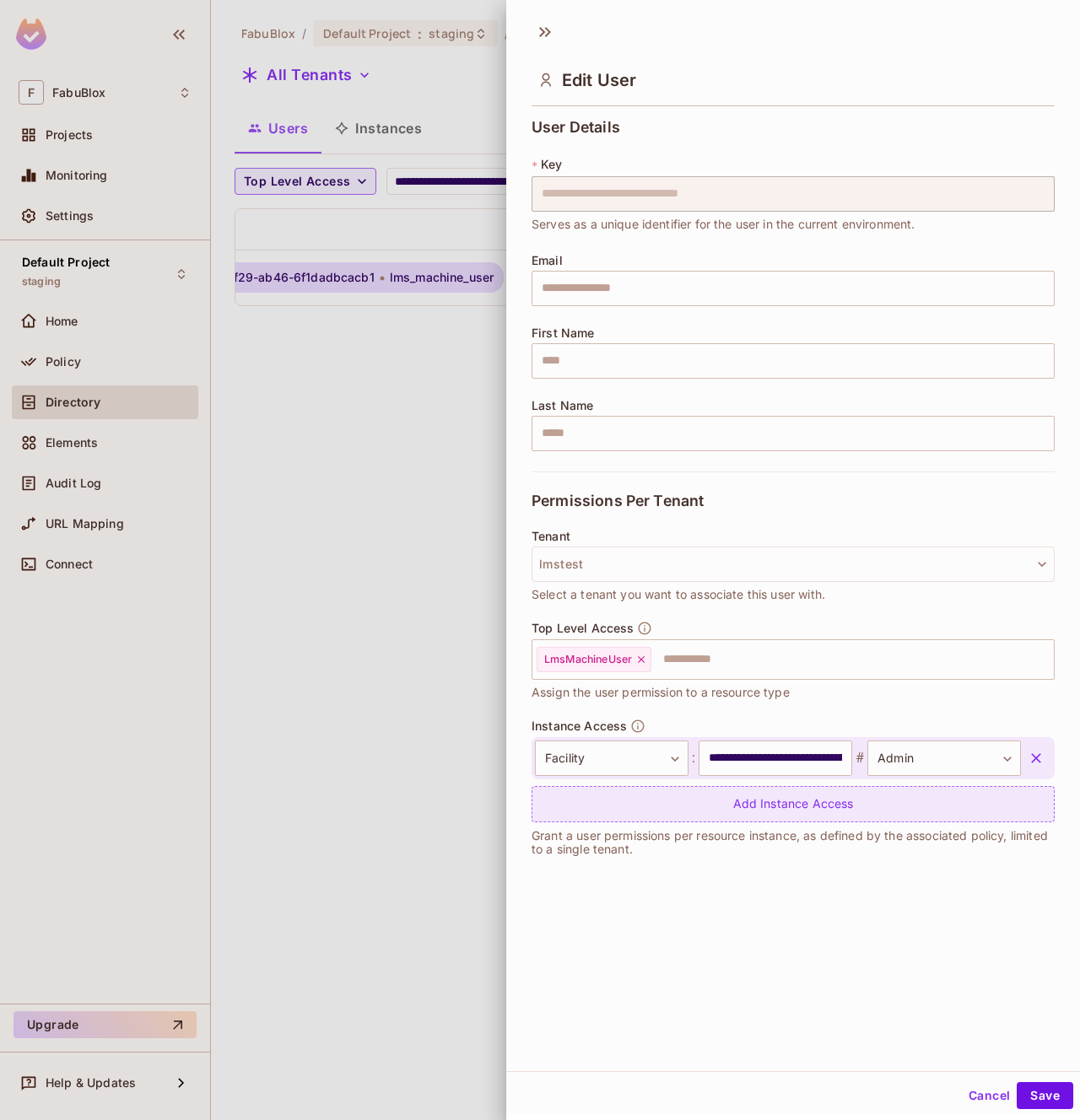
click at [692, 805] on div "Add Instance Access" at bounding box center [792, 804] width 523 height 36
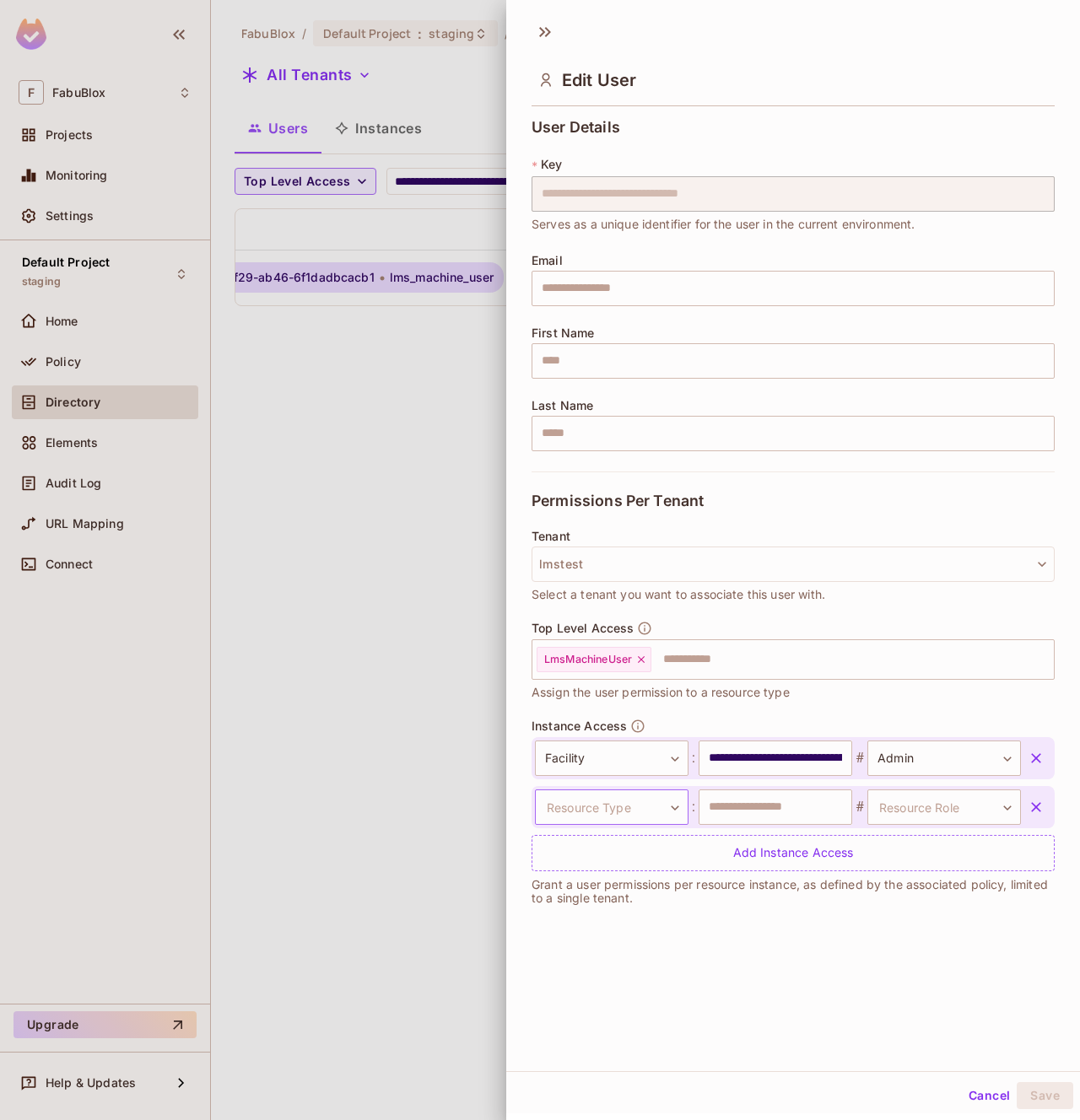
click at [620, 794] on body "**********" at bounding box center [540, 560] width 1080 height 1120
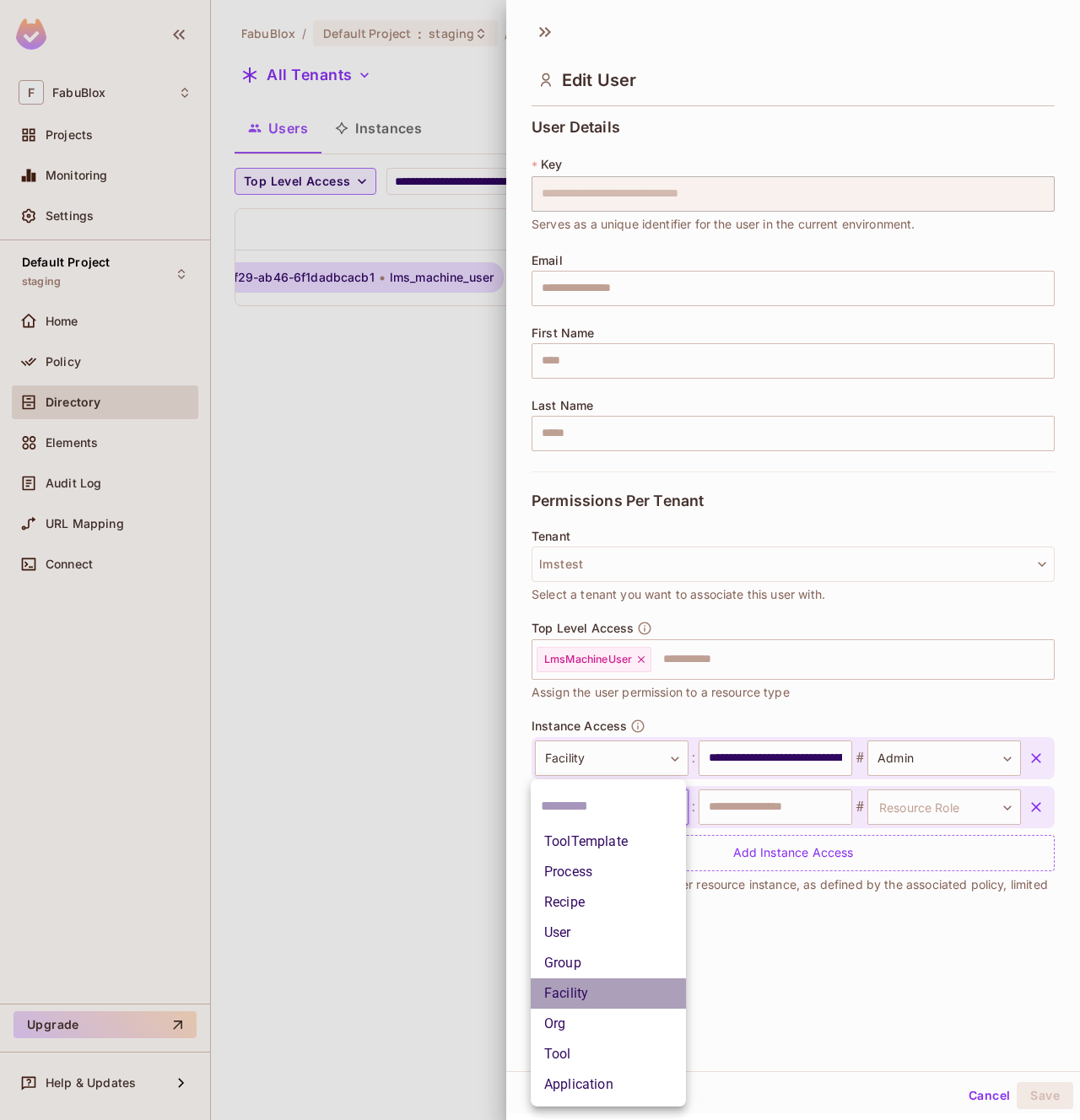
click at [604, 992] on li "Facility" at bounding box center [608, 994] width 155 height 30
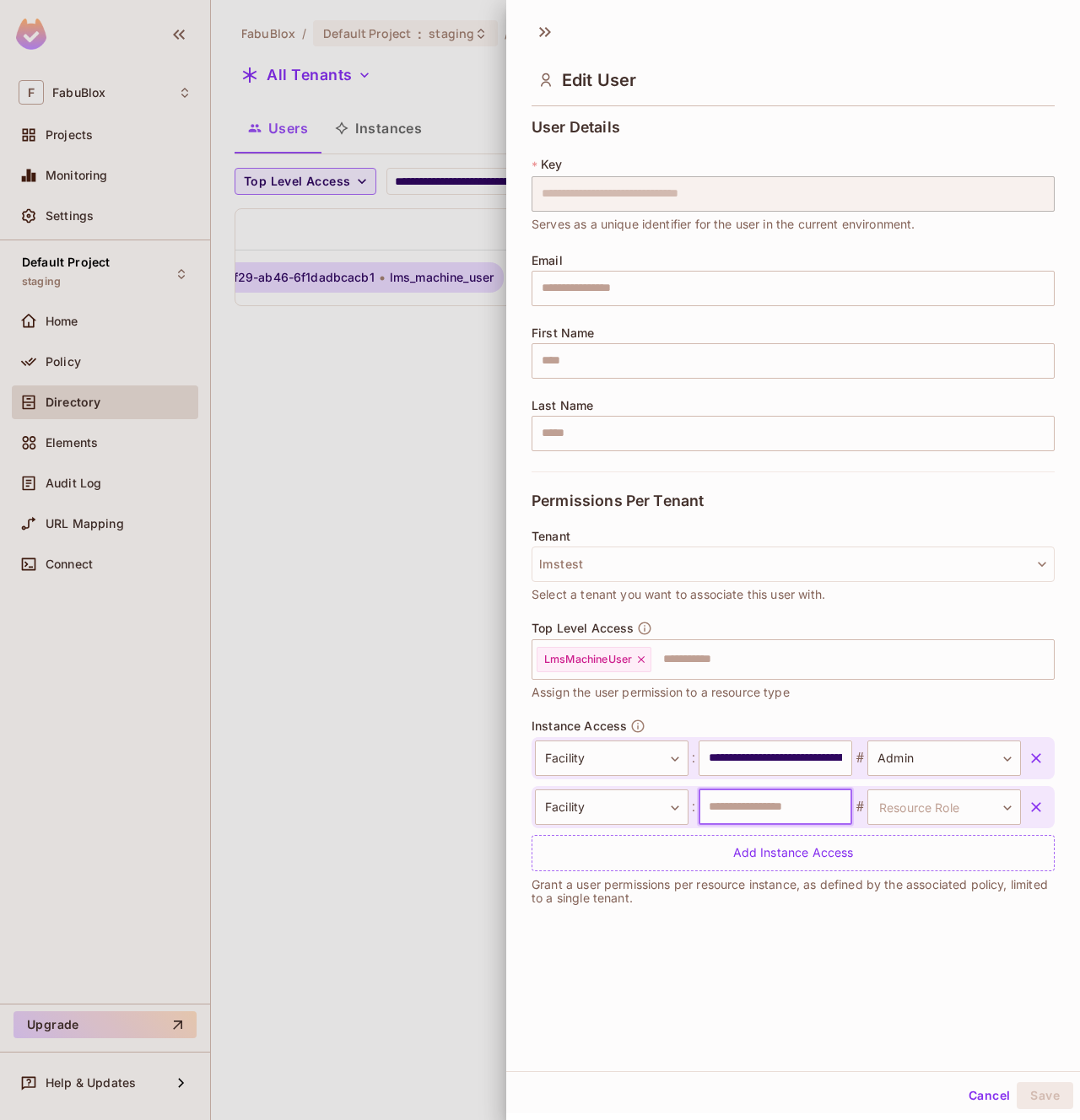
click at [766, 812] on input "text" at bounding box center [775, 808] width 154 height 35
type input "*"
type input "********"
click at [912, 813] on body "**********" at bounding box center [540, 560] width 1080 height 1120
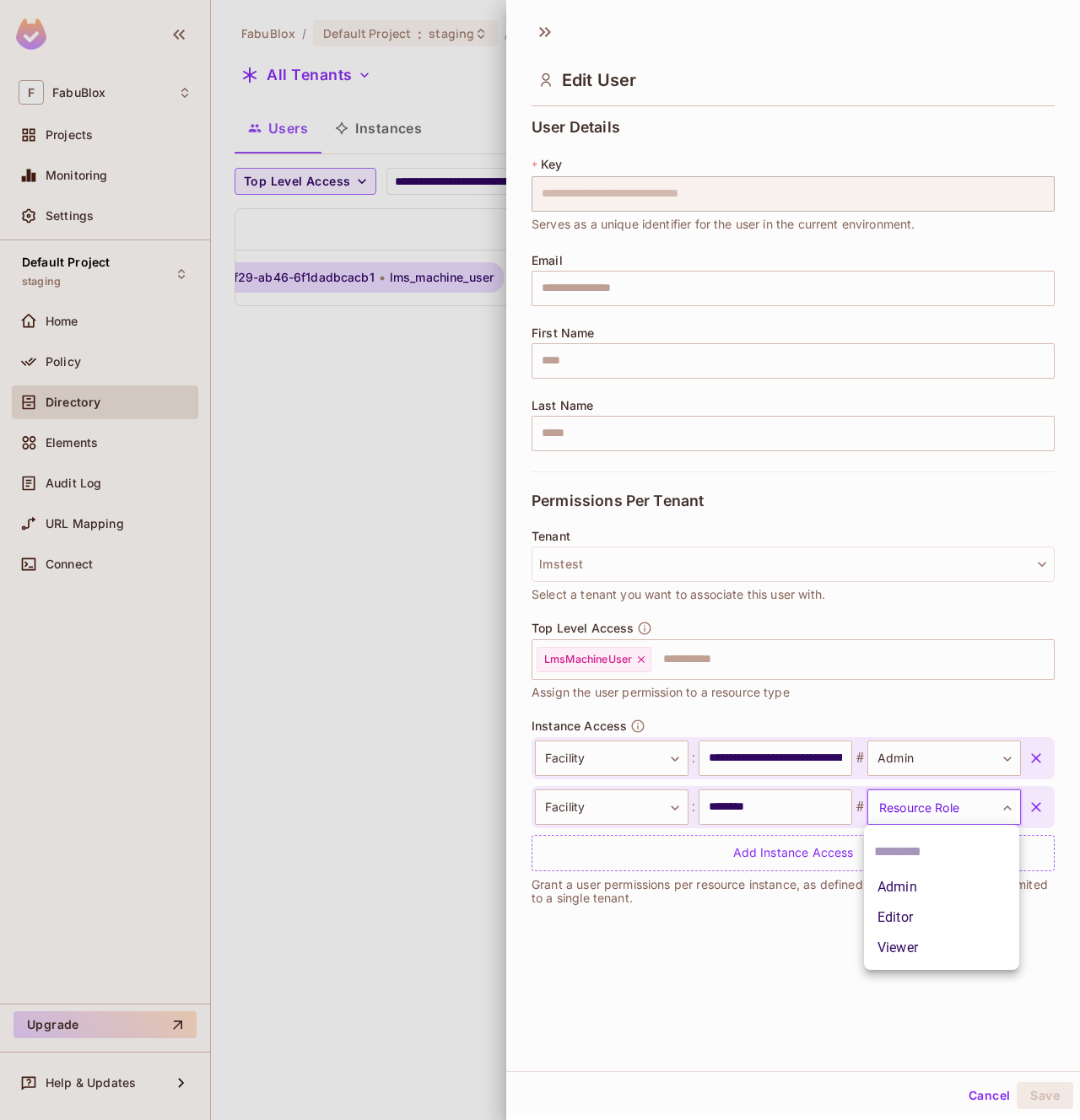
click at [898, 889] on li "Admin" at bounding box center [941, 887] width 155 height 30
click at [1043, 1090] on button "Save" at bounding box center [1045, 1096] width 57 height 27
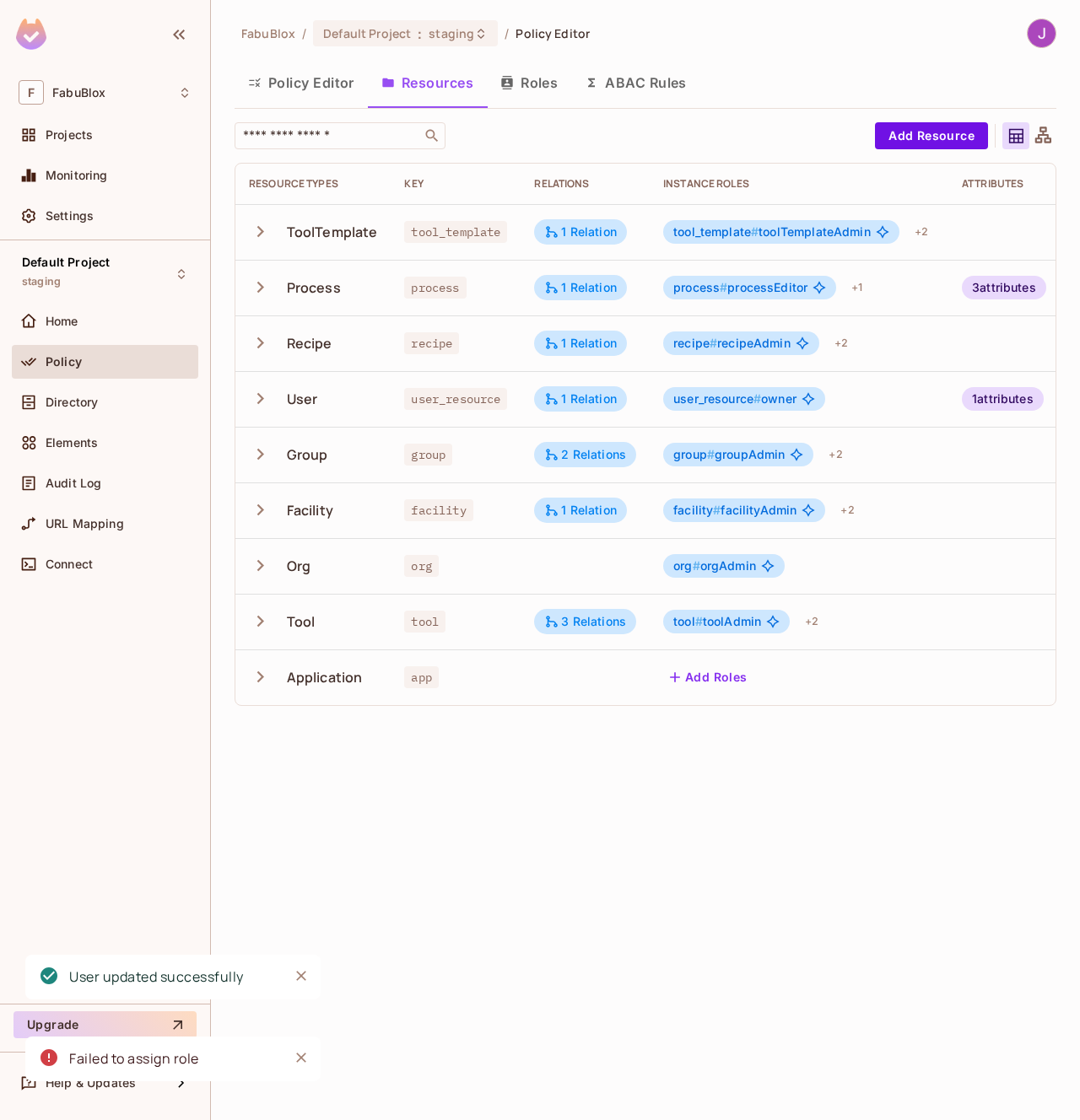
scroll to position [0, 95]
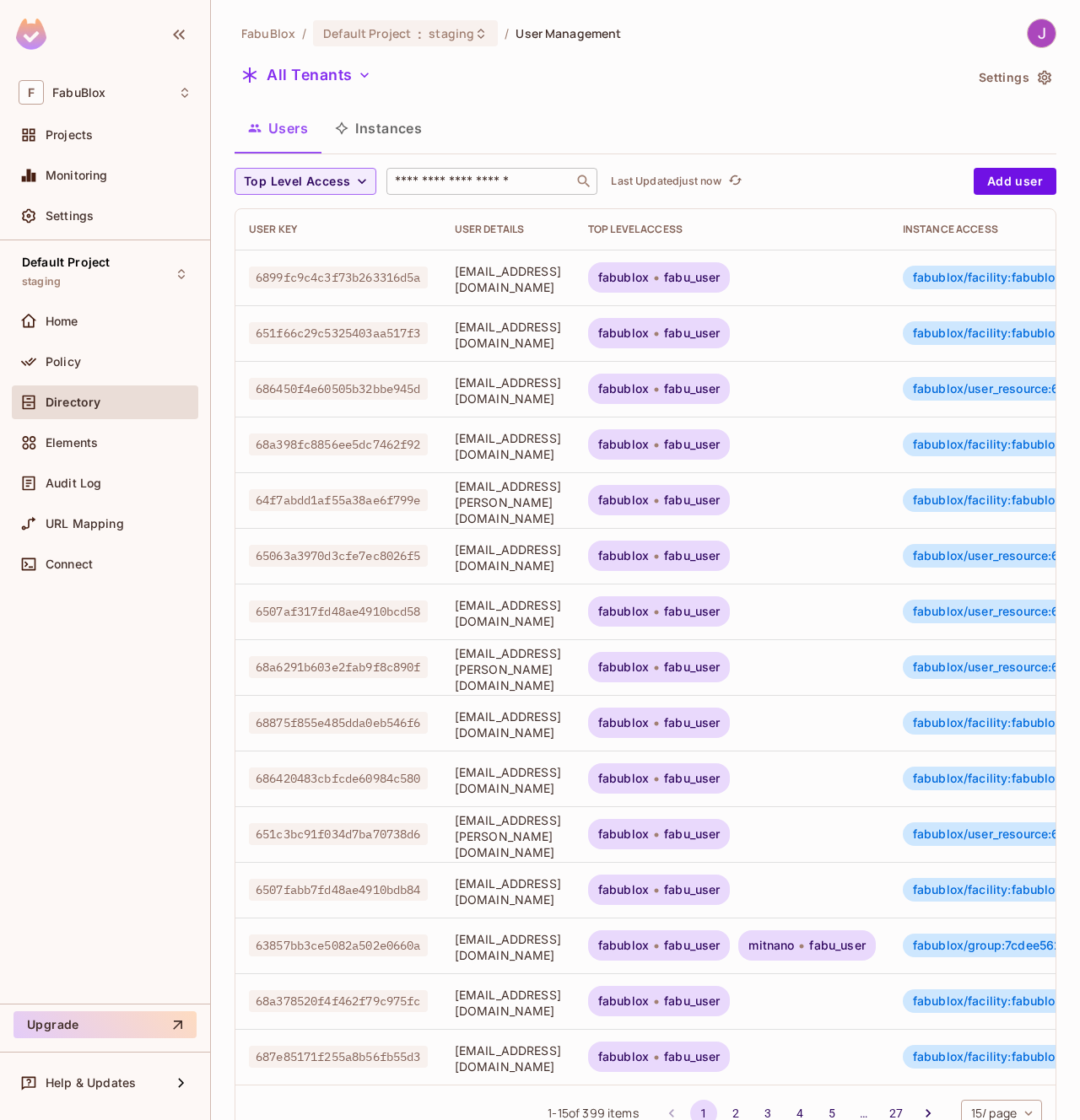
click at [439, 180] on input "text" at bounding box center [480, 181] width 177 height 17
paste input "**********"
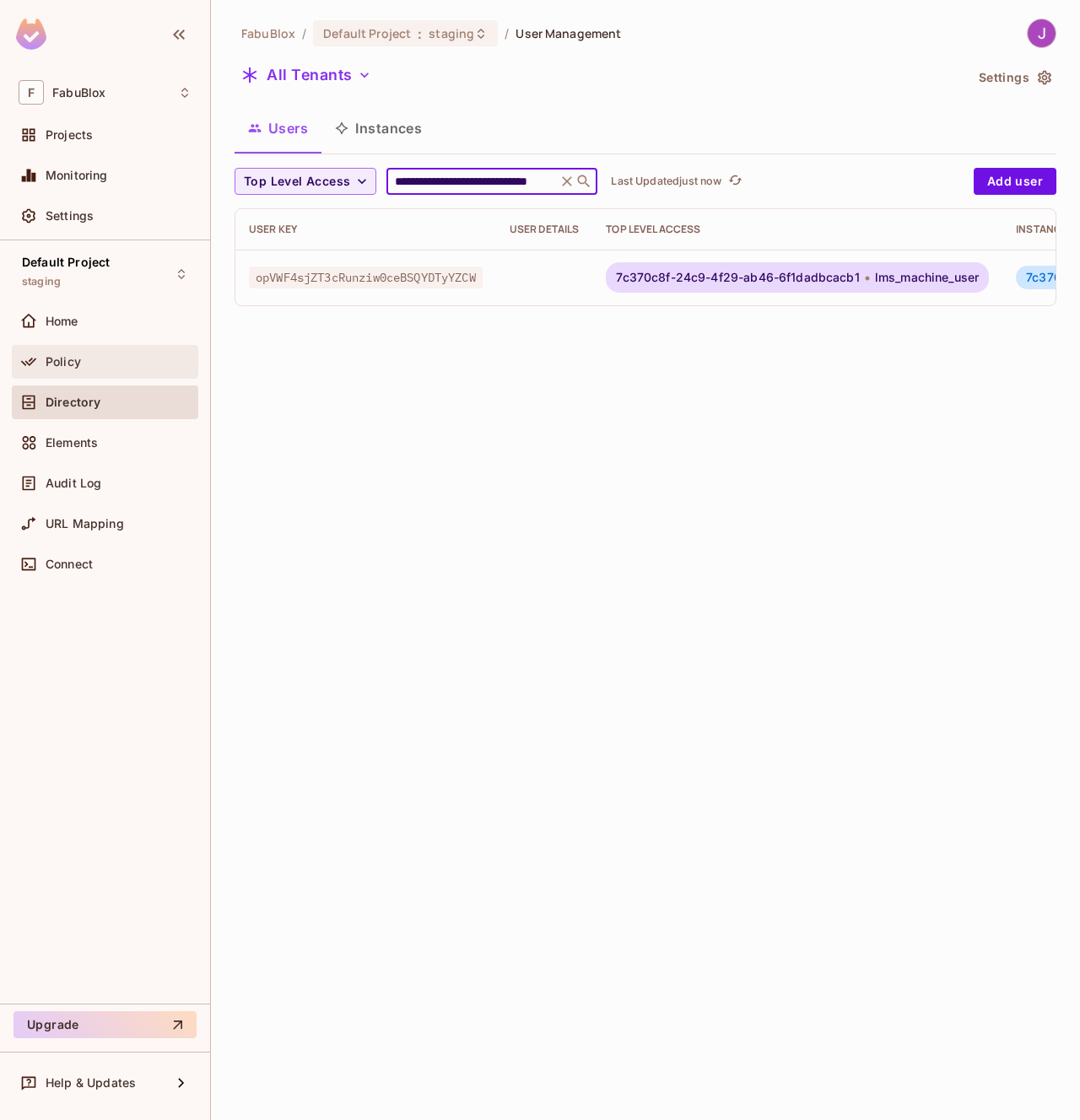
type input "**********"
click at [75, 352] on div "Policy" at bounding box center [105, 361] width 173 height 20
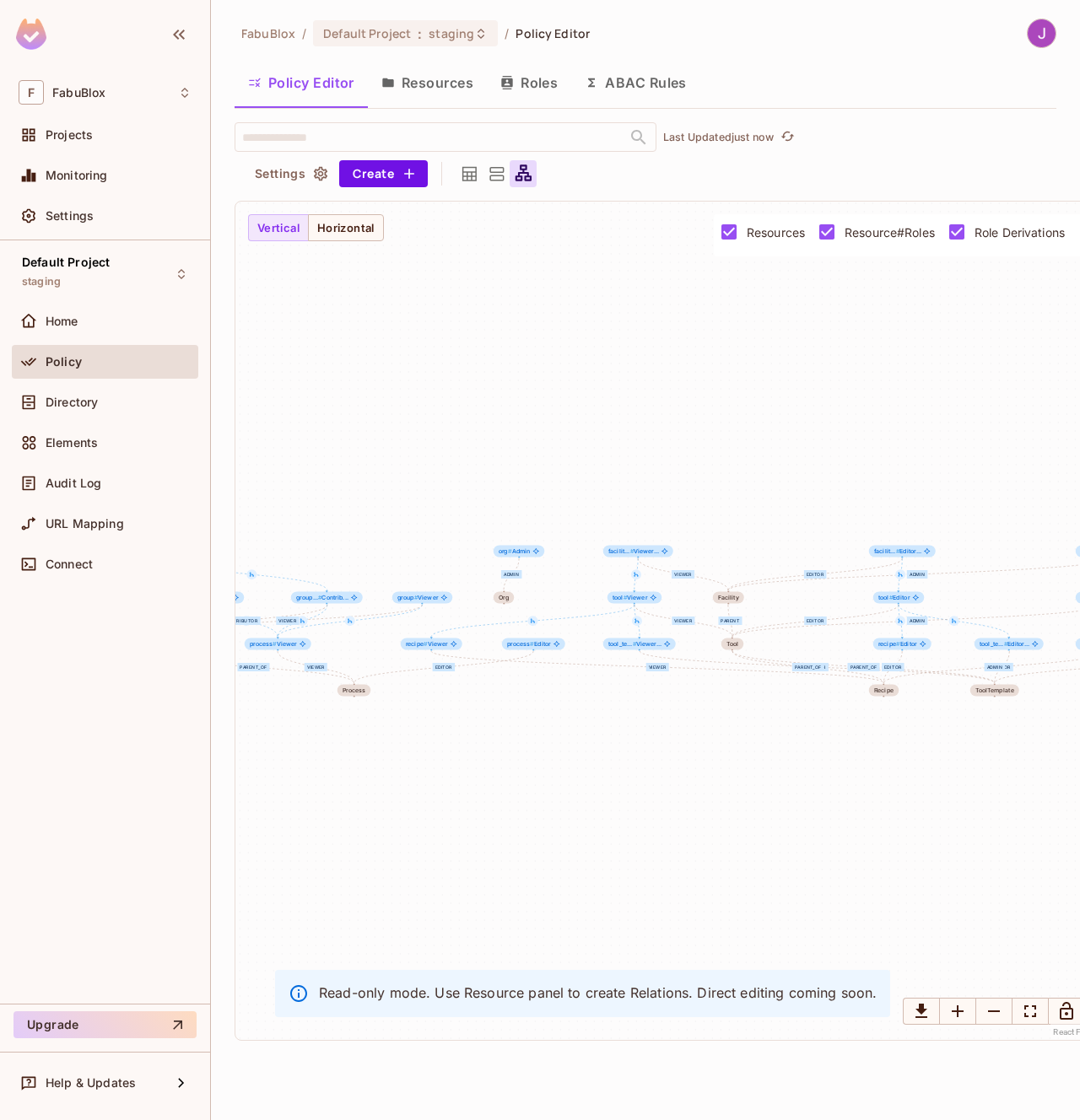
click at [426, 76] on button "Resources" at bounding box center [427, 83] width 119 height 43
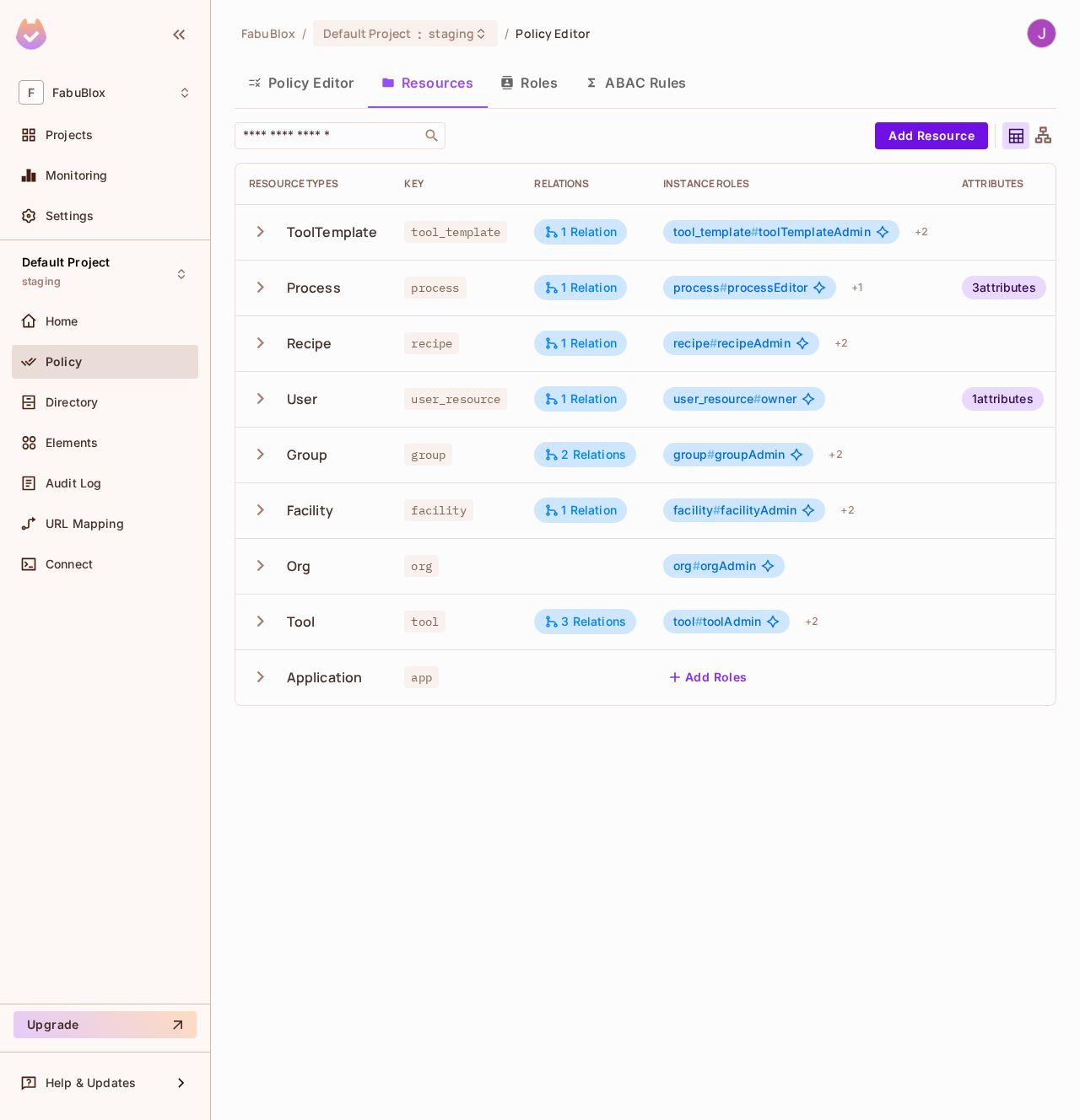
click at [534, 94] on button "Roles" at bounding box center [529, 83] width 84 height 43
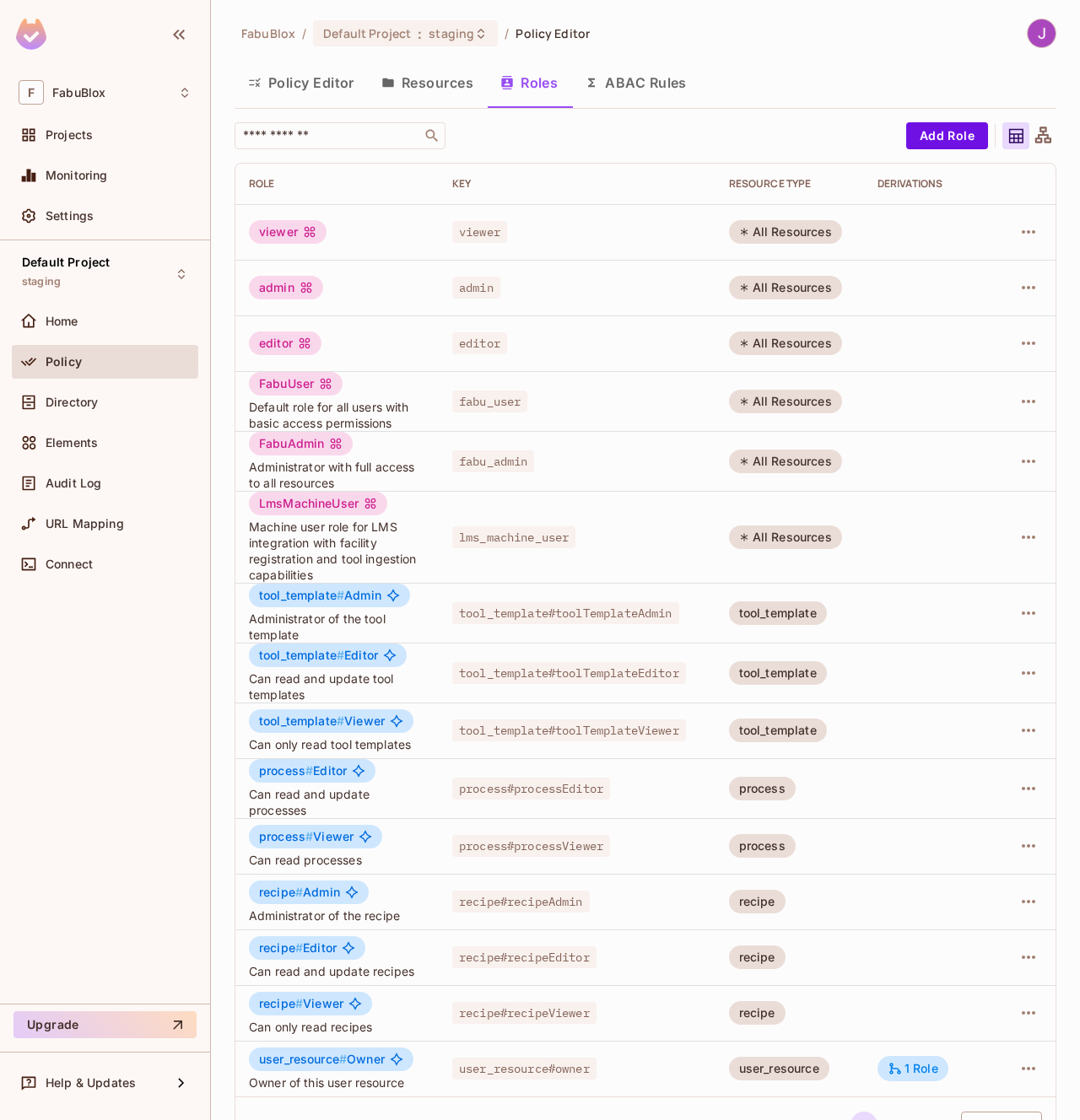
click at [323, 514] on div "LmsMachineUser" at bounding box center [318, 503] width 138 height 24
click at [318, 504] on div "LmsMachineUser" at bounding box center [318, 503] width 138 height 24
click at [429, 82] on button "Resources" at bounding box center [427, 83] width 119 height 43
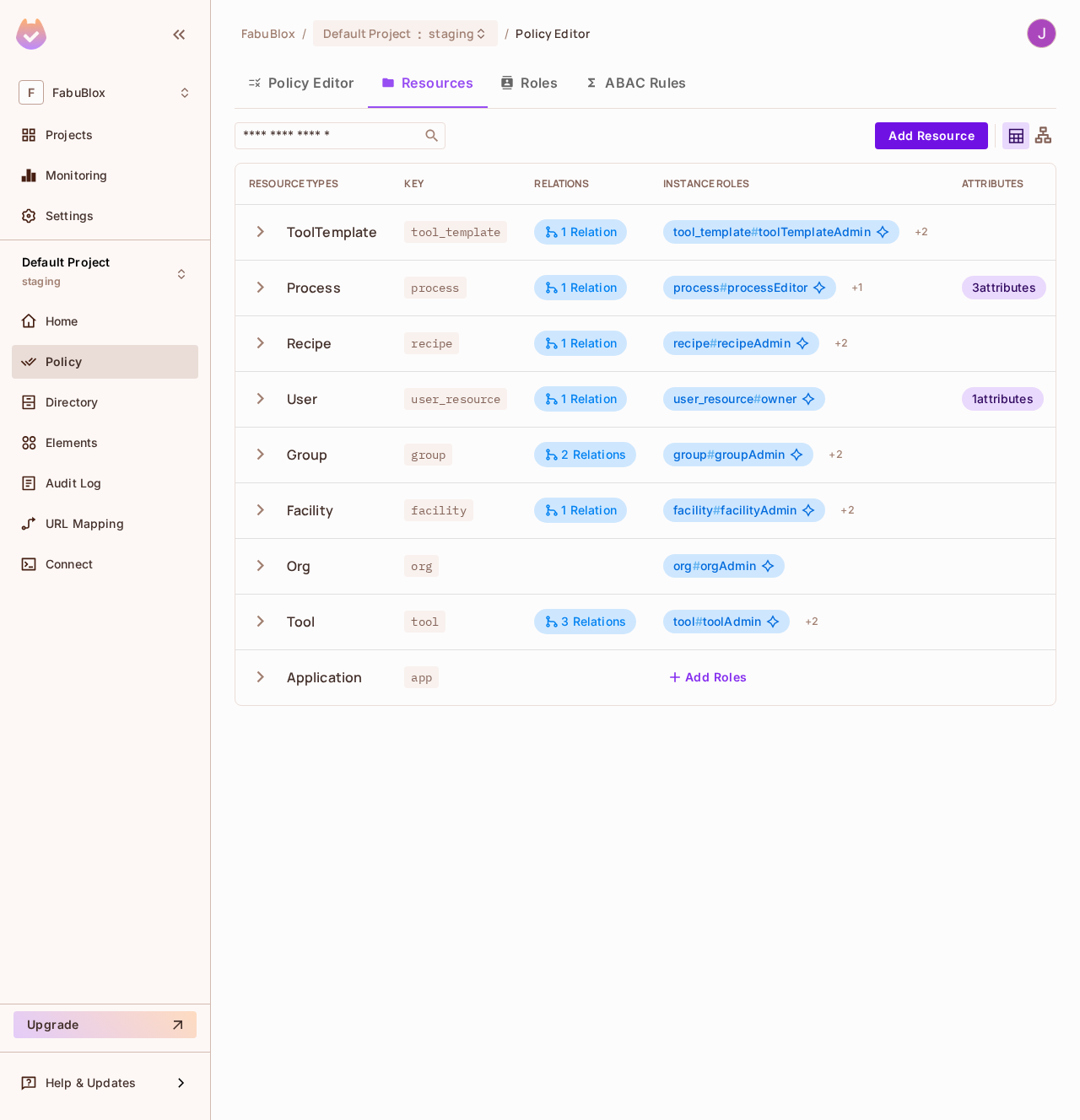
click at [255, 515] on icon "button" at bounding box center [260, 510] width 23 height 23
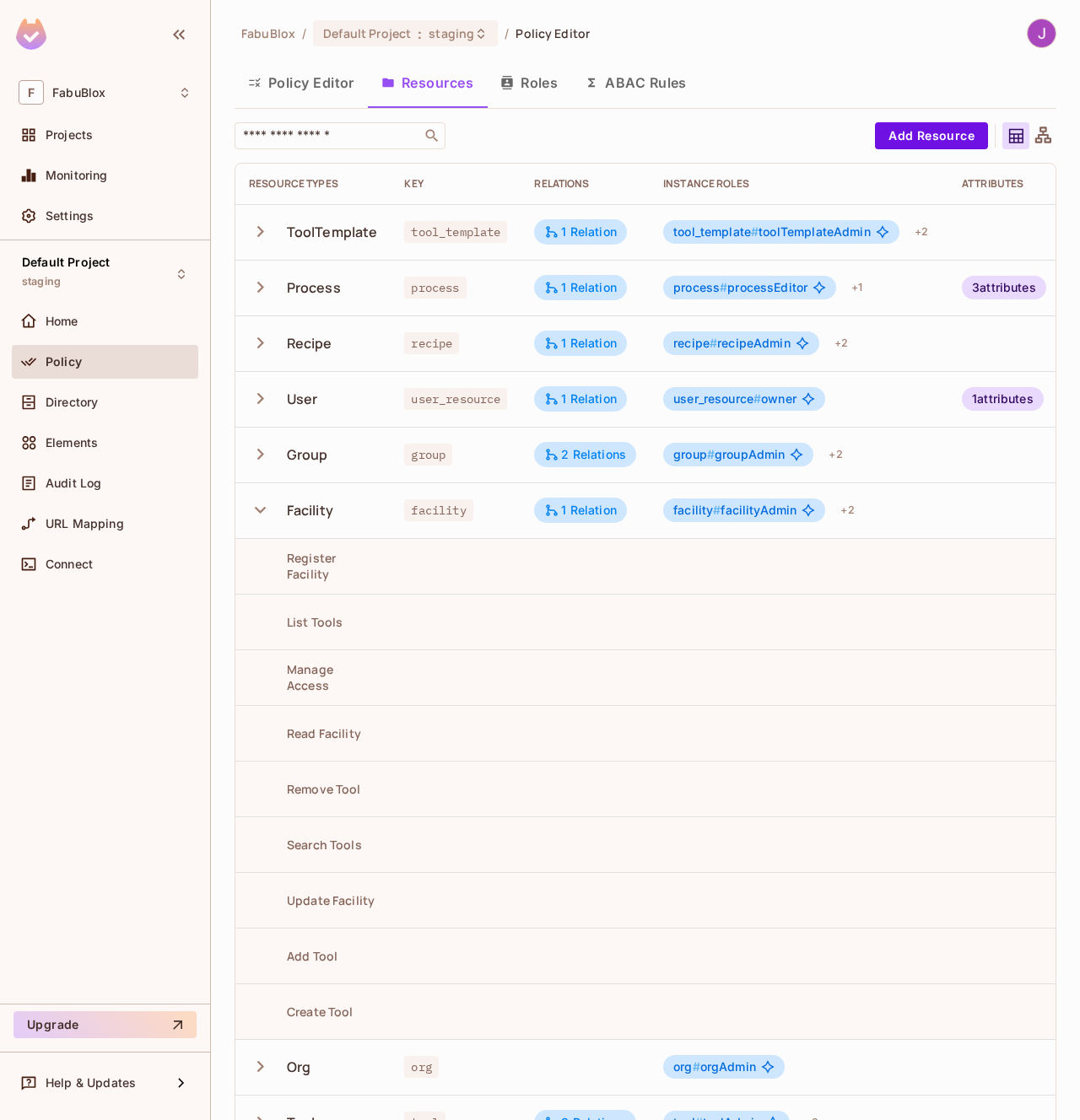
click at [267, 512] on icon "button" at bounding box center [260, 510] width 23 height 23
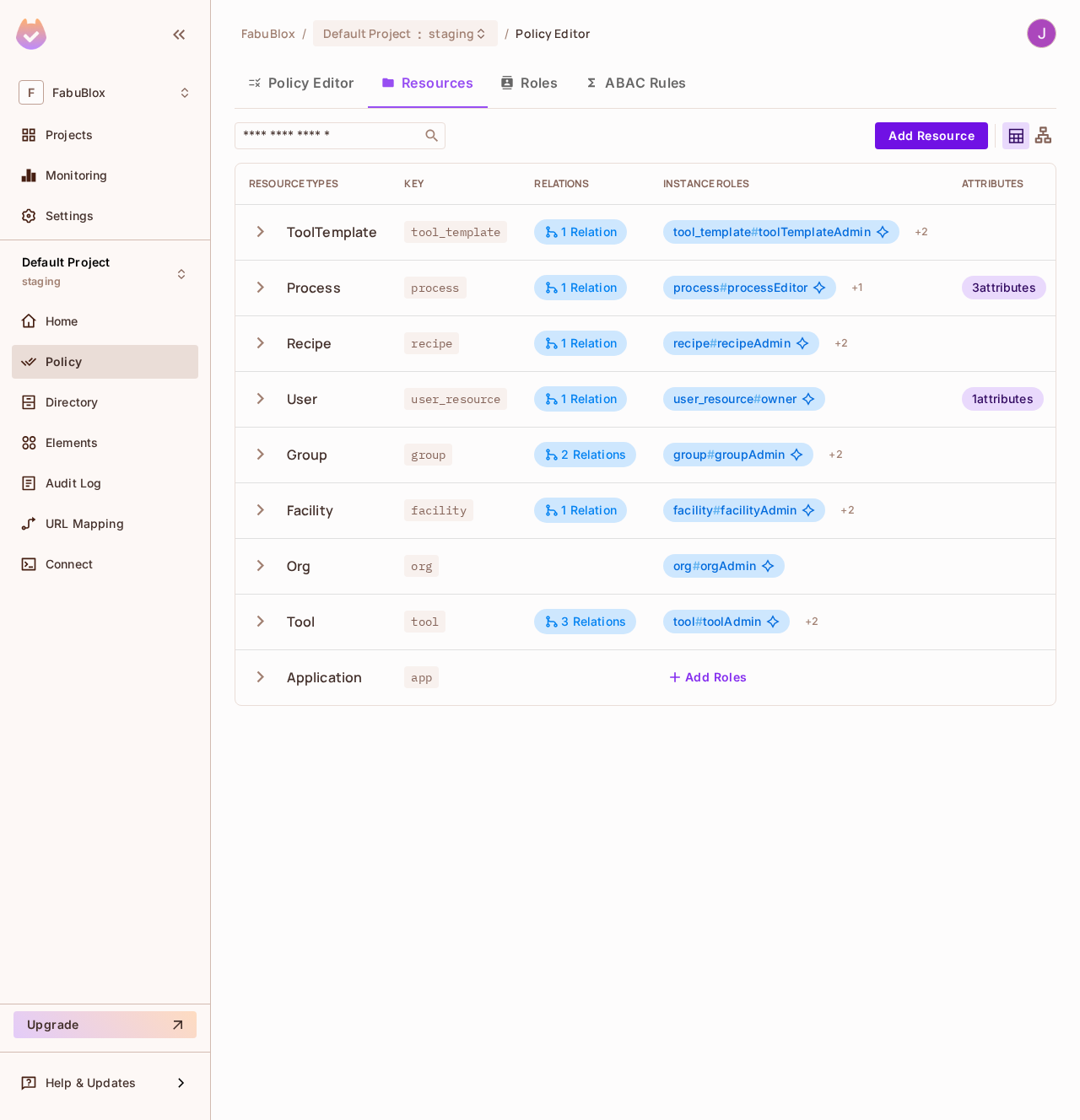
click at [261, 633] on button "button" at bounding box center [263, 621] width 29 height 36
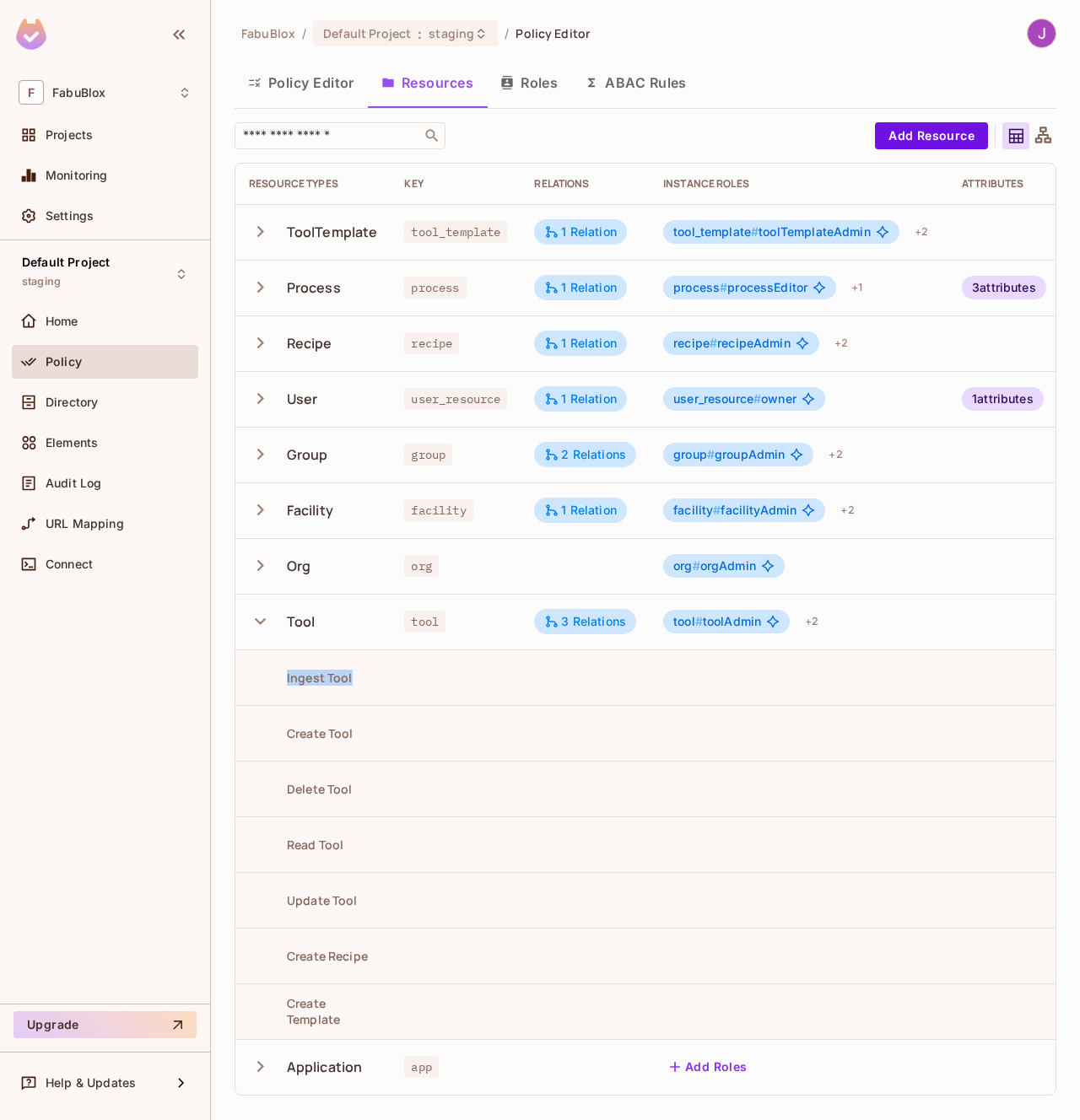
drag, startPoint x: 286, startPoint y: 677, endPoint x: 357, endPoint y: 676, distance: 71.0
click at [357, 676] on div "Ingest Tool" at bounding box center [312, 678] width 128 height 16
click at [74, 407] on span "Directory" at bounding box center [71, 402] width 52 height 13
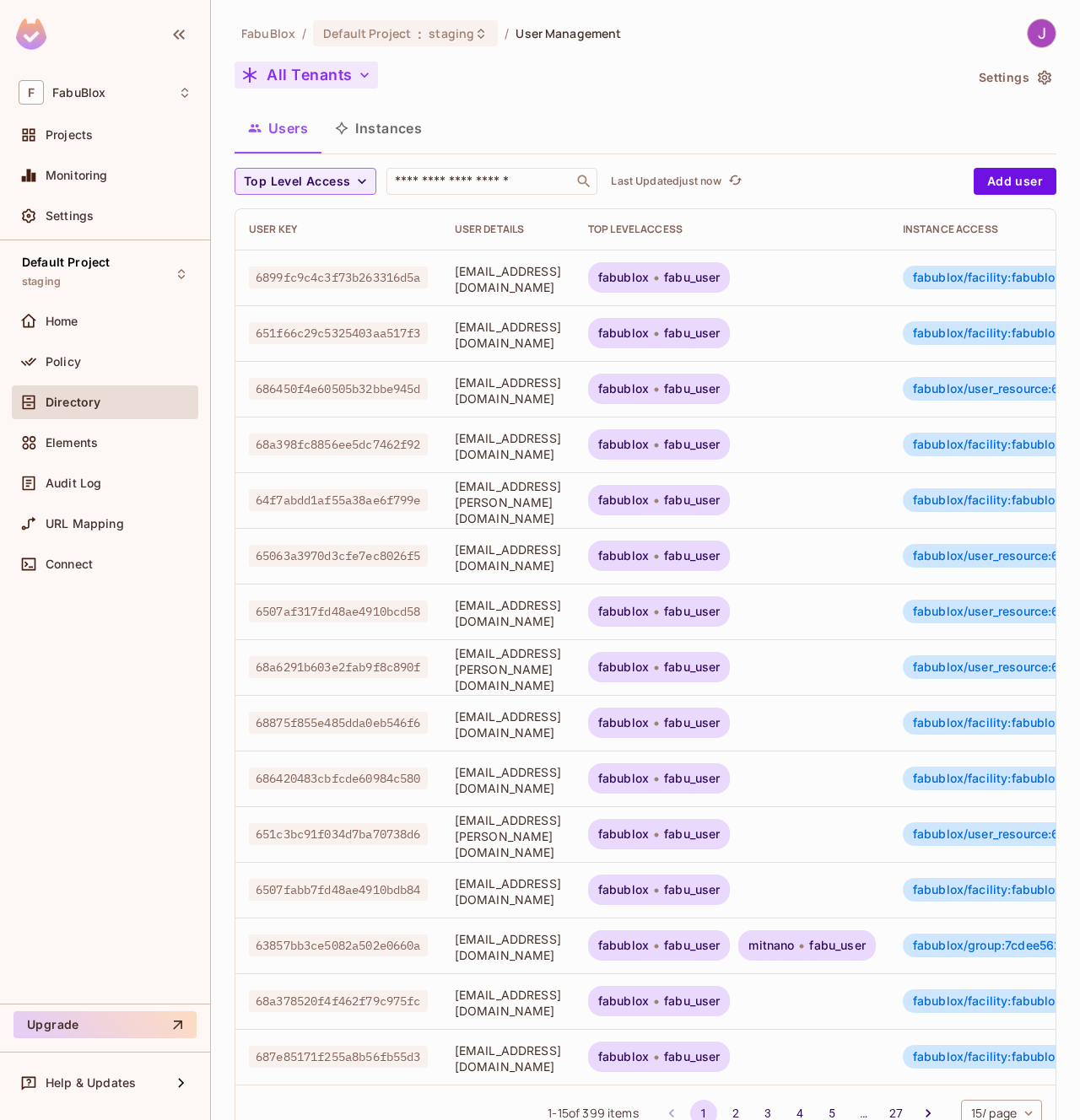
click at [304, 78] on button "All Tenants" at bounding box center [306, 75] width 144 height 27
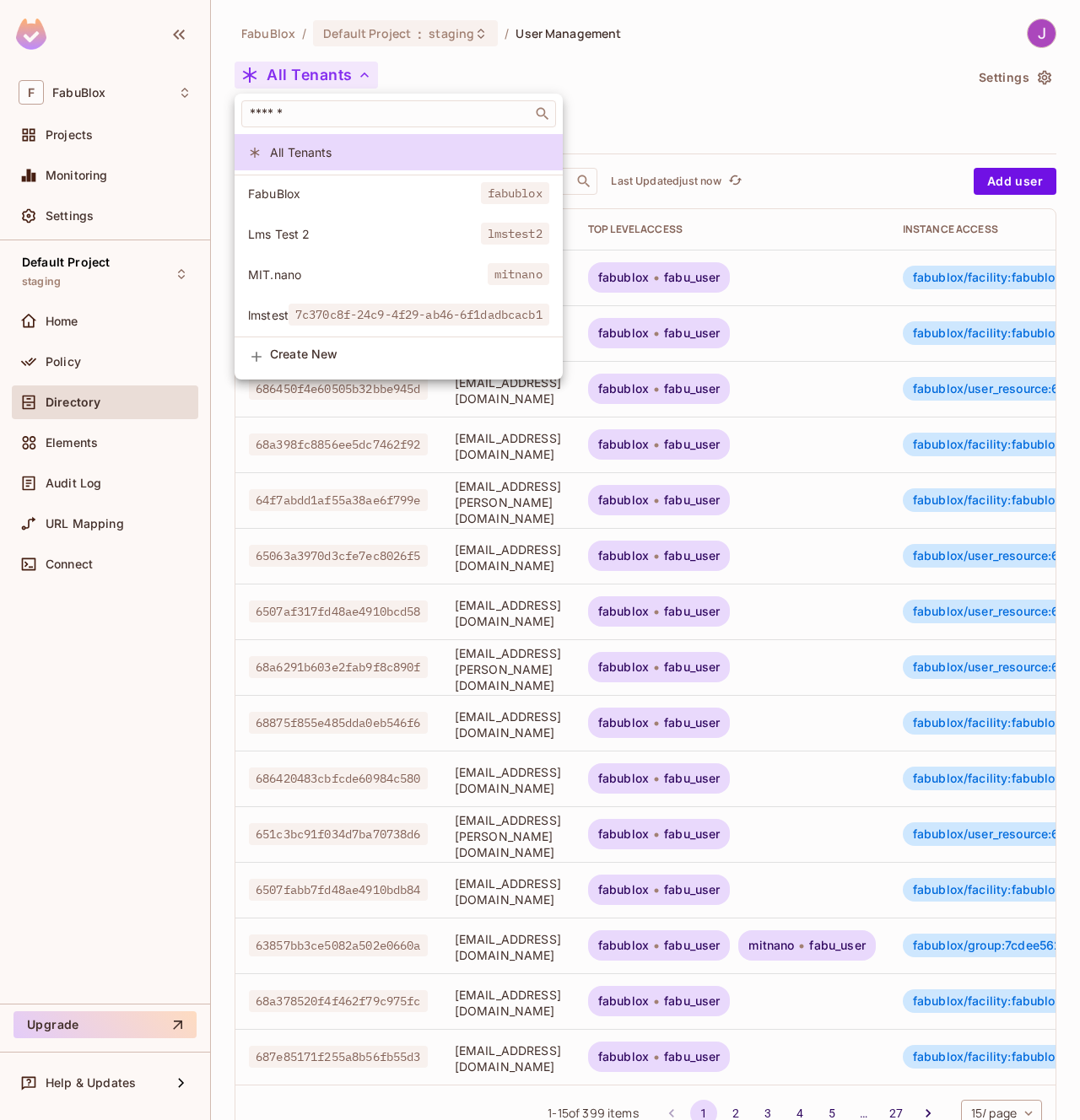
click at [470, 29] on div at bounding box center [540, 560] width 1080 height 1120
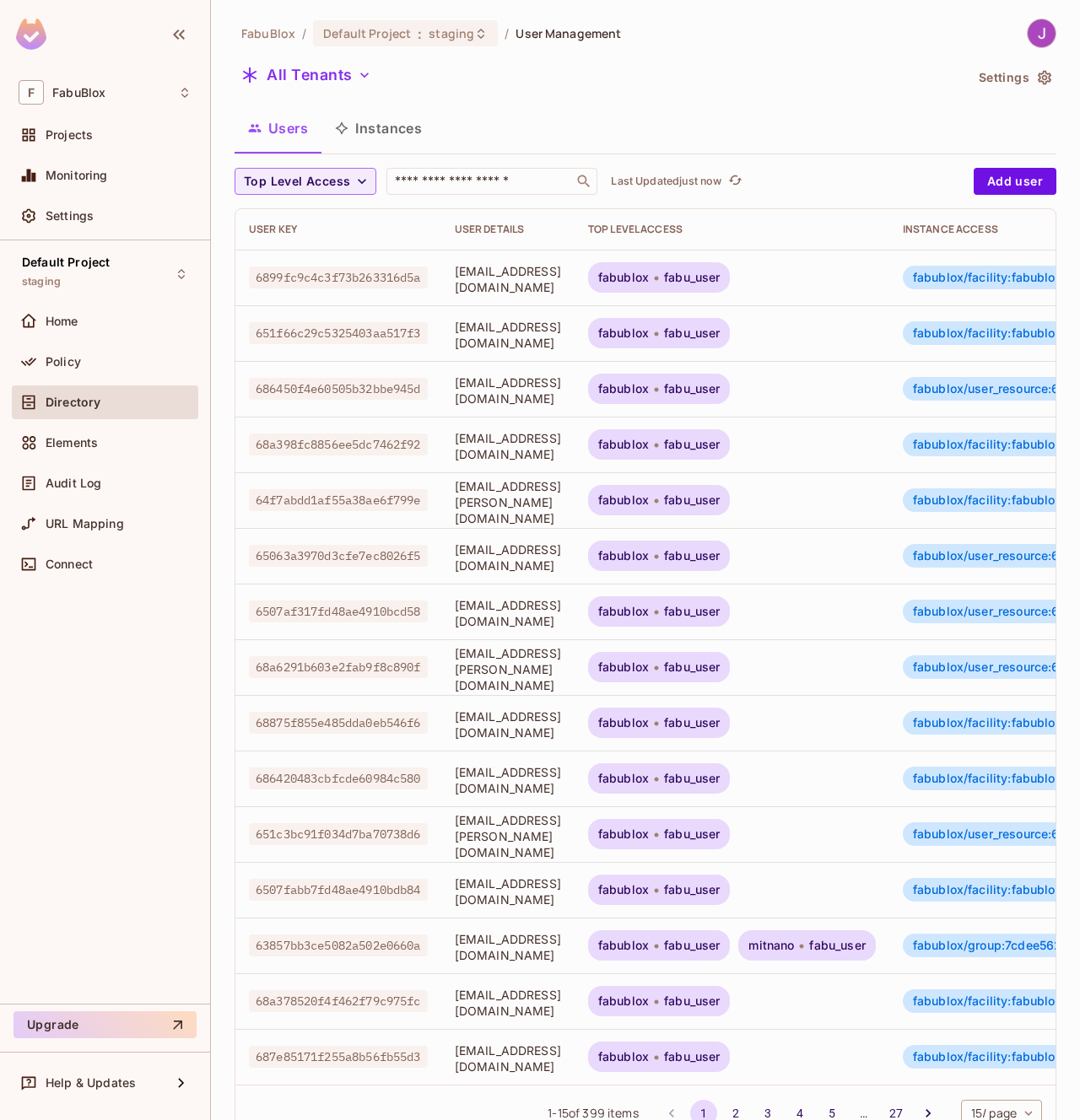
click at [458, 67] on div "All Tenants" at bounding box center [598, 77] width 729 height 32
click at [468, 190] on div "​" at bounding box center [492, 181] width 211 height 27
type input "**********"
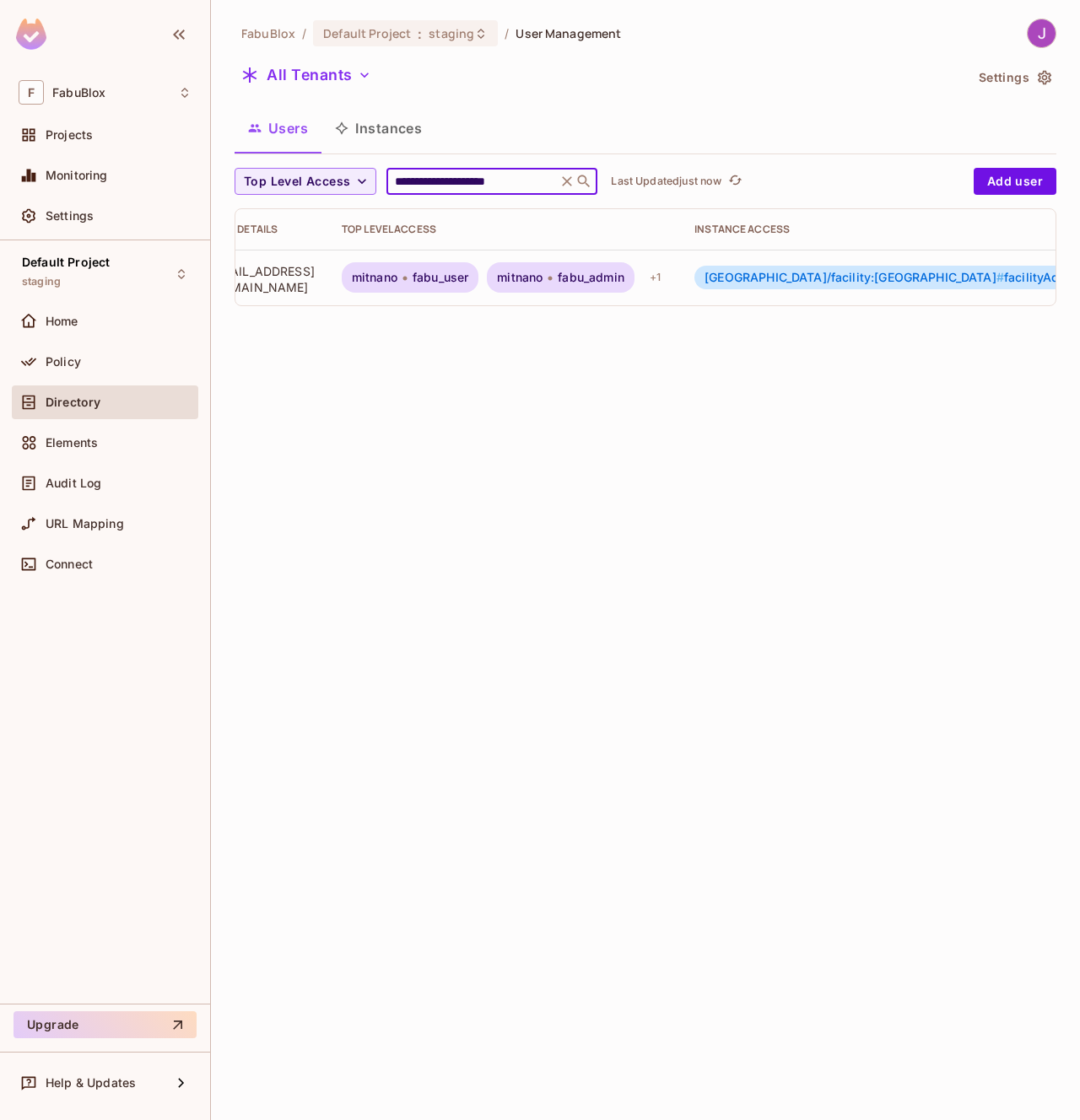
scroll to position [0, 264]
click at [923, 284] on span "mitnano/facility:mitnano # facilityAdmin" at bounding box center [874, 277] width 375 height 13
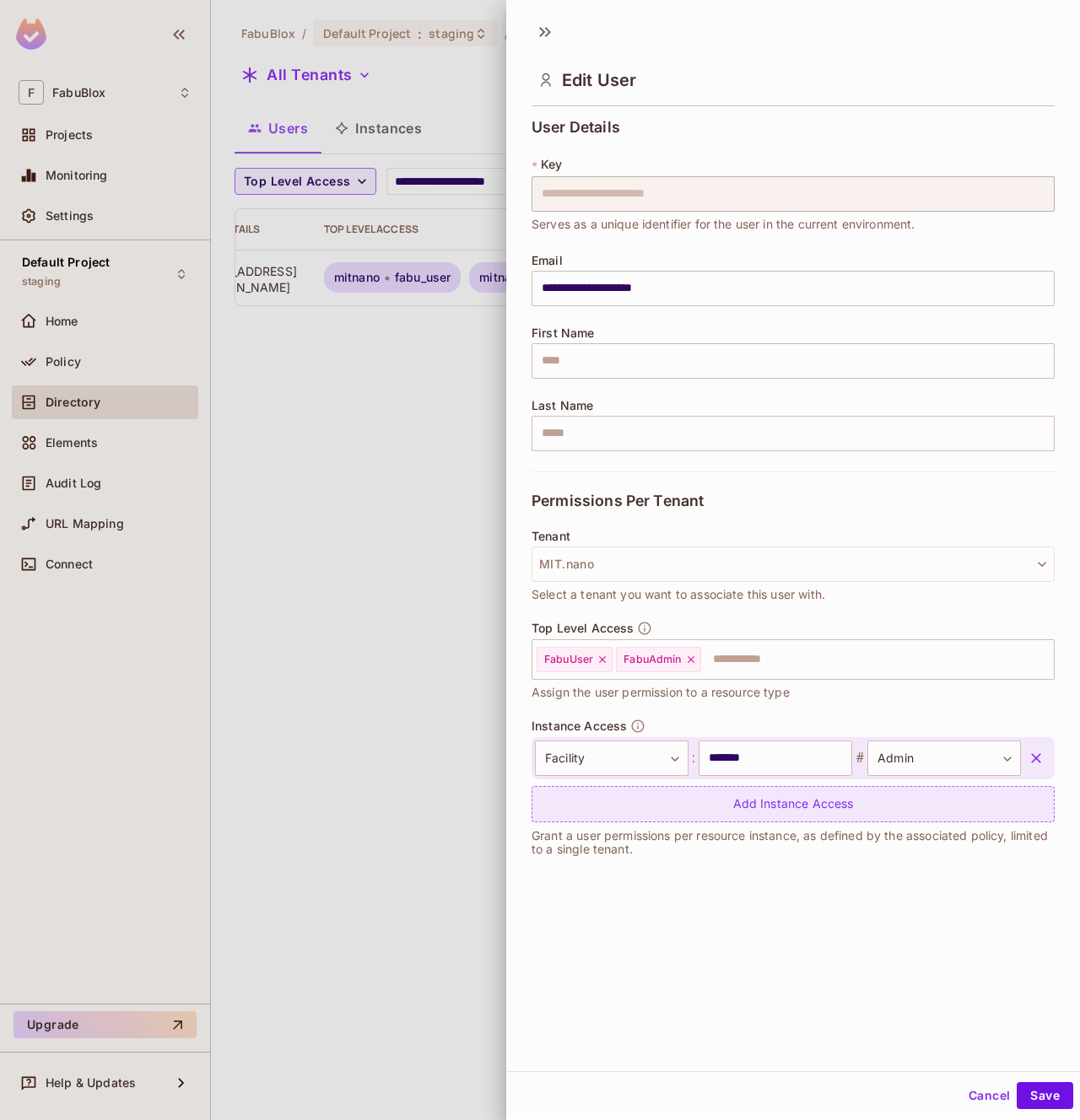
click at [695, 807] on div "Add Instance Access" at bounding box center [792, 804] width 523 height 36
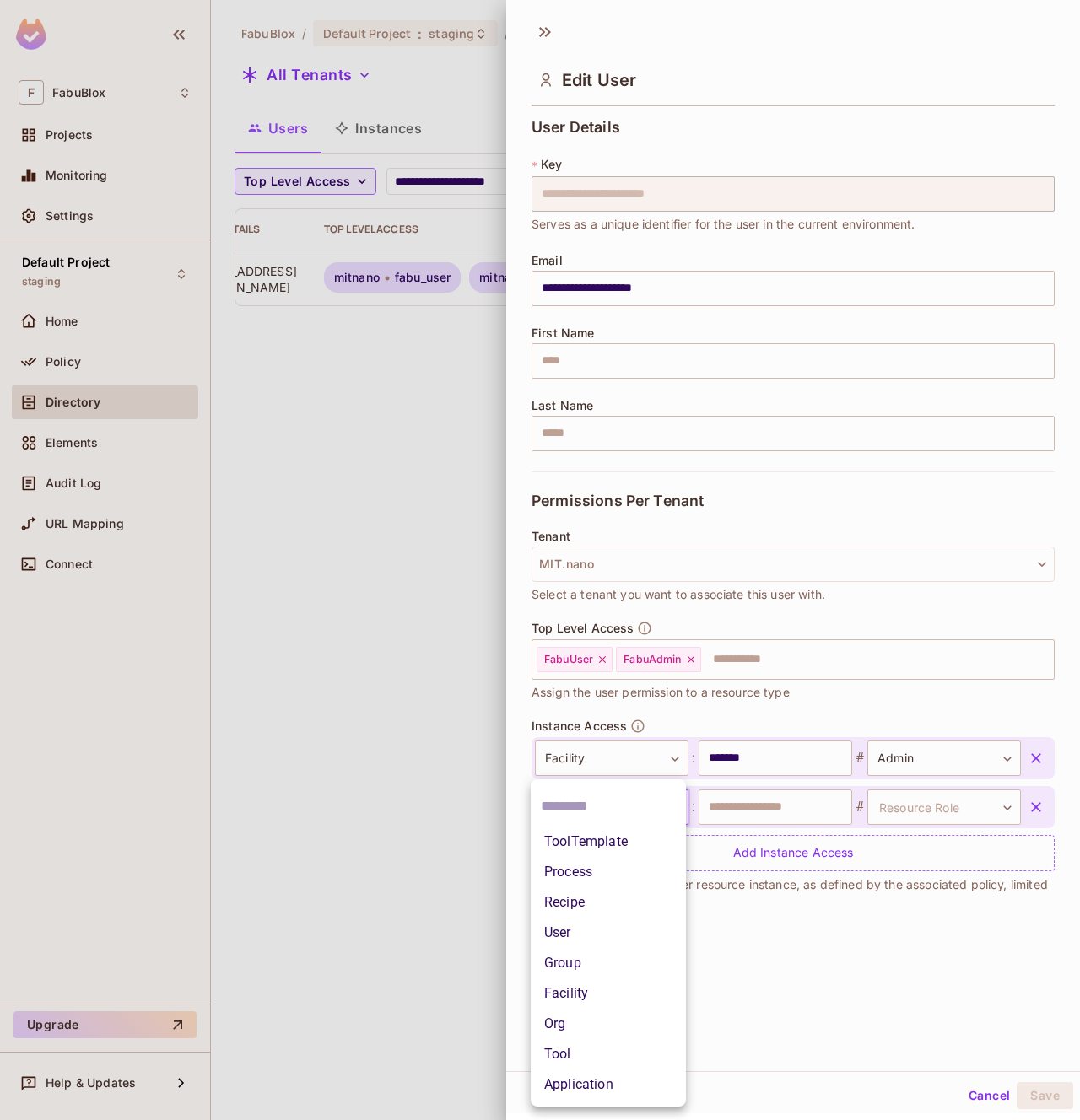
click at [620, 811] on body "**********" at bounding box center [540, 560] width 1080 height 1120
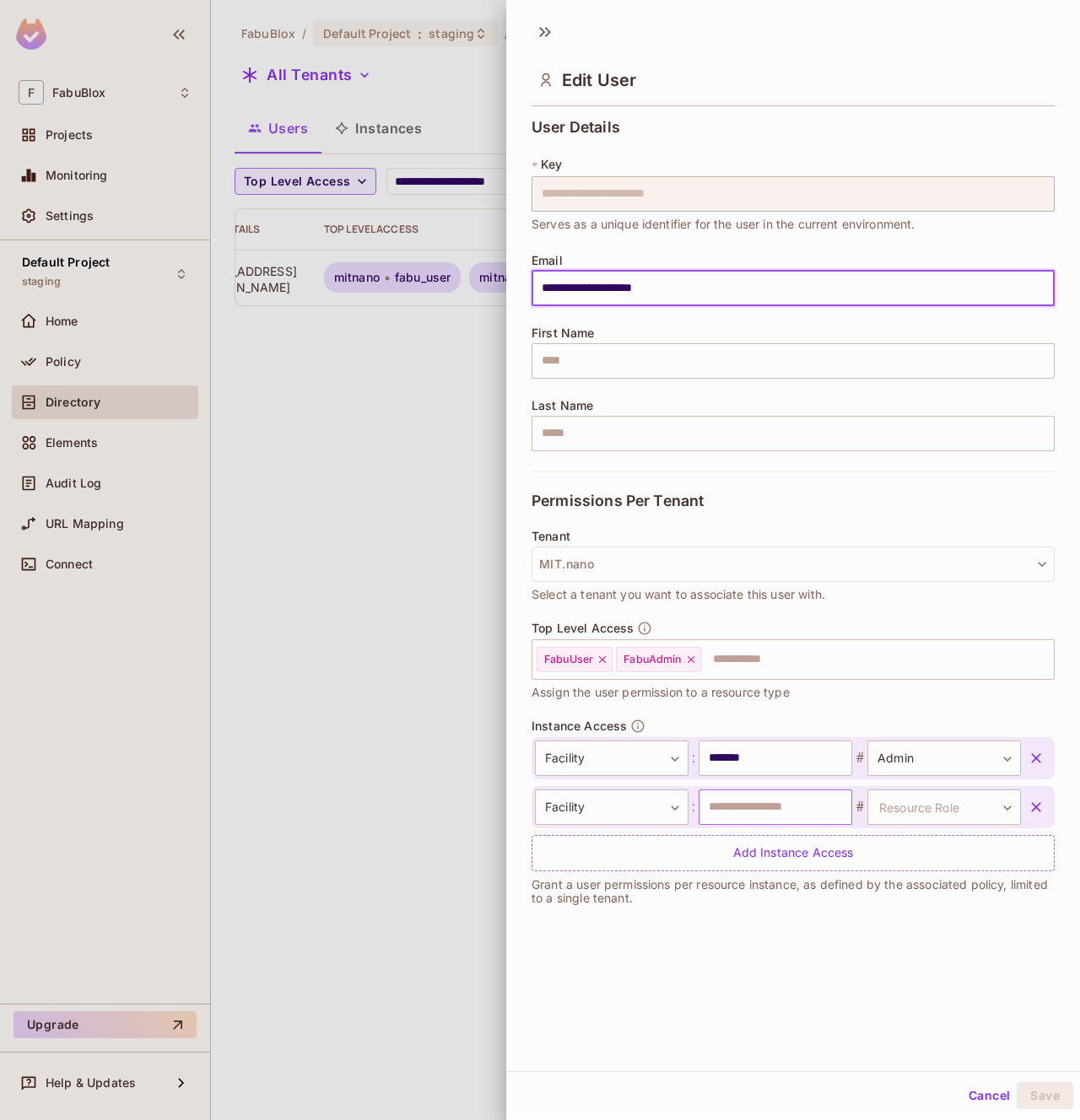
click at [747, 810] on input "text" at bounding box center [775, 808] width 154 height 35
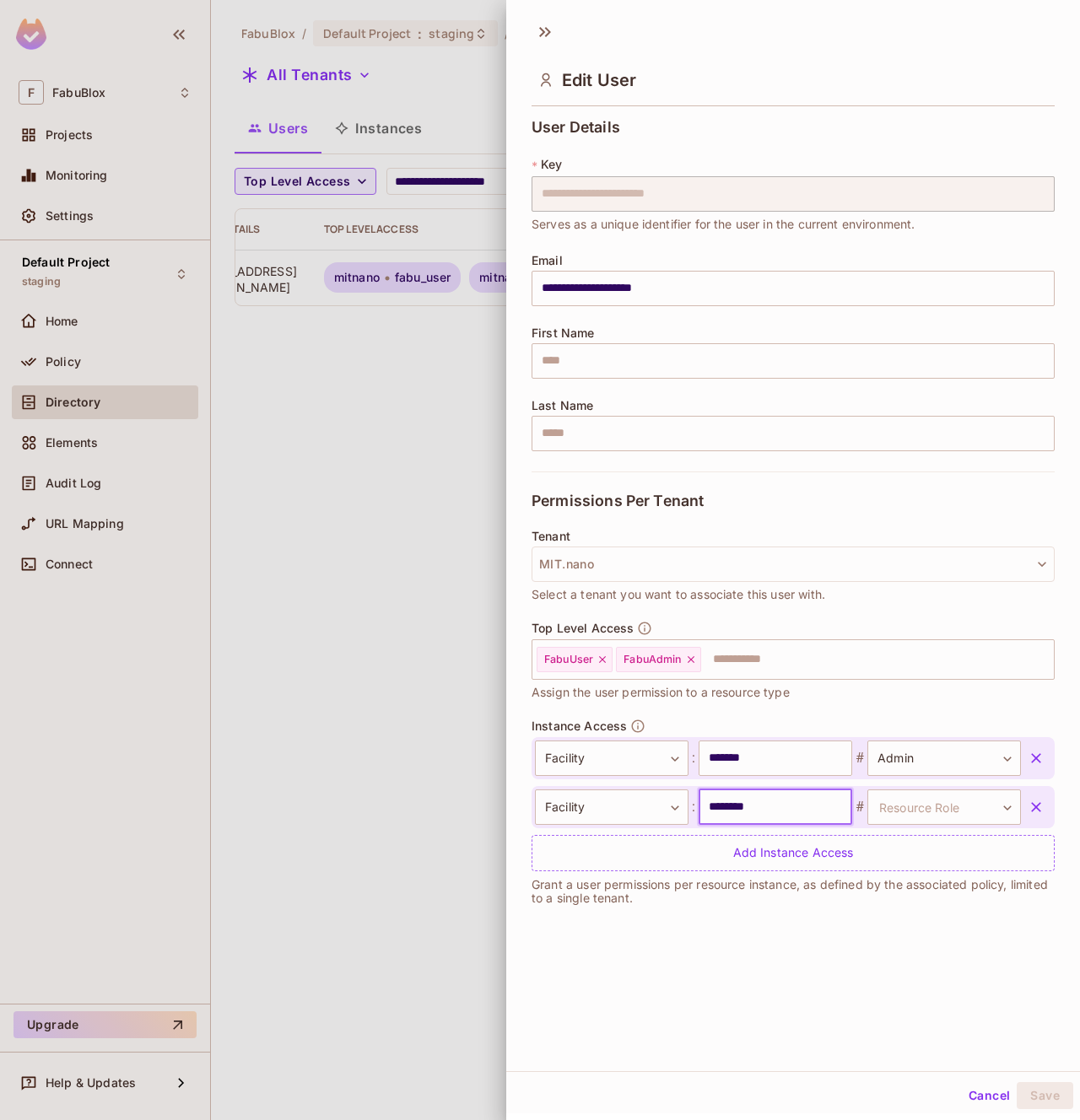
type input "********"
click at [947, 813] on body "**********" at bounding box center [540, 560] width 1080 height 1120
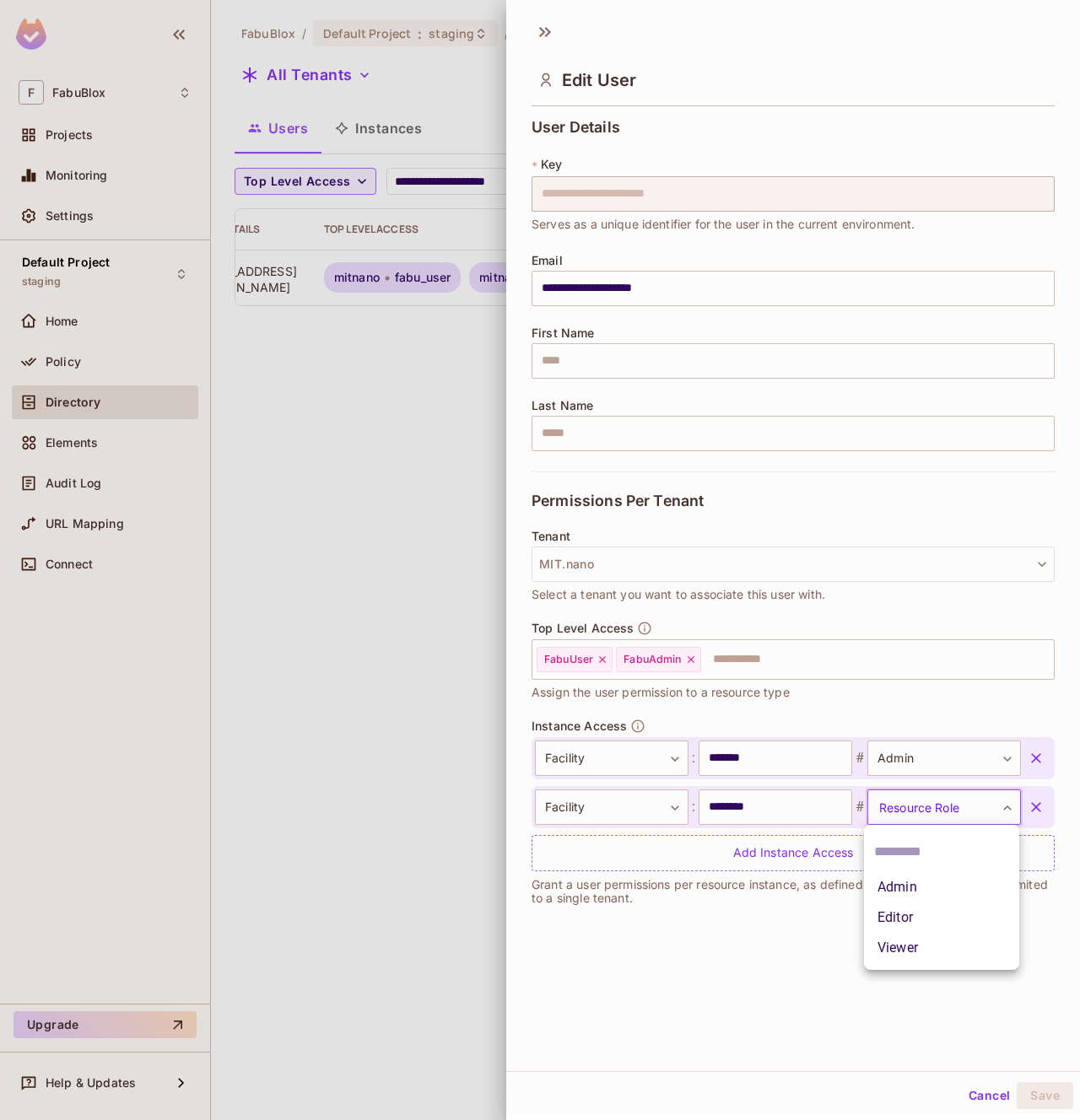
click at [898, 889] on li "Admin" at bounding box center [941, 887] width 155 height 30
click at [1045, 1102] on button "Save" at bounding box center [1045, 1096] width 57 height 27
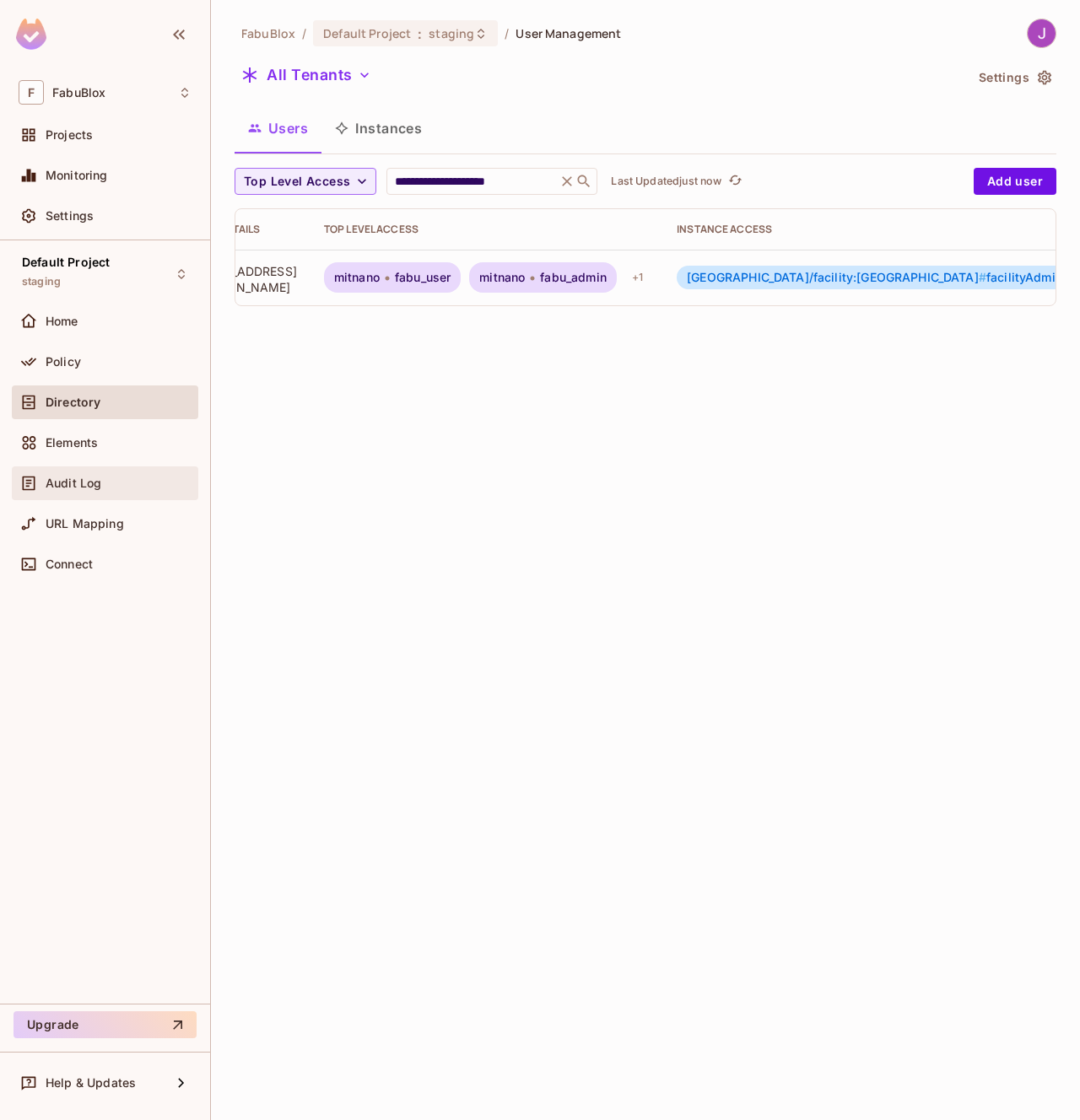
click at [77, 482] on span "Audit Log" at bounding box center [73, 483] width 56 height 13
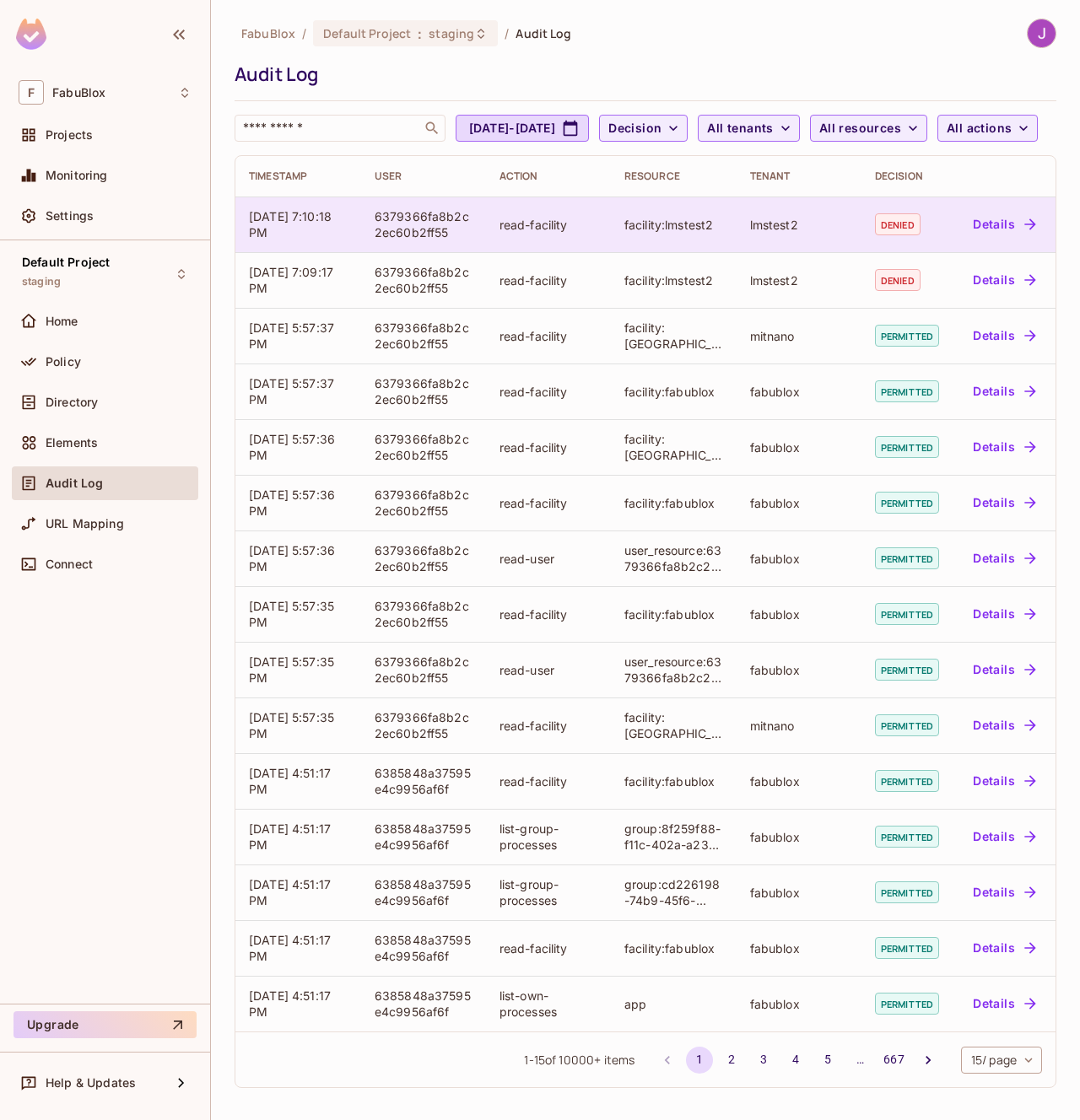
click at [675, 233] on div "facility:lmstest2" at bounding box center [673, 225] width 99 height 16
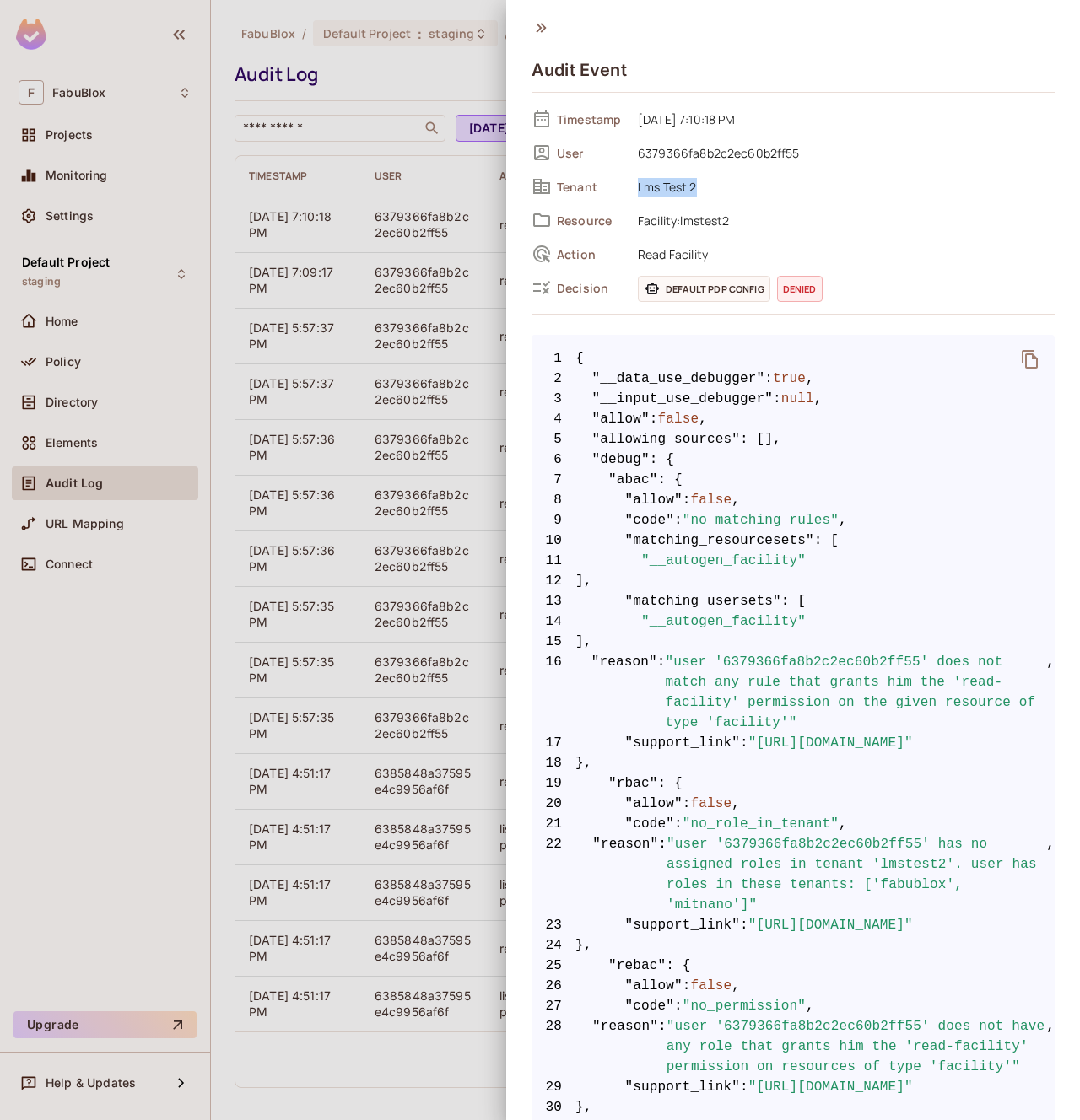
drag, startPoint x: 638, startPoint y: 190, endPoint x: 717, endPoint y: 190, distance: 79.0
click at [717, 190] on span "Lms Test 2" at bounding box center [841, 186] width 425 height 20
drag, startPoint x: 638, startPoint y: 225, endPoint x: 745, endPoint y: 225, distance: 107.0
click at [745, 225] on span "Facility:lmstest2" at bounding box center [841, 220] width 425 height 20
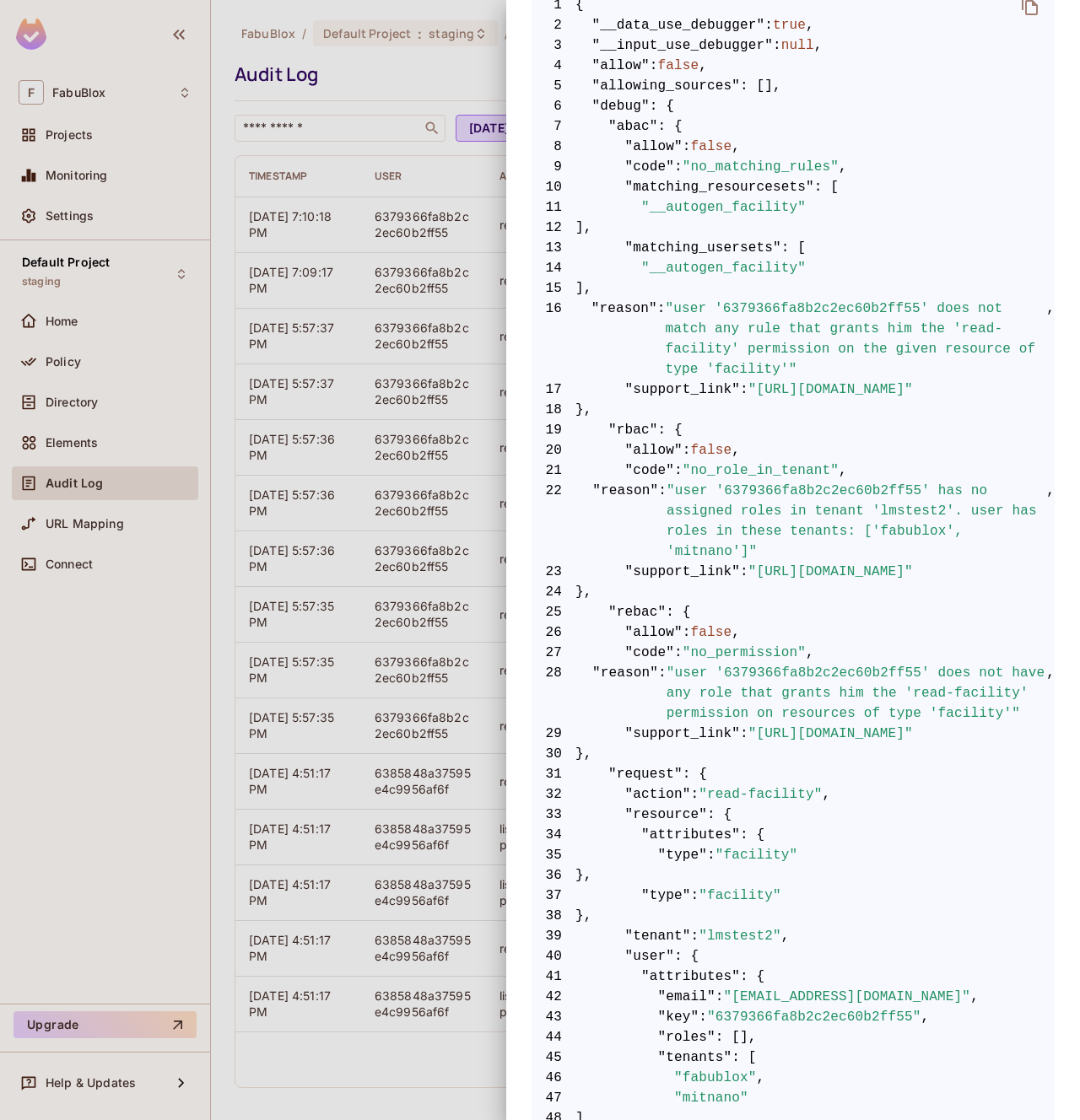
scroll to position [287, 0]
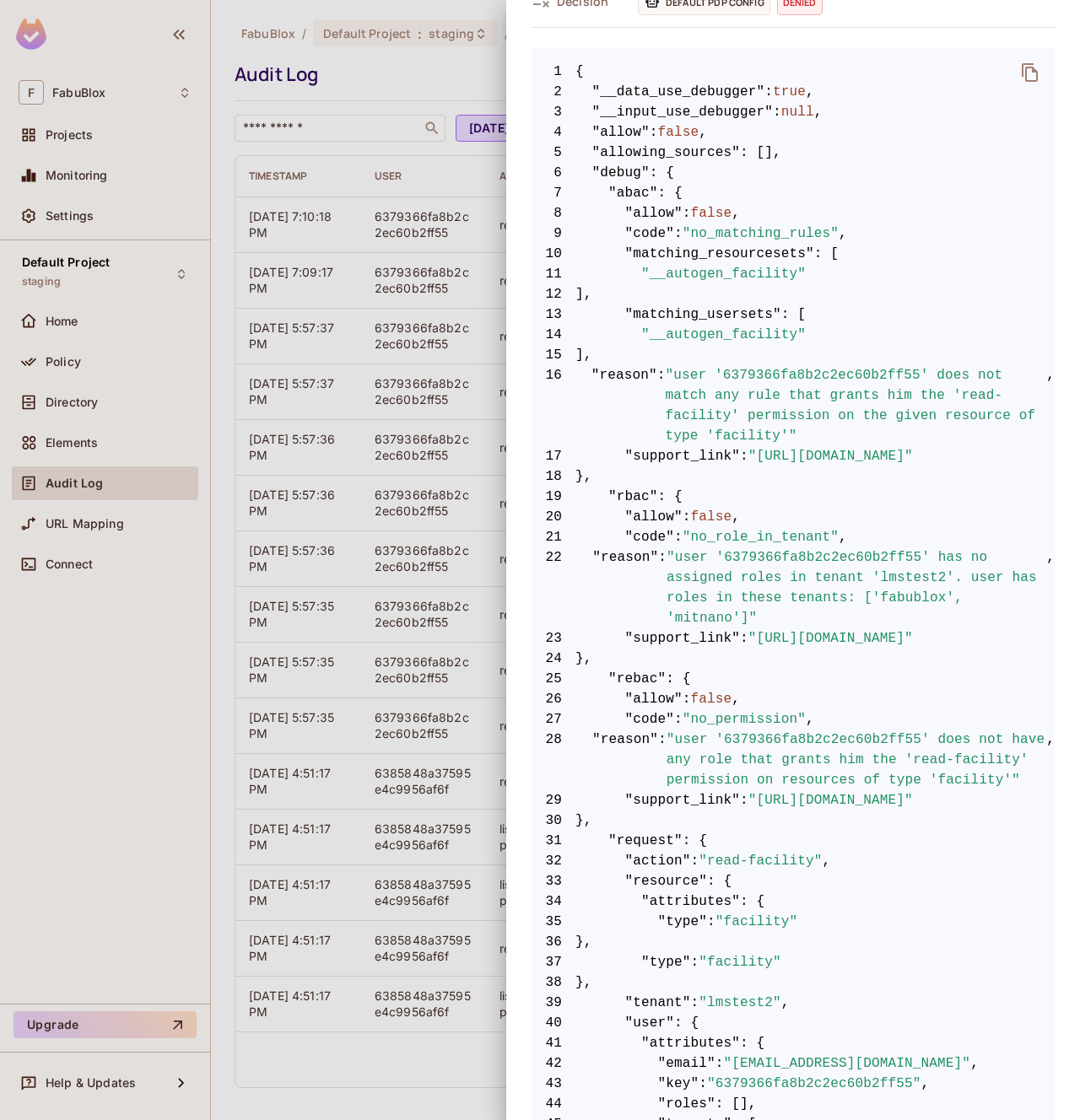
click at [404, 240] on div at bounding box center [540, 560] width 1080 height 1120
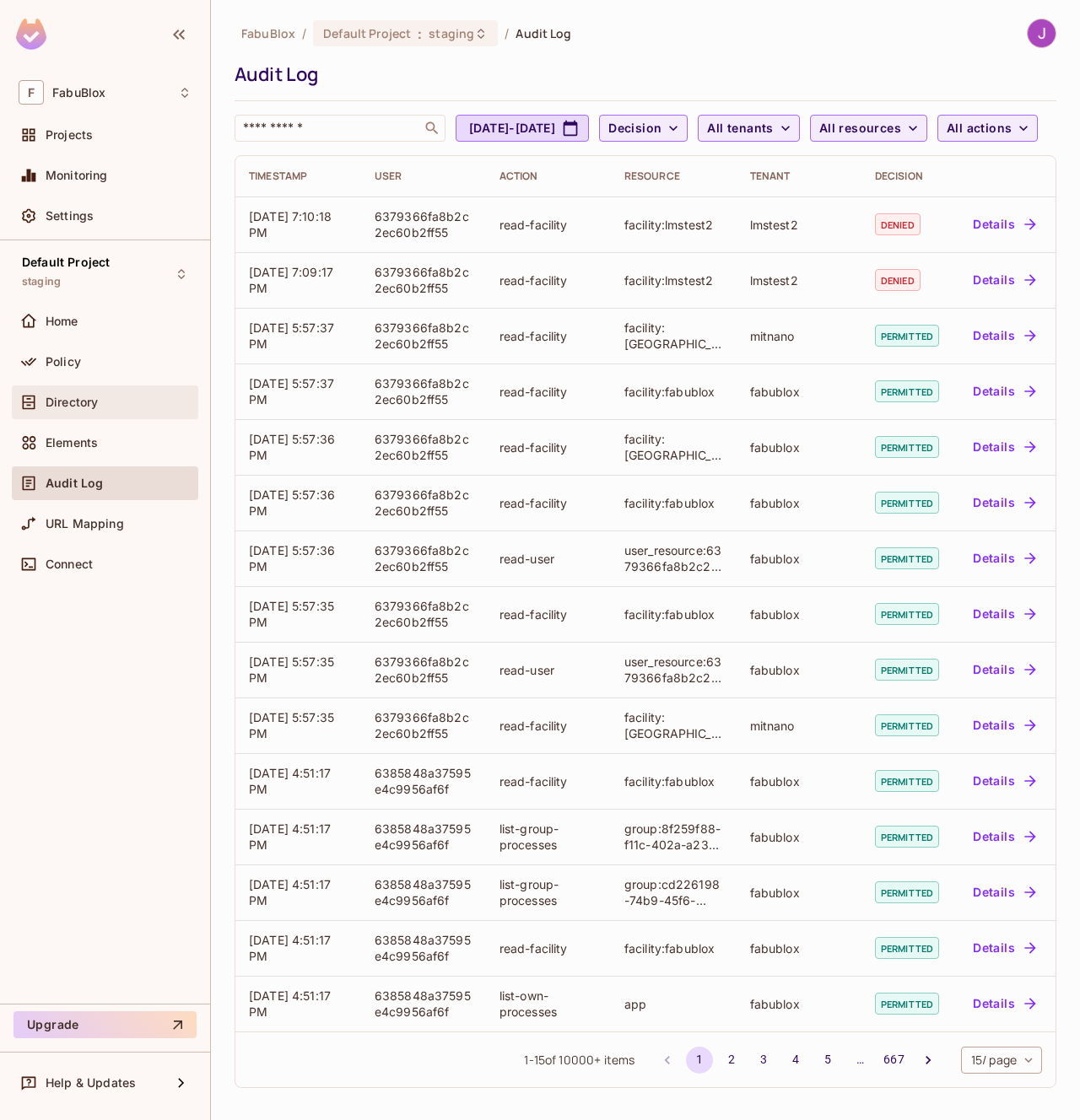
click at [76, 409] on div "Directory" at bounding box center [105, 402] width 173 height 20
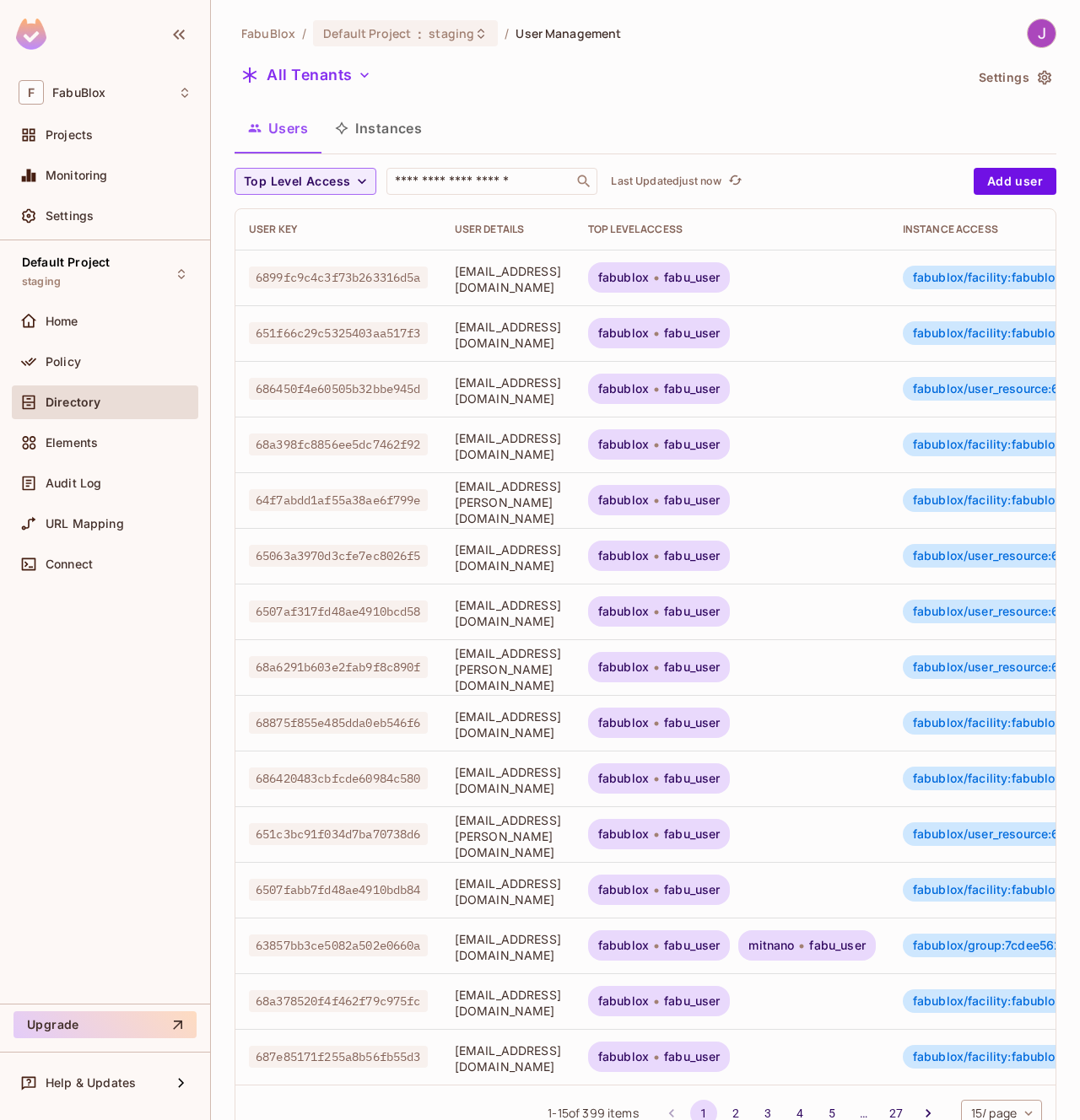
click at [376, 128] on button "Instances" at bounding box center [378, 129] width 114 height 43
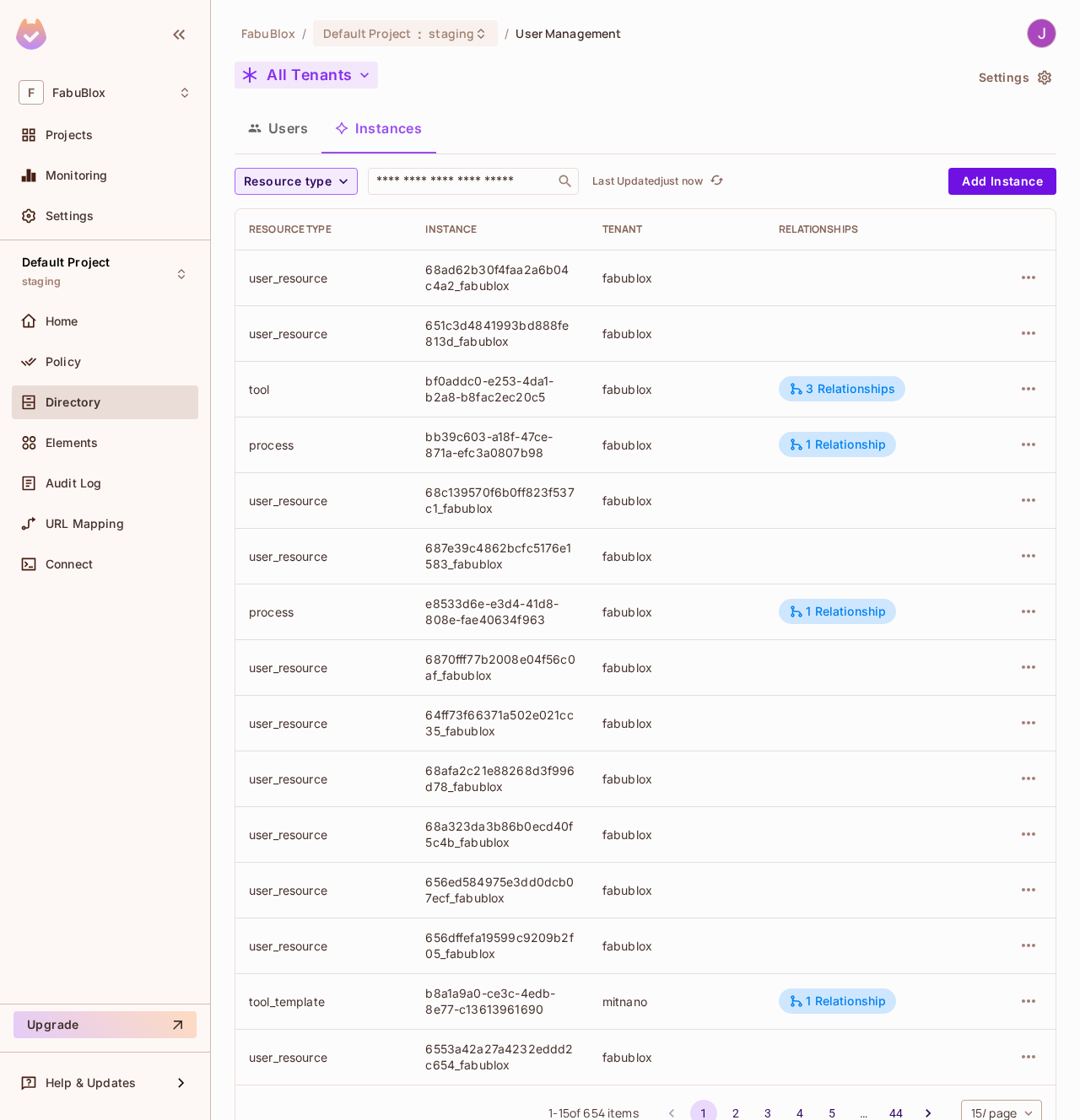
click at [317, 75] on button "All Tenants" at bounding box center [306, 75] width 144 height 27
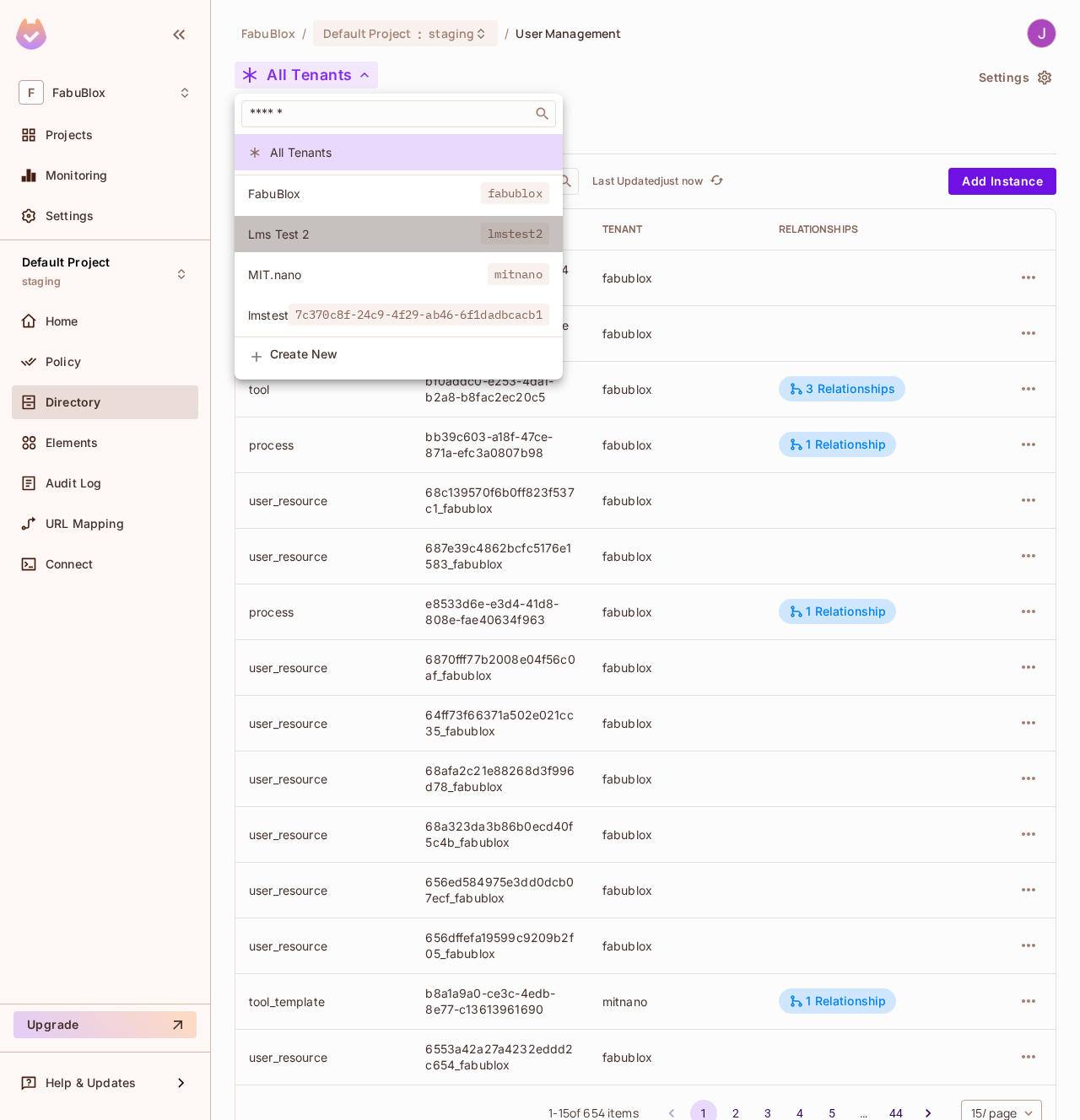
click at [302, 233] on span "Lms Test 2" at bounding box center [364, 234] width 233 height 16
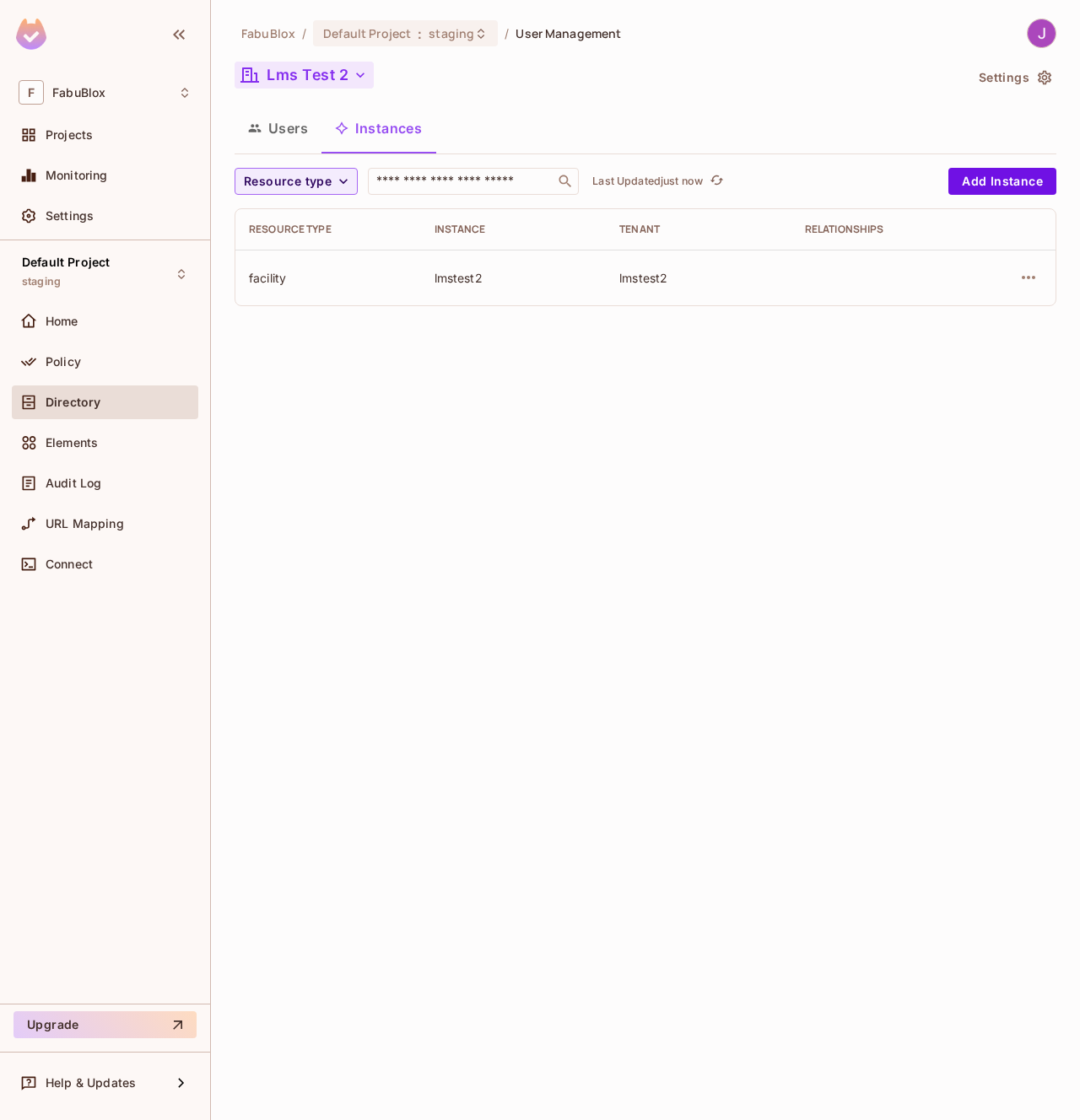
click at [304, 78] on button "Lms Test 2" at bounding box center [304, 75] width 139 height 27
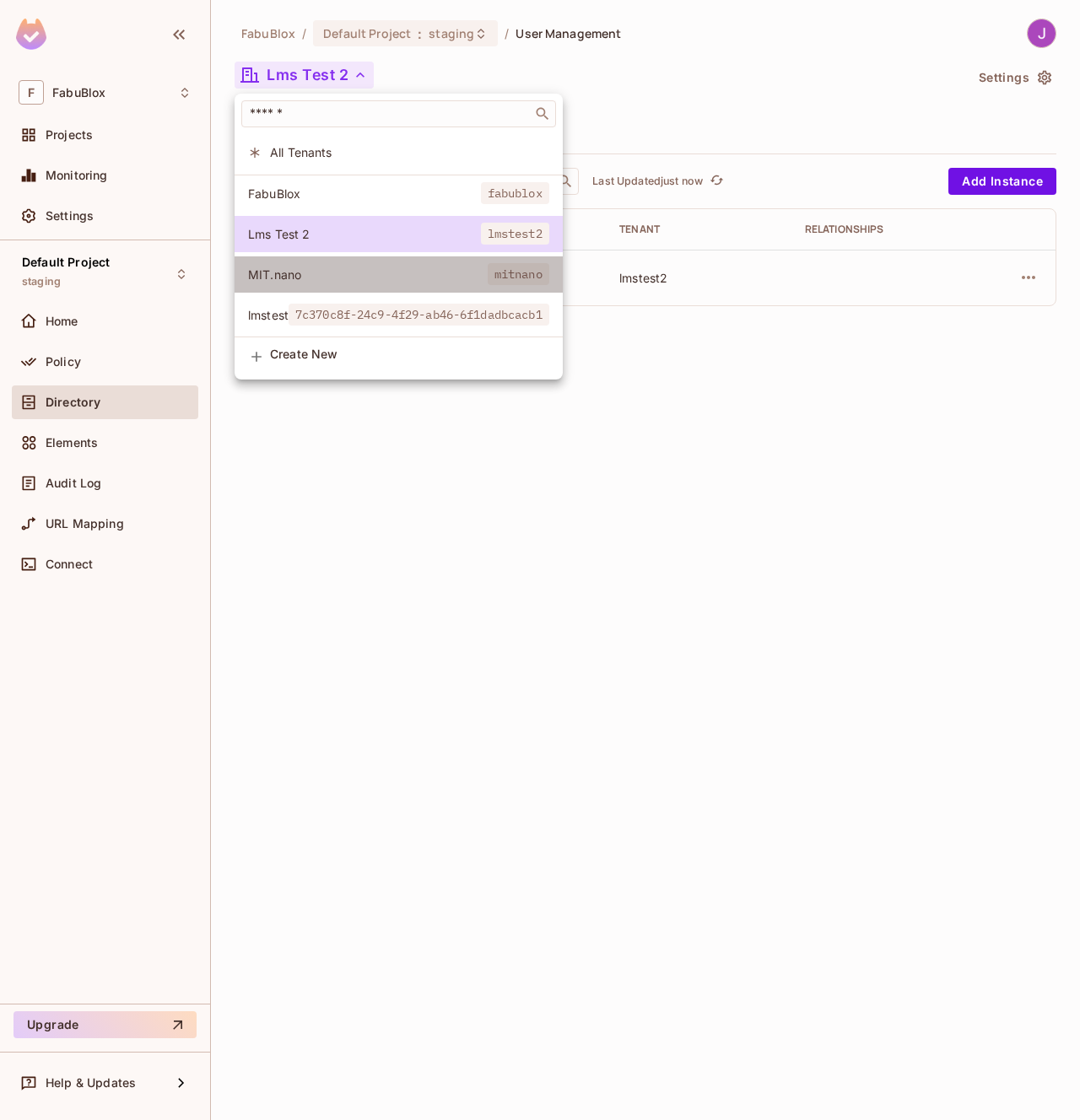
click at [312, 282] on li "MIT.nano mitnano" at bounding box center [398, 274] width 328 height 36
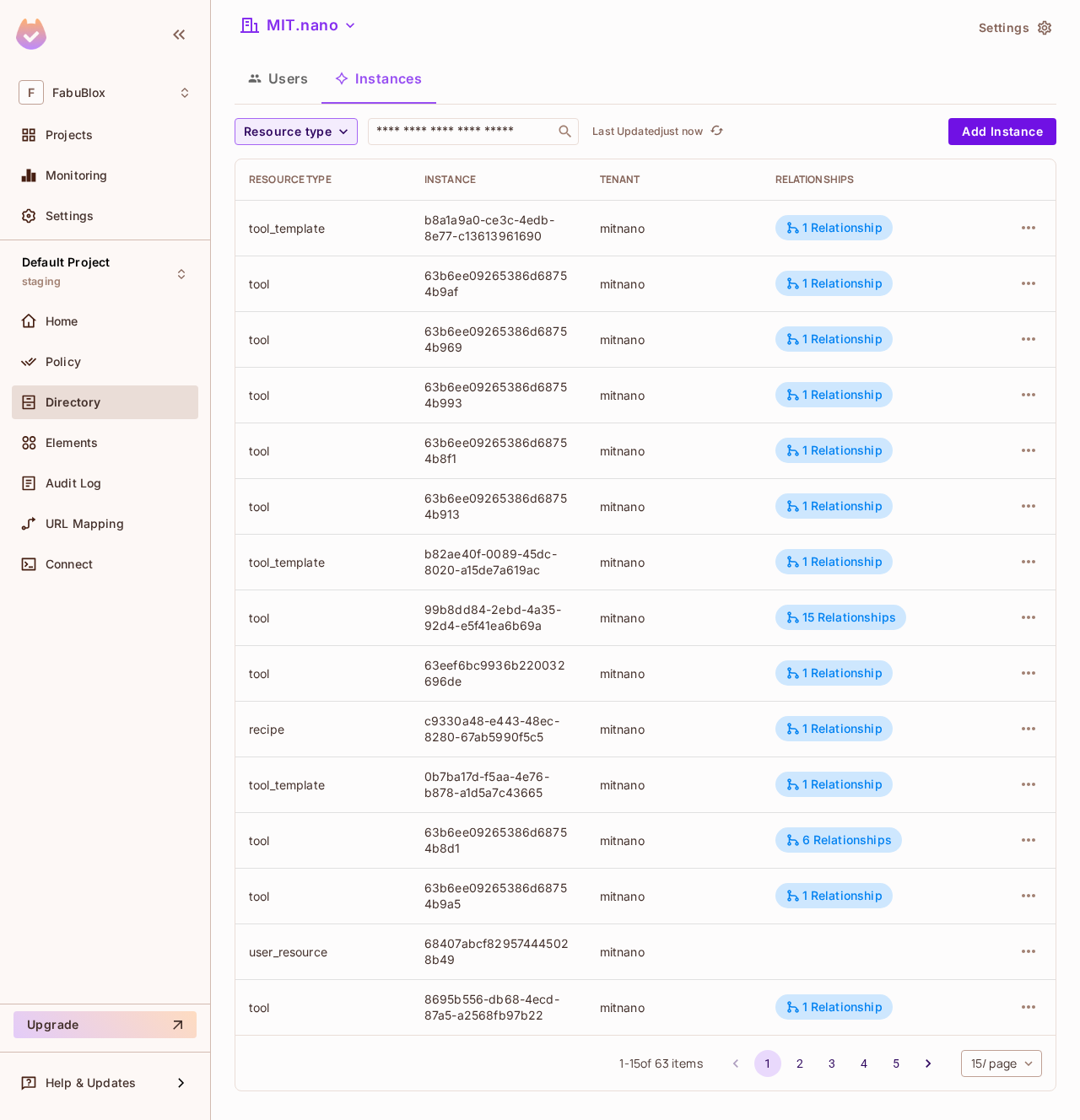
scroll to position [49, 0]
click at [304, 20] on button "MIT.nano" at bounding box center [298, 26] width 129 height 27
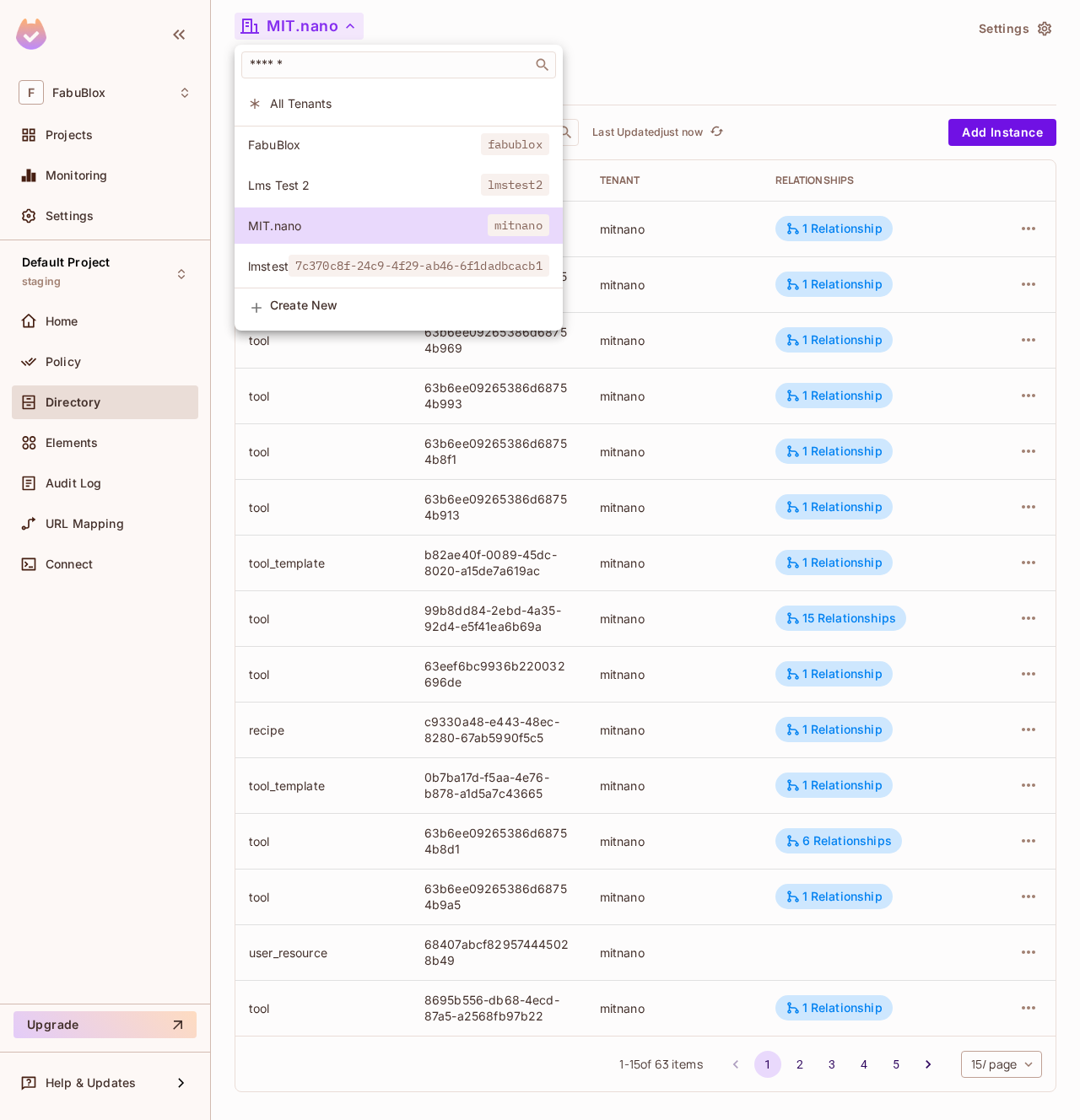
click at [306, 179] on span "Lms Test 2" at bounding box center [364, 185] width 233 height 16
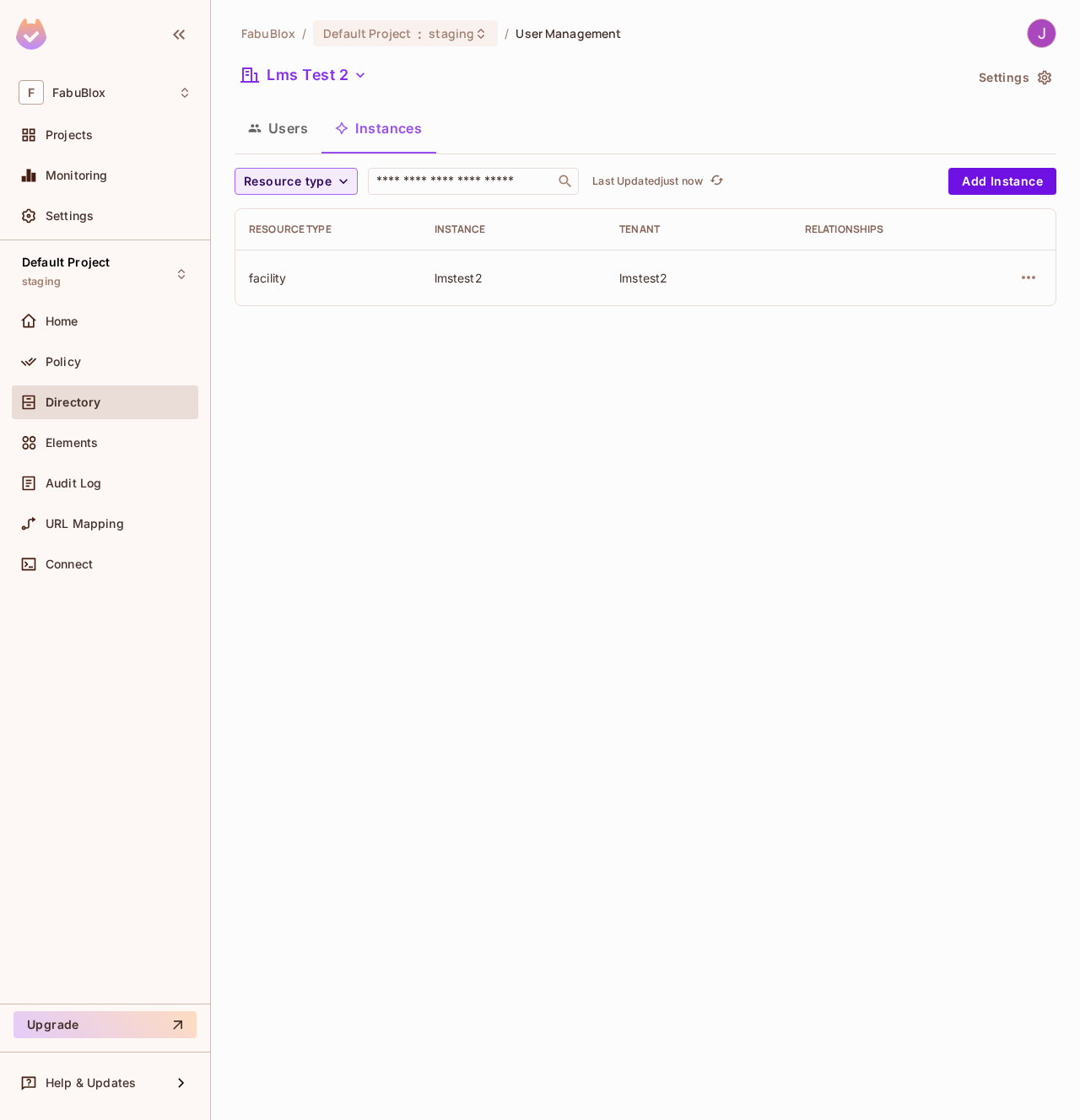
scroll to position [0, 0]
click at [268, 133] on button "Users" at bounding box center [278, 129] width 87 height 43
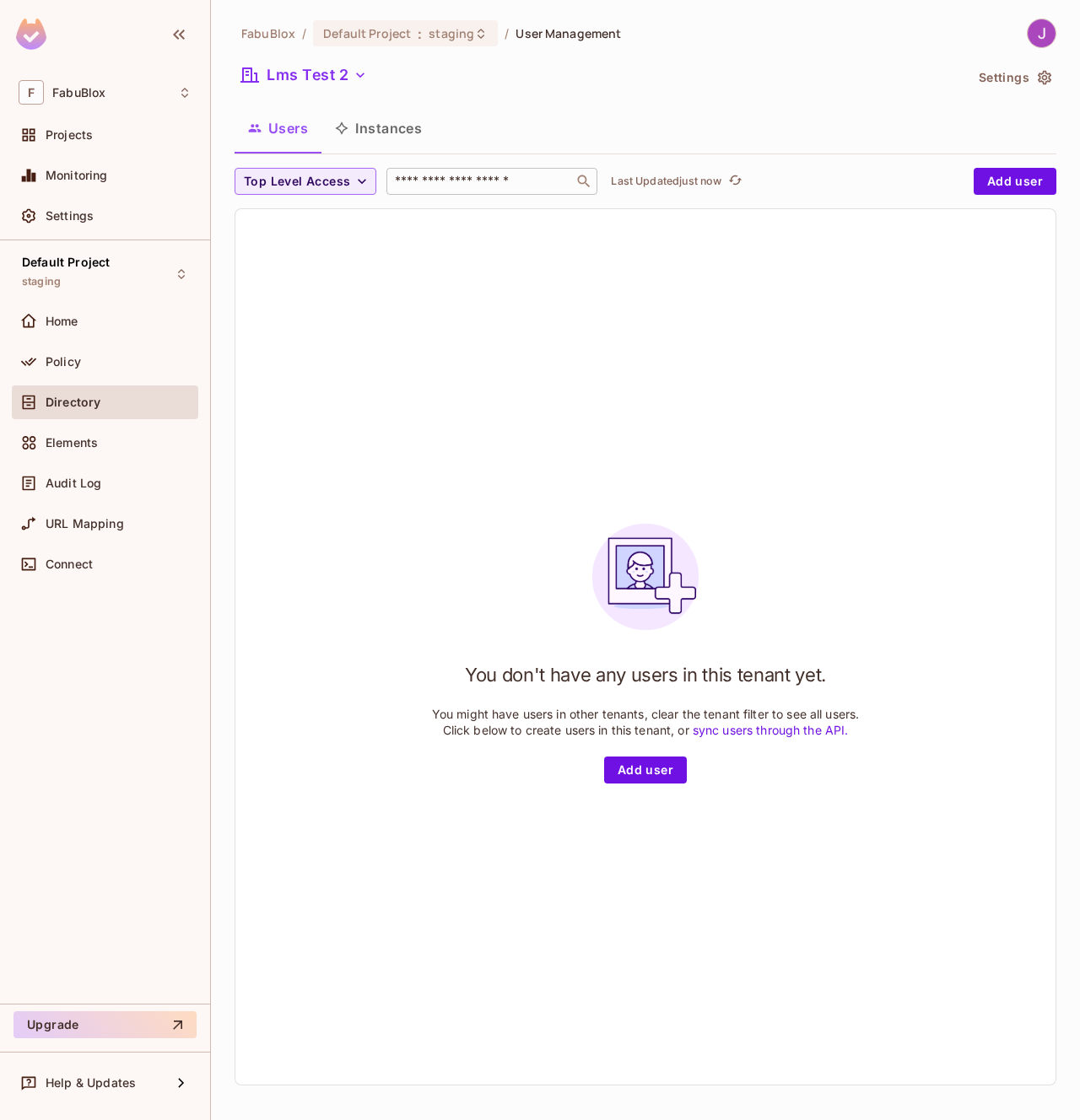
click at [445, 180] on input "text" at bounding box center [480, 181] width 177 height 17
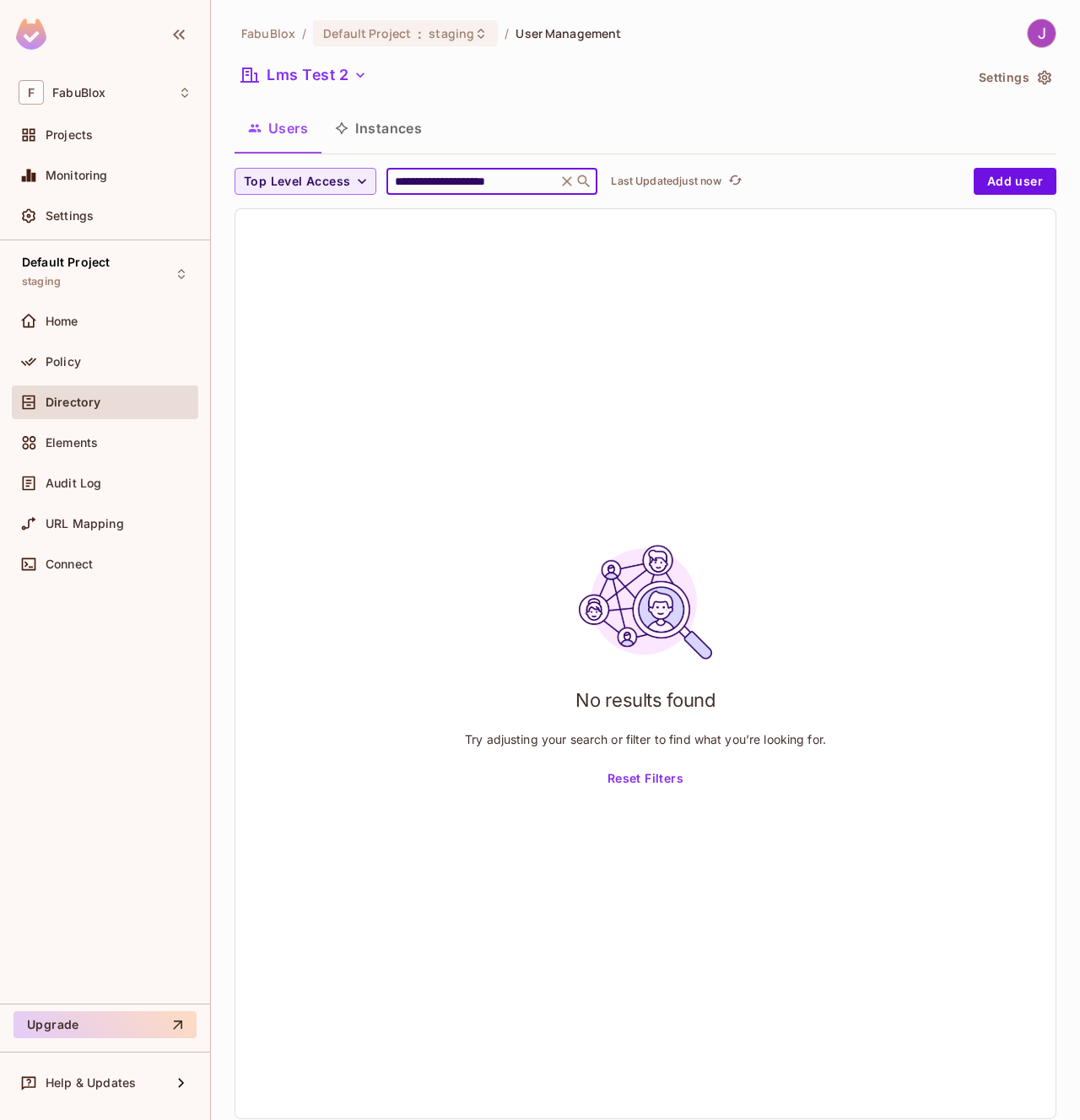
type input "**********"
click at [295, 81] on button "Lms Test 2" at bounding box center [304, 75] width 139 height 27
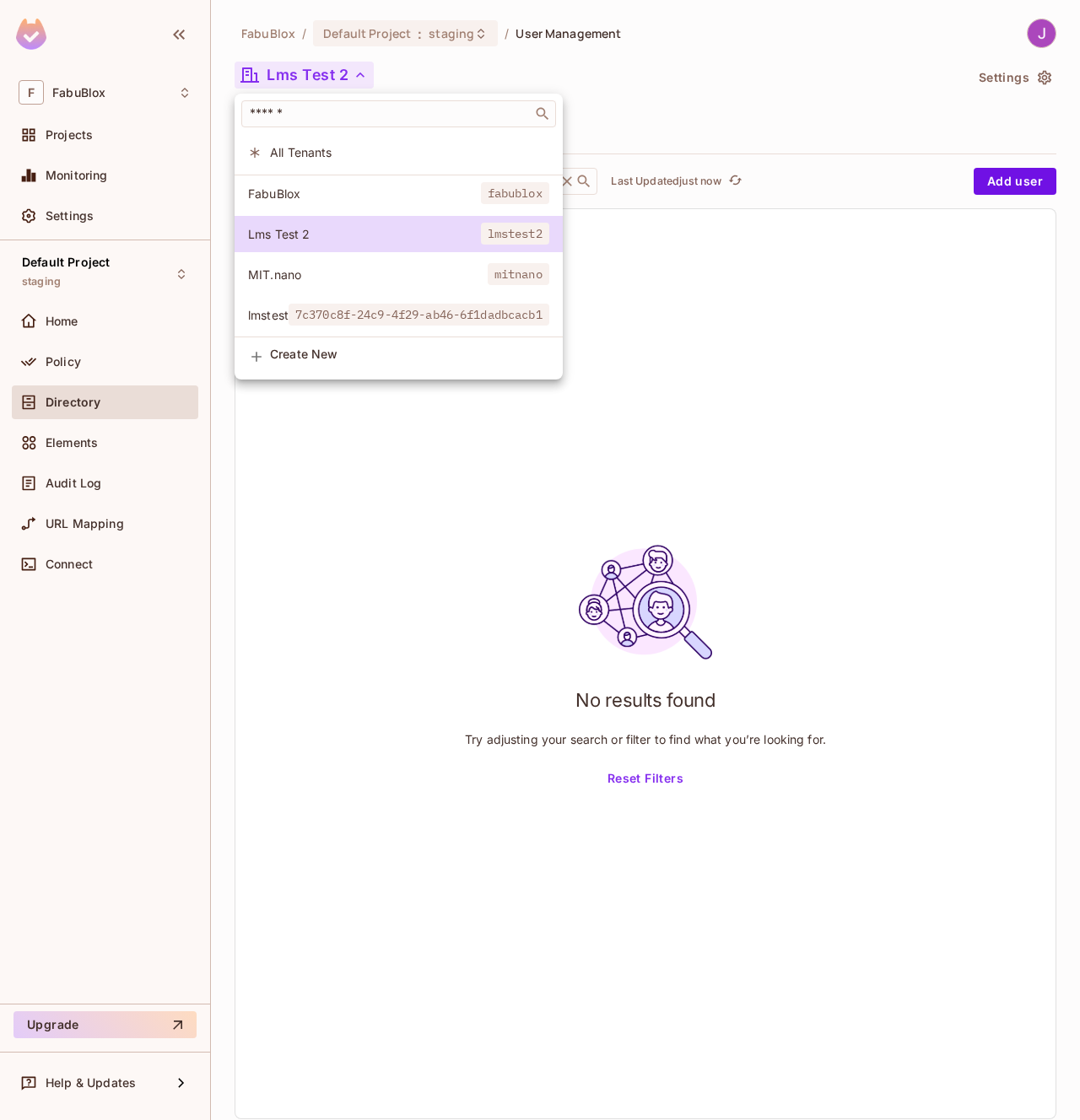
click at [309, 158] on span "All Tenants" at bounding box center [409, 153] width 280 height 16
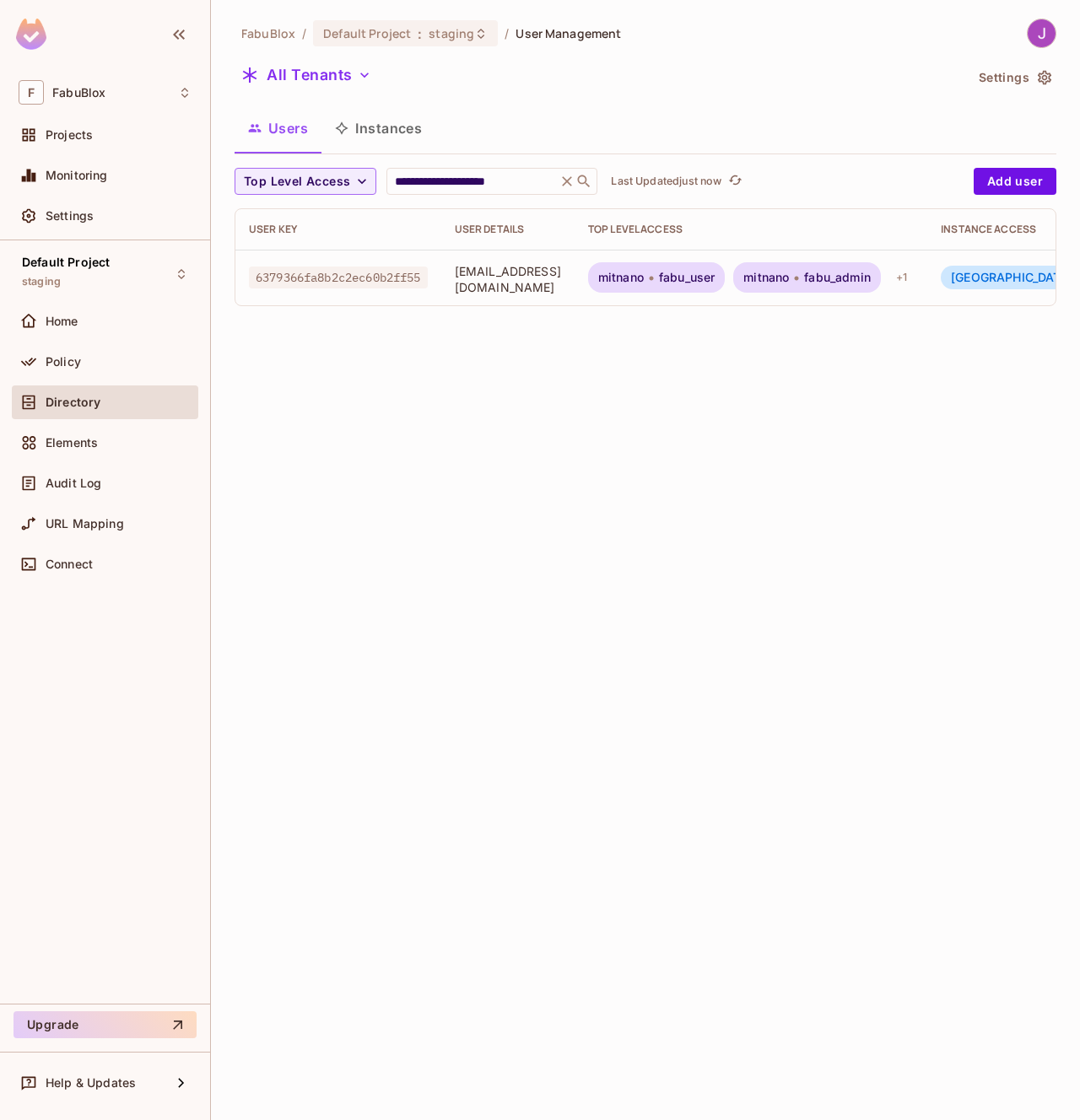
click at [1012, 283] on span "mitnano/facility:mitnano #" at bounding box center [1100, 277] width 299 height 14
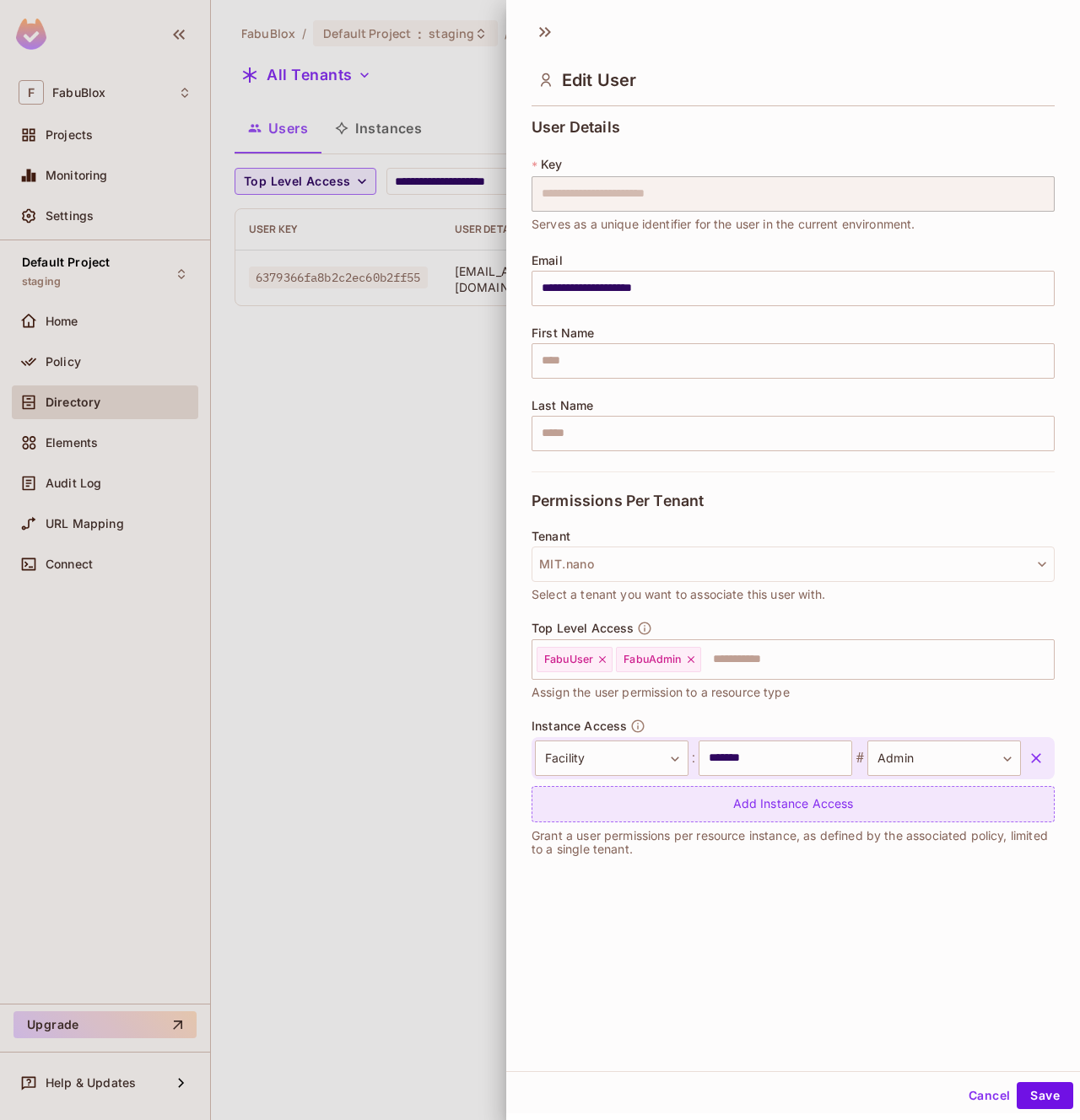
click at [744, 806] on div "Add Instance Access" at bounding box center [792, 804] width 523 height 36
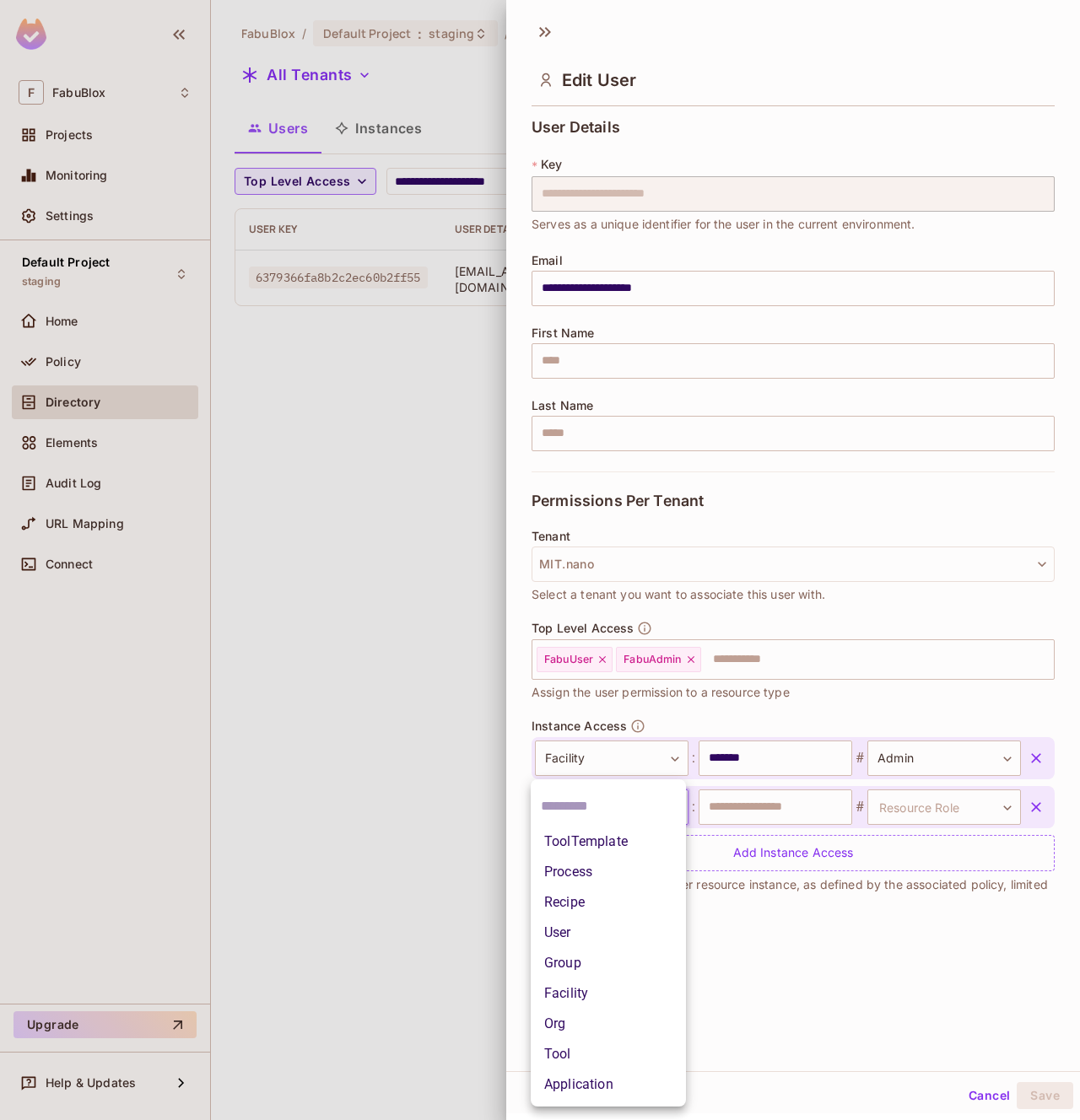
click at [598, 816] on body "**********" at bounding box center [540, 560] width 1080 height 1120
click at [581, 991] on li "Facility" at bounding box center [608, 994] width 155 height 30
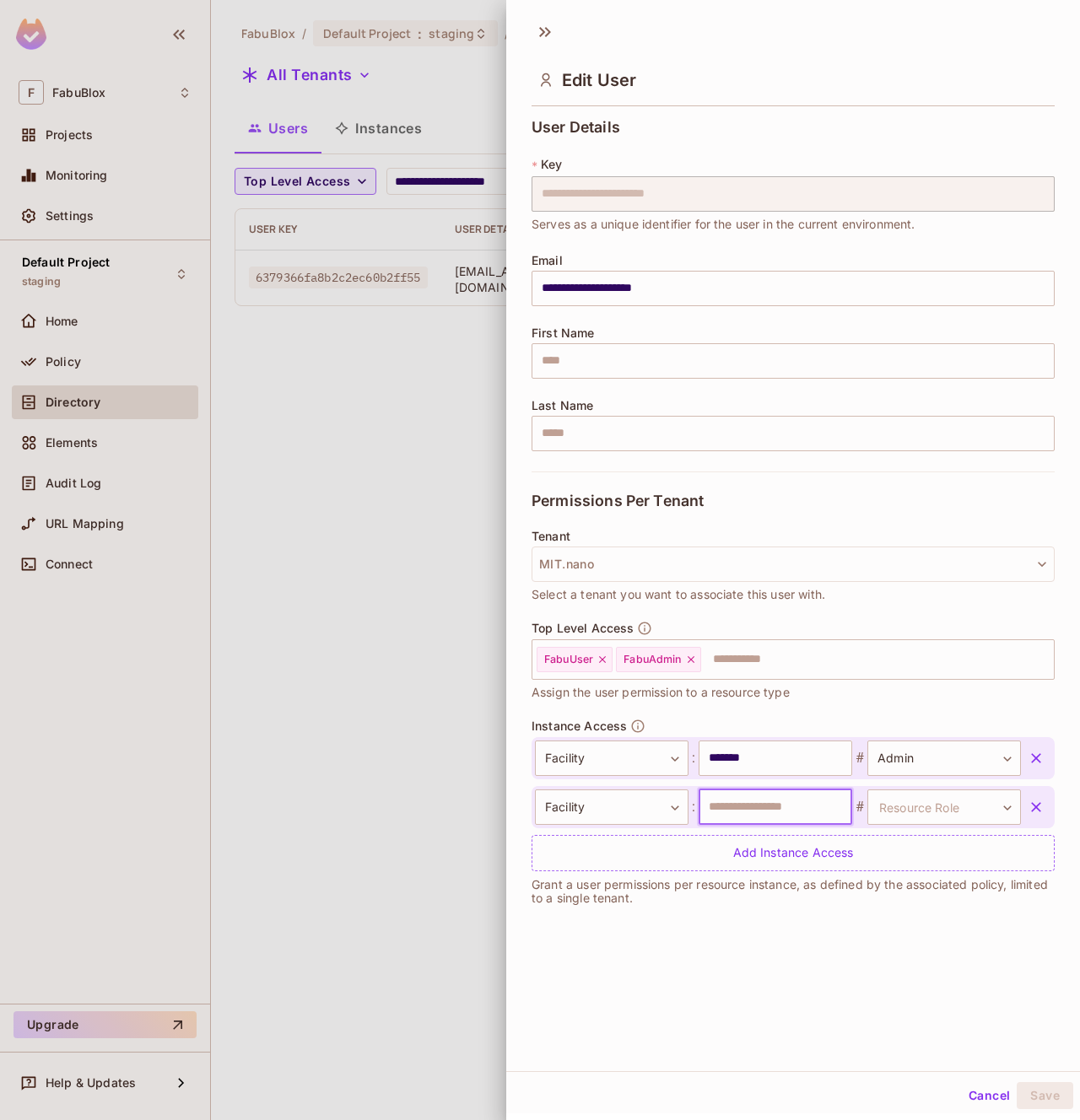
click at [774, 810] on input "text" at bounding box center [775, 808] width 154 height 35
type input "********"
click at [950, 813] on body "**********" at bounding box center [540, 560] width 1080 height 1120
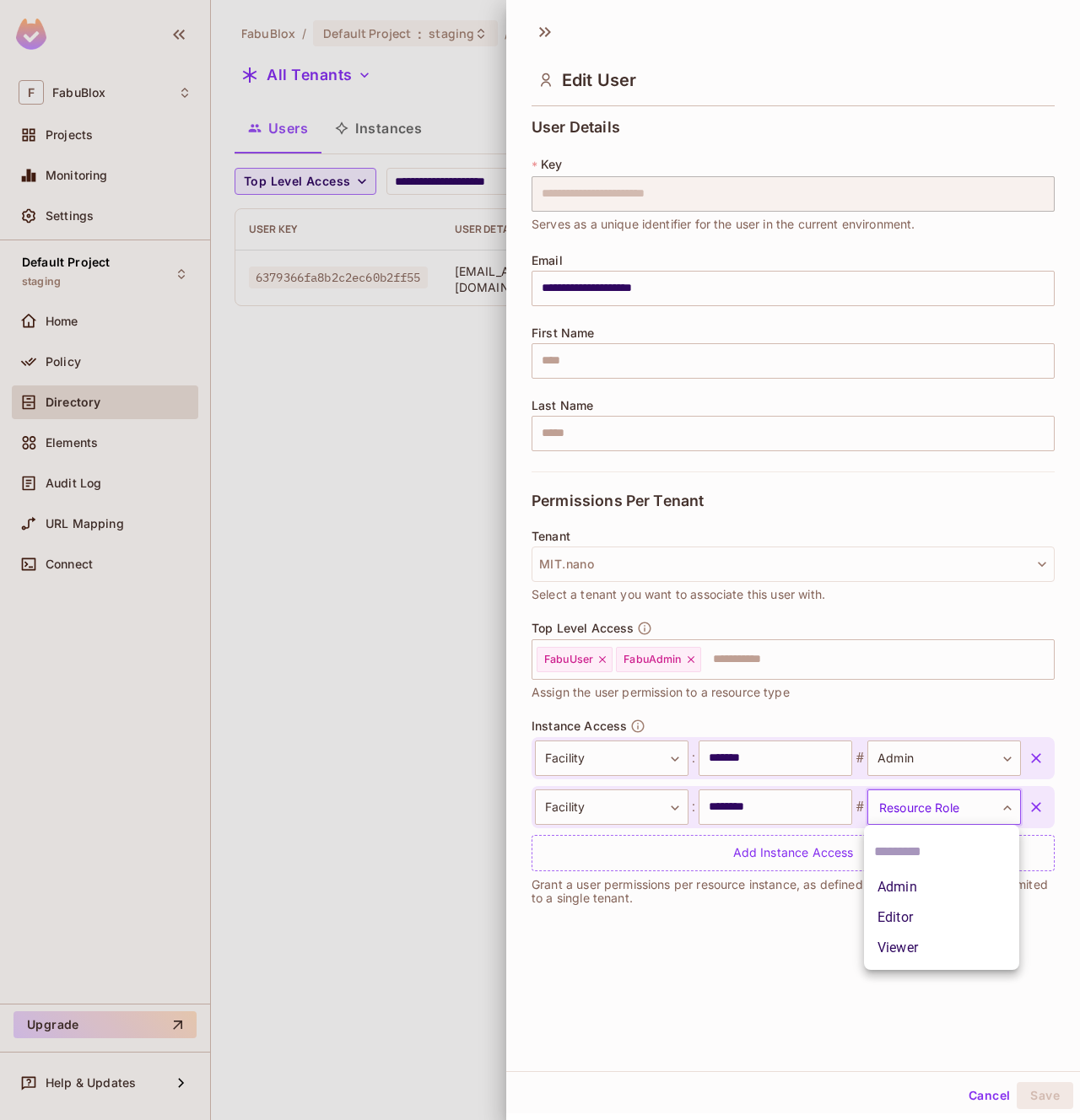
click at [907, 888] on li "Admin" at bounding box center [941, 887] width 155 height 30
click at [1034, 1094] on button "Save" at bounding box center [1045, 1096] width 57 height 27
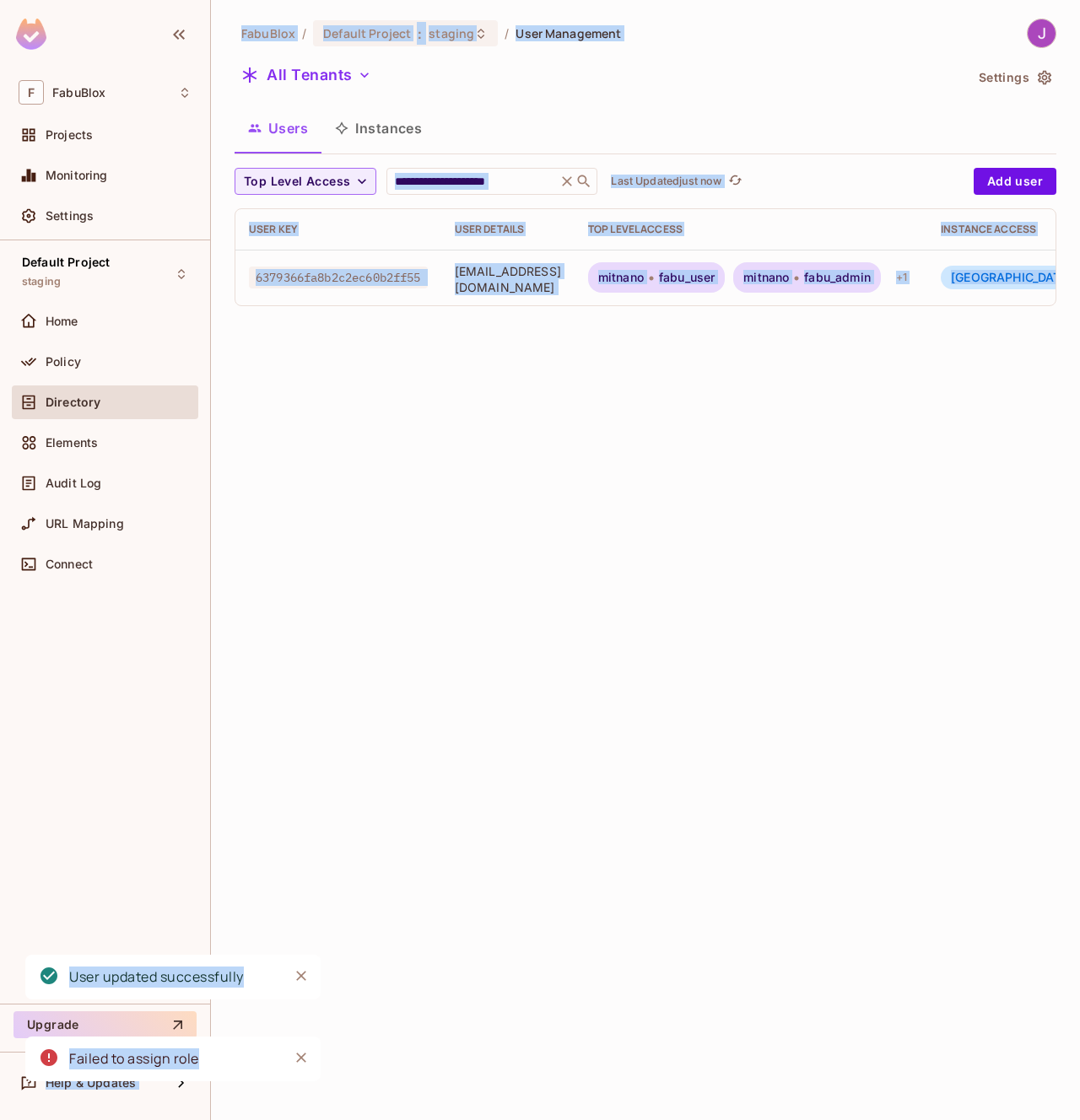
drag, startPoint x: 231, startPoint y: 1055, endPoint x: 12, endPoint y: 1055, distance: 219.0
click at [12, 1055] on div "**********" at bounding box center [540, 560] width 1080 height 1120
click at [468, 821] on div "**********" at bounding box center [645, 560] width 869 height 1120
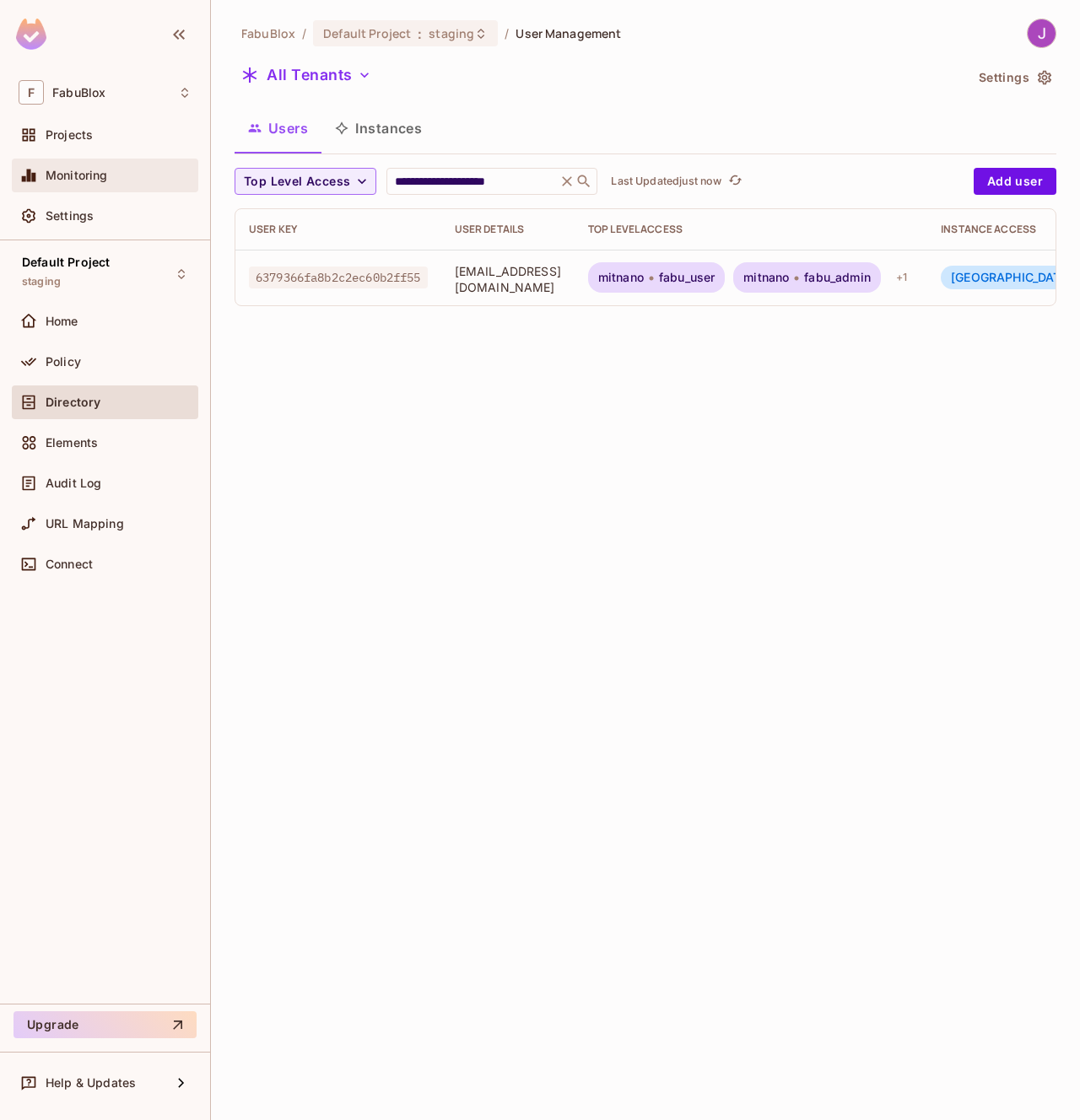
click at [78, 170] on span "Monitoring" at bounding box center [76, 175] width 62 height 13
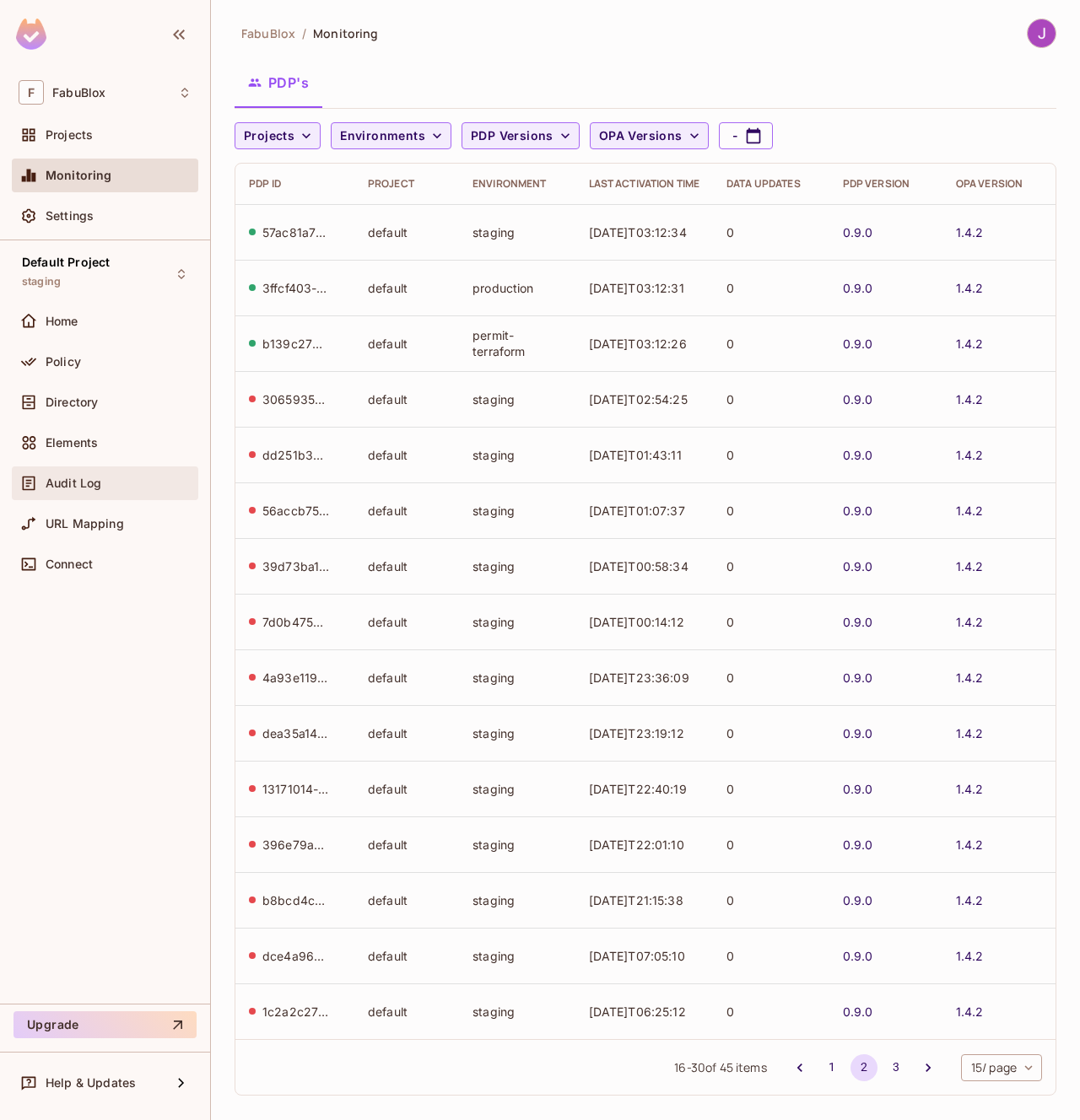
click at [75, 477] on span "Audit Log" at bounding box center [73, 483] width 56 height 13
